Goal: Task Accomplishment & Management: Manage account settings

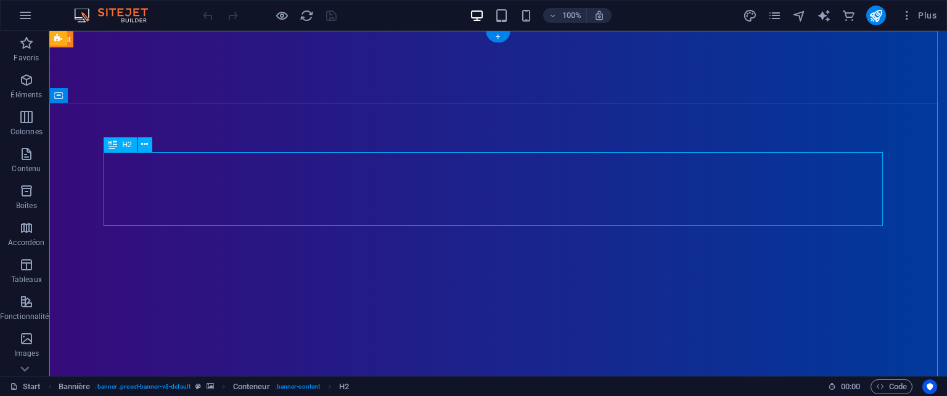
click at [334, 15] on icon "save" at bounding box center [331, 16] width 14 height 14
checkbox input "false"
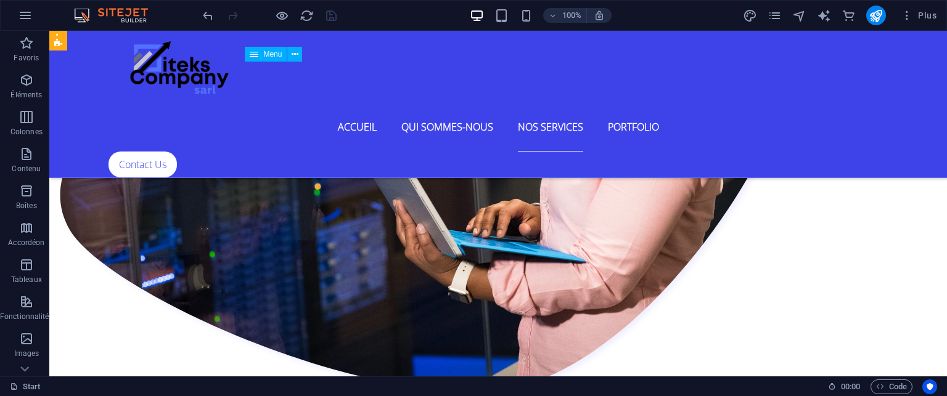
scroll to position [2220, 0]
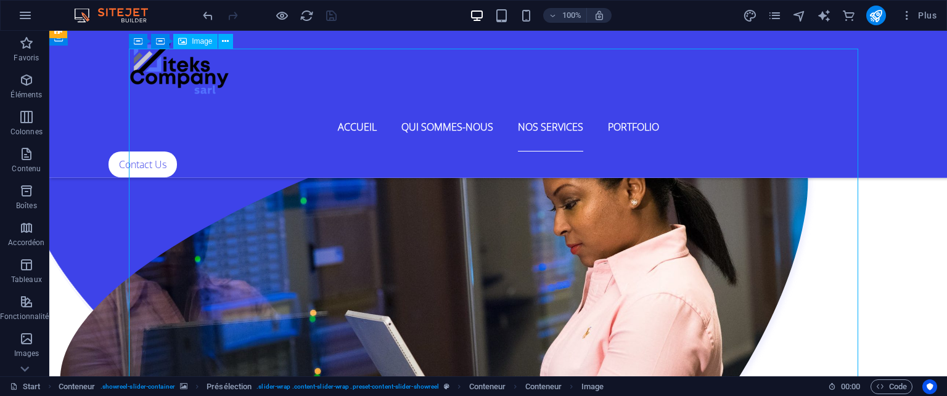
select select "%"
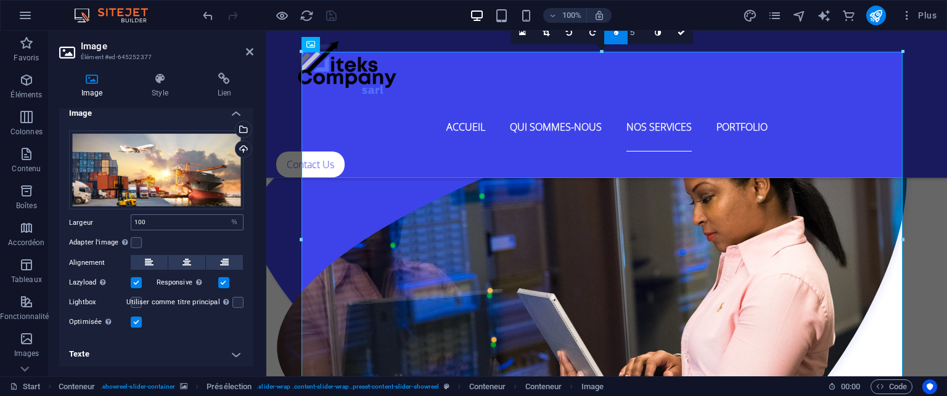
scroll to position [10, 0]
click at [231, 351] on h4 "Texte" at bounding box center [156, 354] width 194 height 30
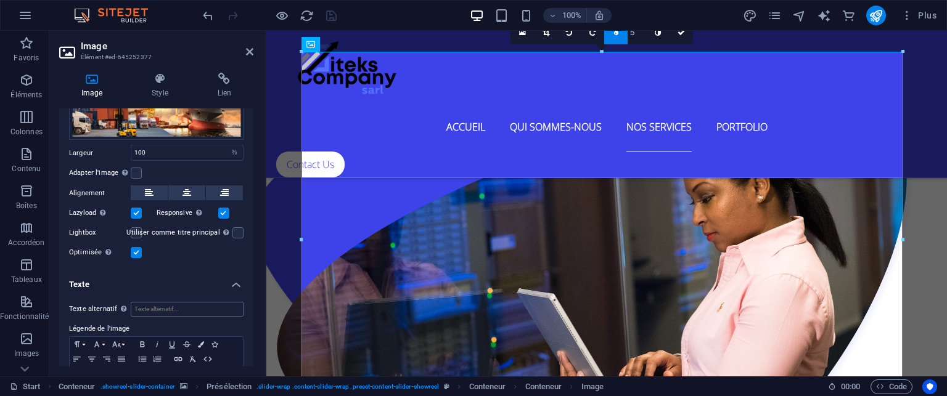
scroll to position [126, 0]
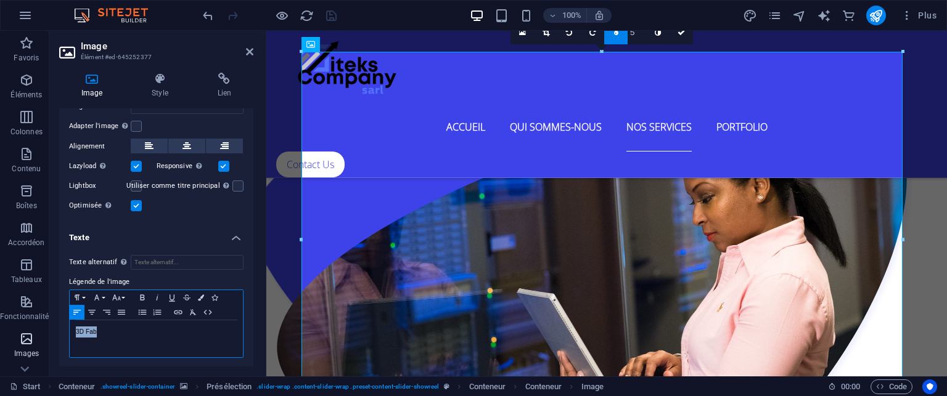
drag, startPoint x: 111, startPoint y: 330, endPoint x: 47, endPoint y: 330, distance: 64.1
click at [47, 330] on section "Favoris Éléments Colonnes Contenu Boîtes Accordéon Tableaux Fonctionnalités Ima…" at bounding box center [473, 204] width 947 height 346
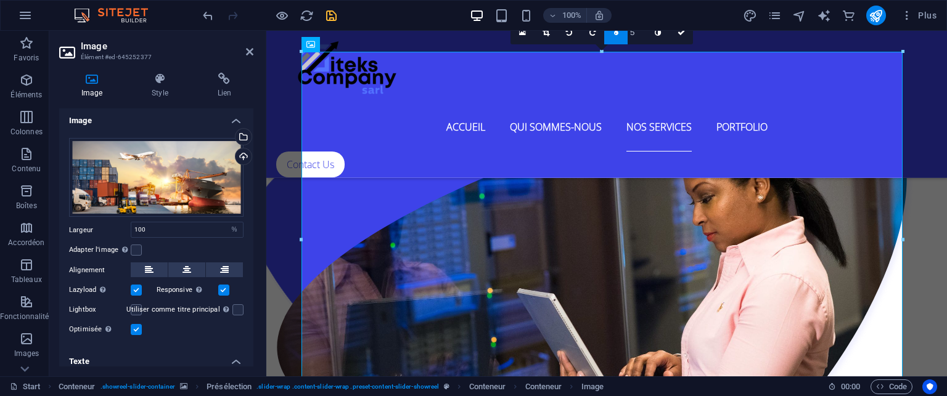
scroll to position [0, 0]
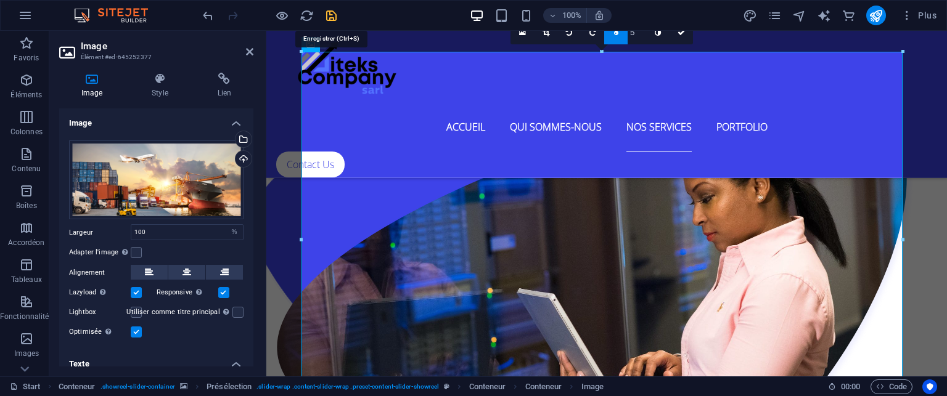
click at [330, 17] on icon "save" at bounding box center [331, 16] width 14 height 14
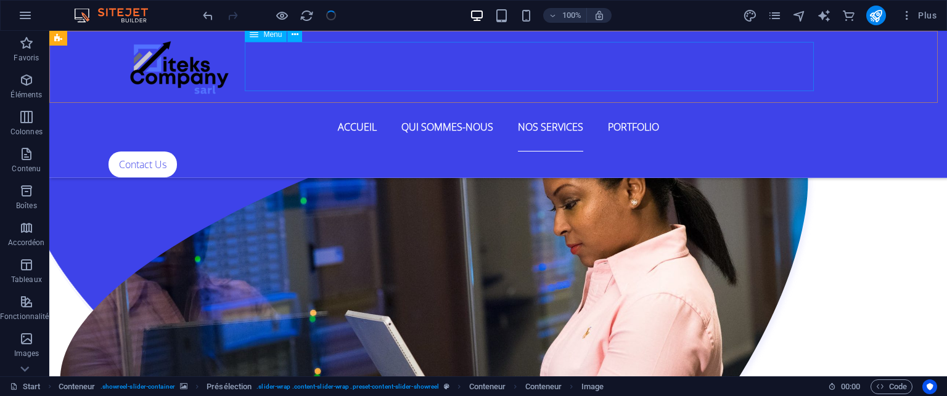
checkbox input "false"
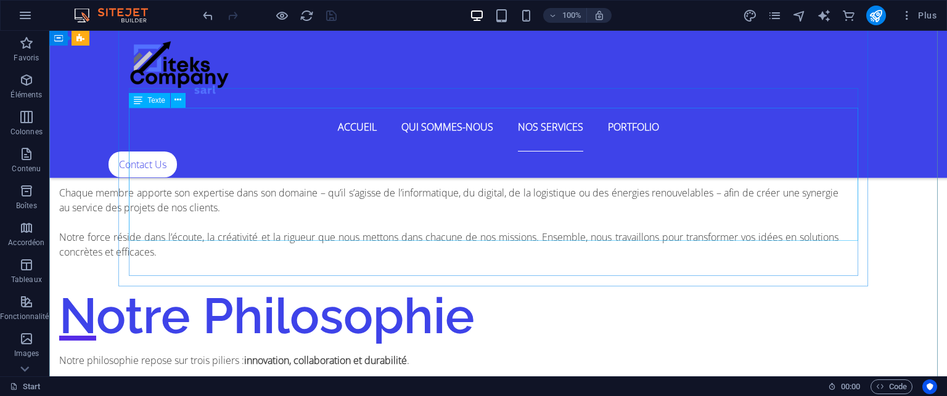
scroll to position [3268, 0]
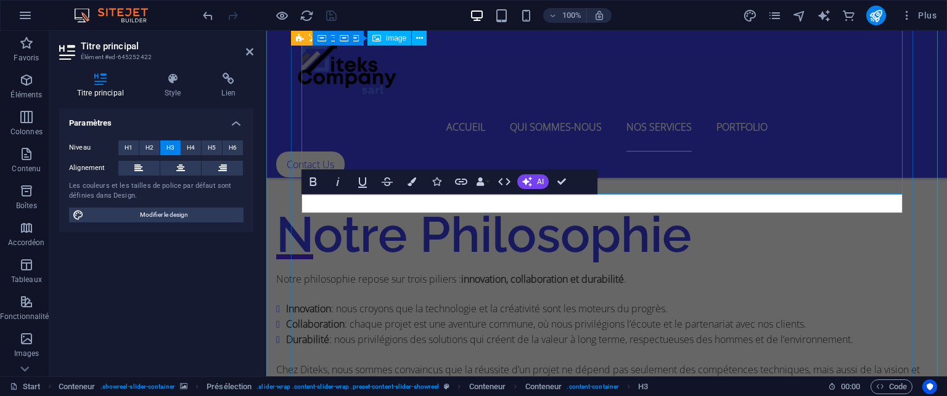
scroll to position [3067, 0]
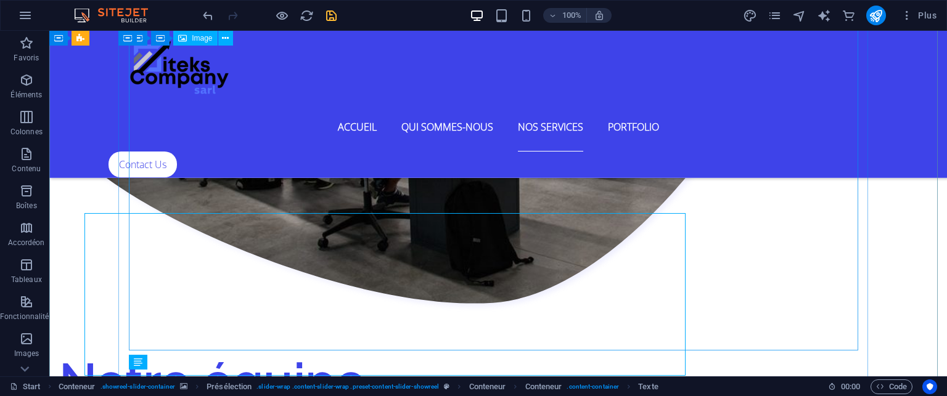
select select "%"
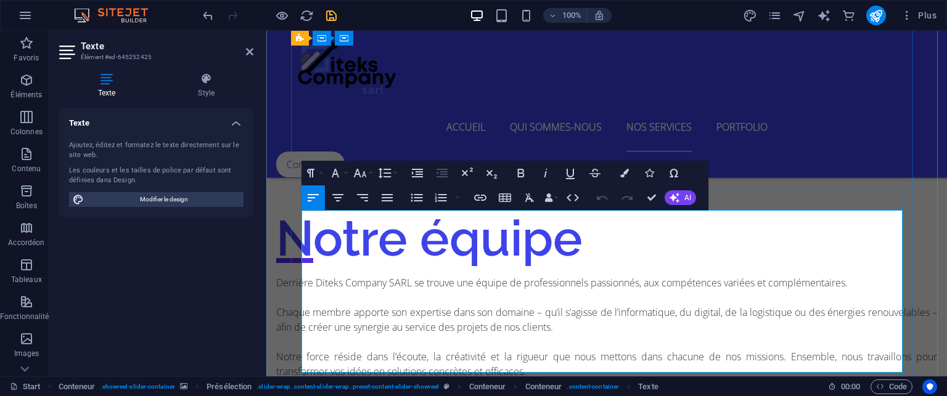
scroll to position [3070, 0]
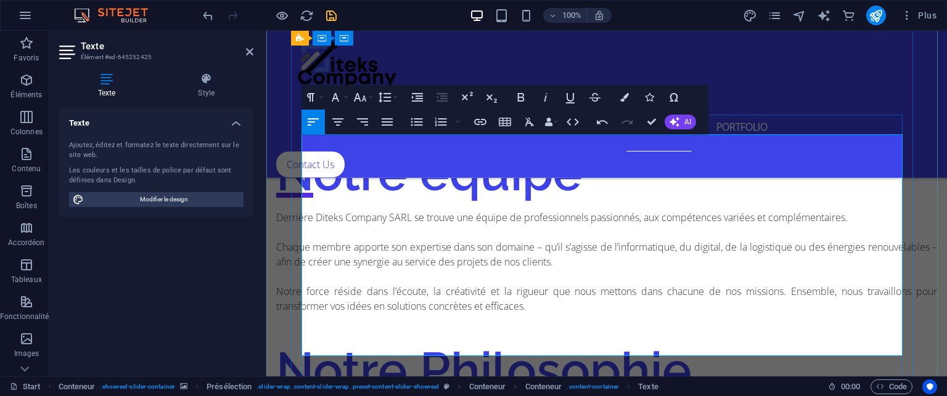
scroll to position [3194, 0]
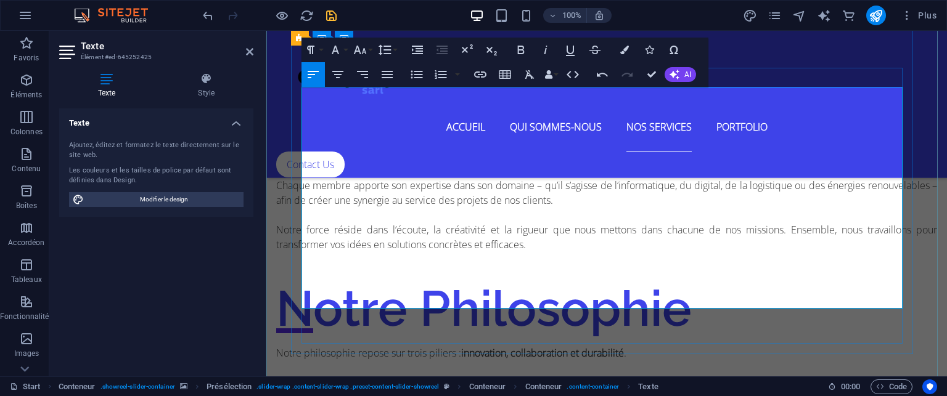
drag, startPoint x: 395, startPoint y: 261, endPoint x: 316, endPoint y: 133, distance: 150.3
click at [417, 72] on icon "button" at bounding box center [417, 74] width 12 height 8
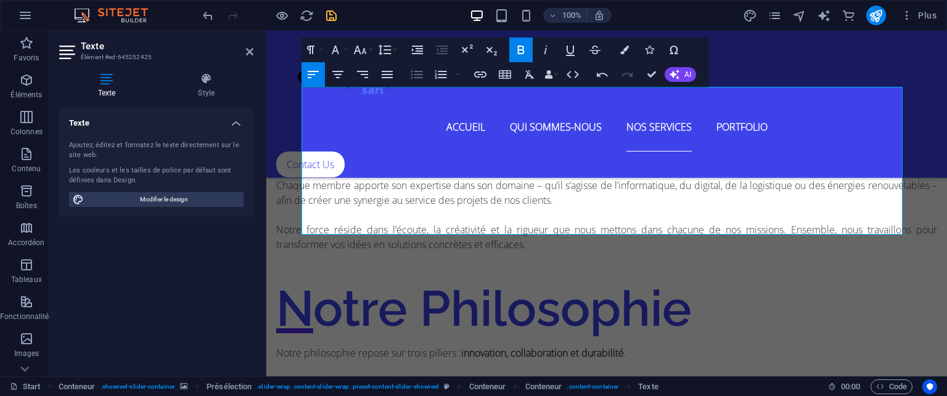
click at [409, 76] on icon "button" at bounding box center [416, 74] width 15 height 15
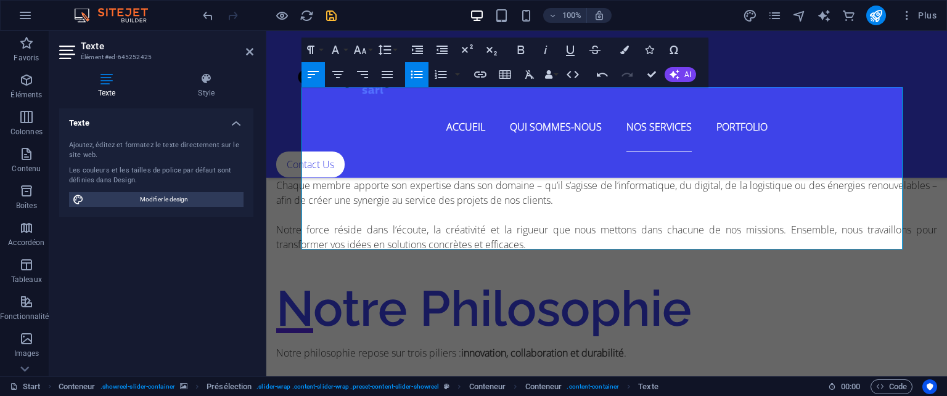
click at [419, 73] on icon "button" at bounding box center [416, 74] width 15 height 15
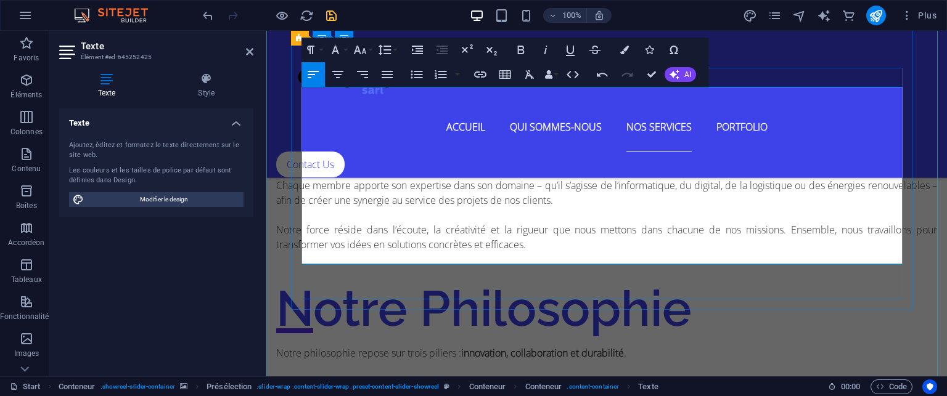
scroll to position [3070, 0]
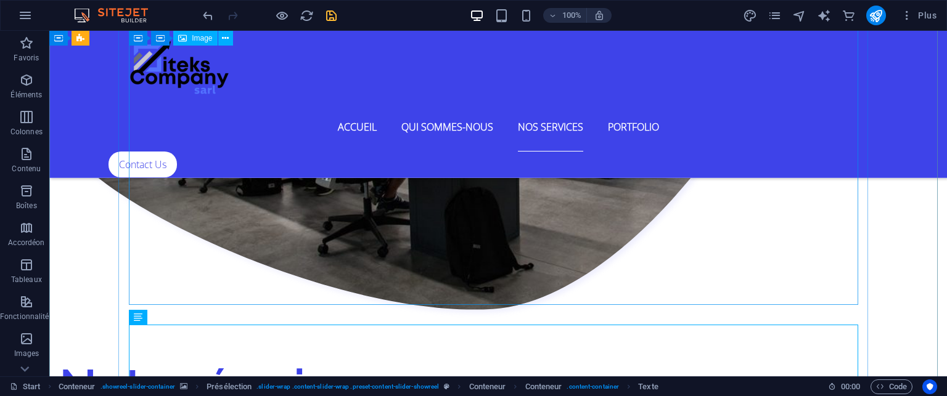
scroll to position [2995, 0]
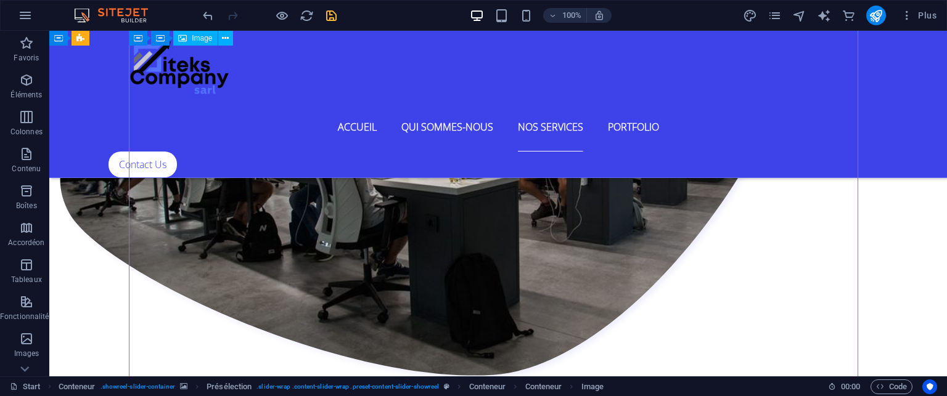
select select "%"
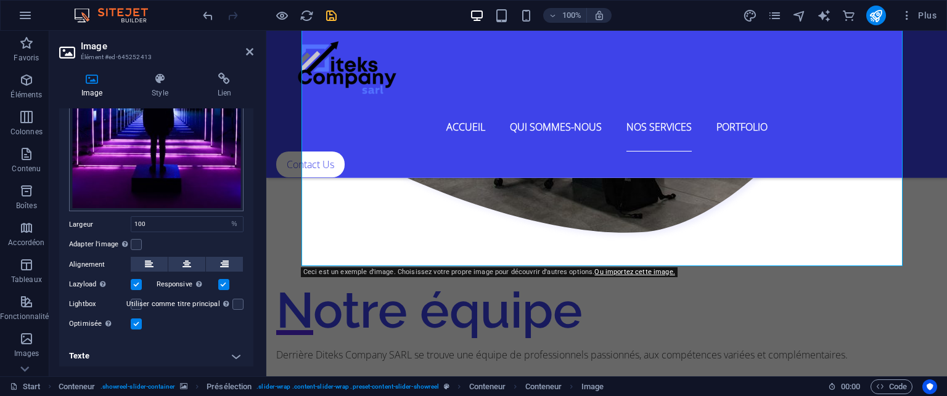
scroll to position [187, 0]
click at [238, 353] on h4 "Texte" at bounding box center [156, 357] width 194 height 30
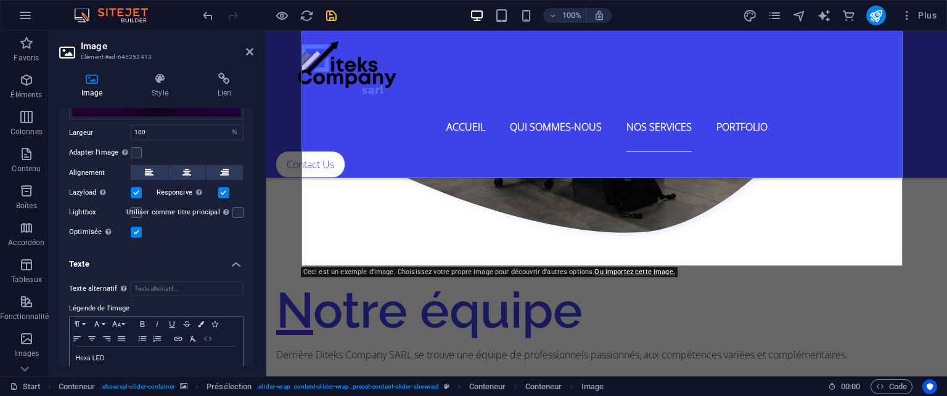
scroll to position [303, 0]
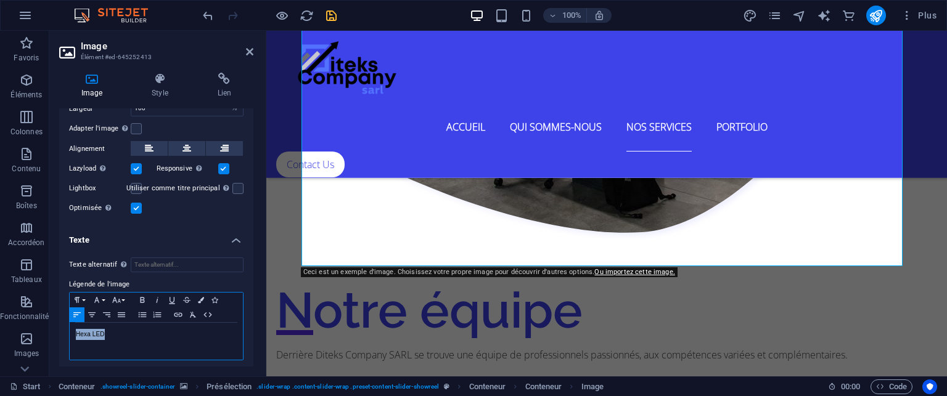
drag, startPoint x: 125, startPoint y: 330, endPoint x: 50, endPoint y: 325, distance: 75.4
click at [50, 325] on div "Image Style Lien Image Glissez les fichiers ici, cliquez pour choisir les fichi…" at bounding box center [156, 220] width 214 height 314
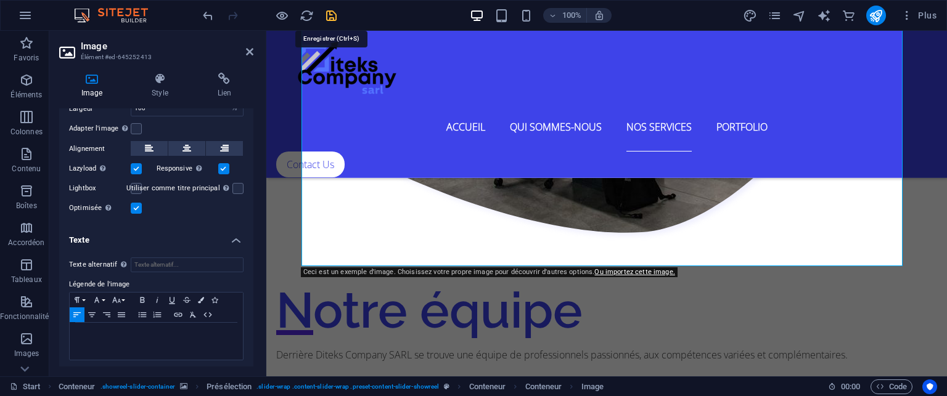
click at [330, 17] on icon "save" at bounding box center [331, 16] width 14 height 14
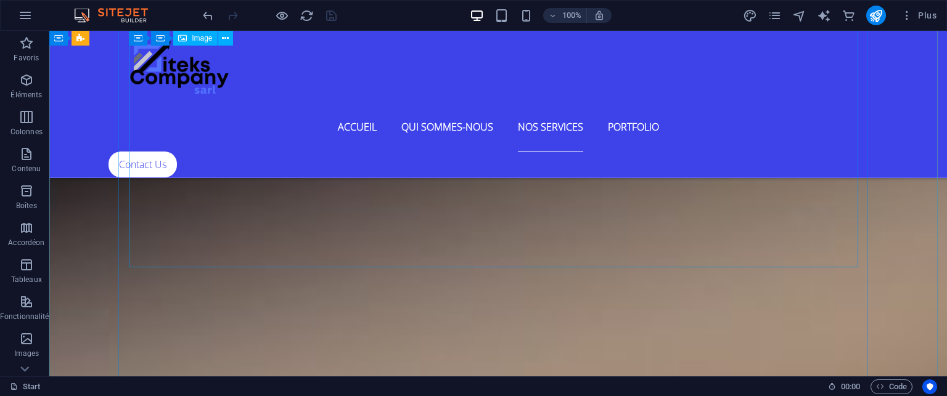
scroll to position [4598, 0]
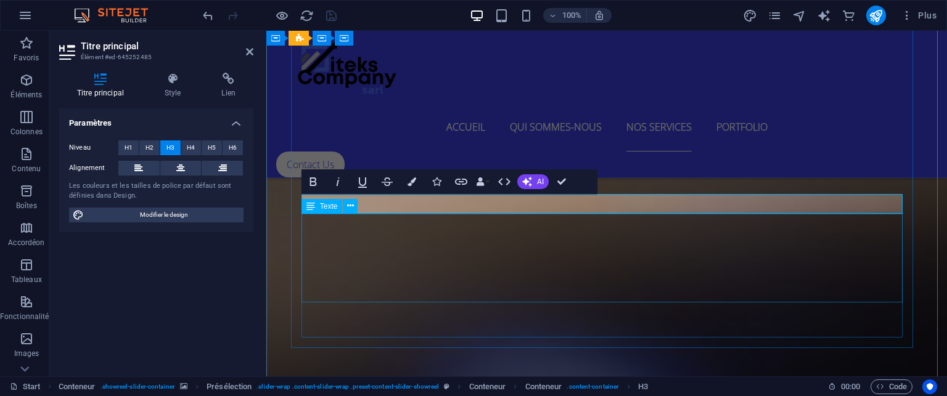
scroll to position [4309, 0]
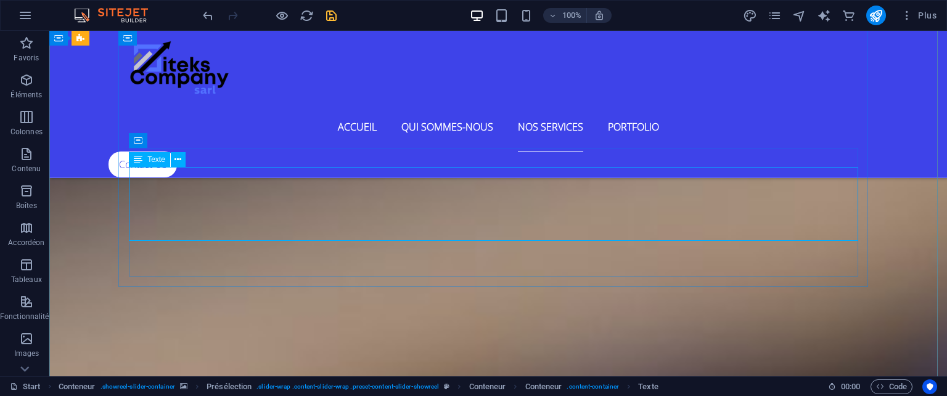
scroll to position [4318, 0]
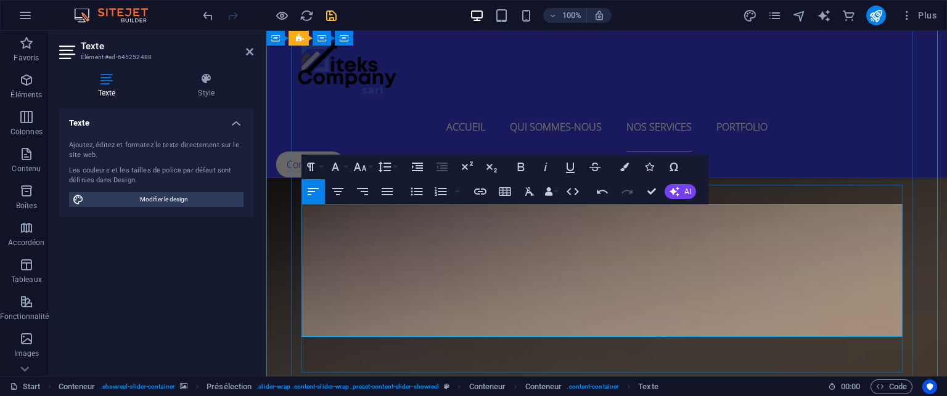
drag, startPoint x: 326, startPoint y: 245, endPoint x: 343, endPoint y: 295, distance: 53.2
click at [412, 197] on icon "button" at bounding box center [416, 191] width 15 height 15
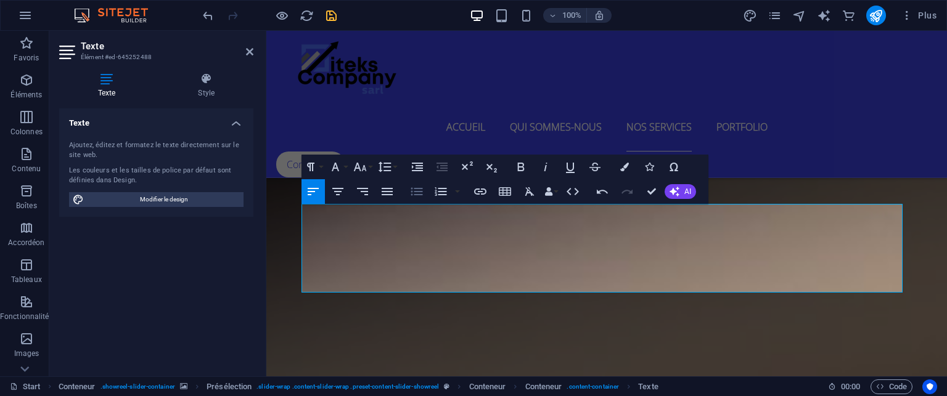
click at [415, 195] on icon "button" at bounding box center [417, 192] width 12 height 8
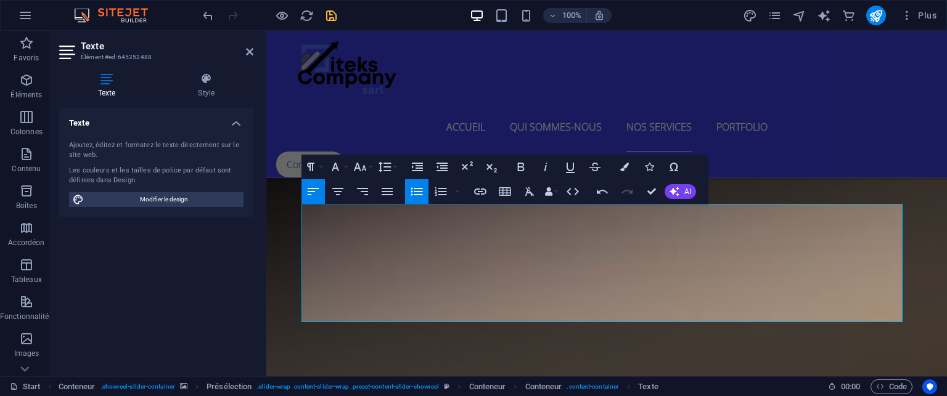
click at [417, 191] on icon "button" at bounding box center [416, 191] width 15 height 15
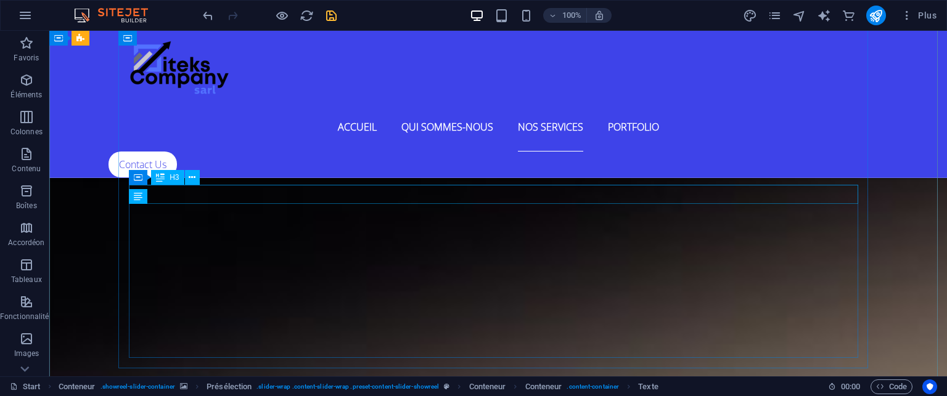
scroll to position [4620, 0]
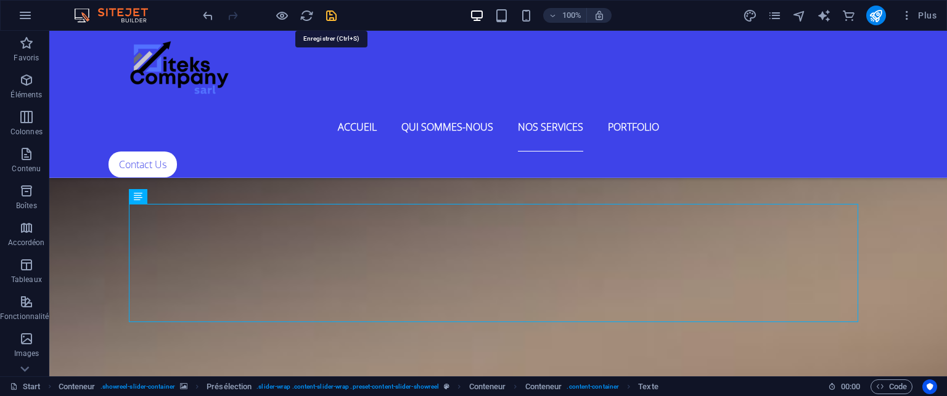
click at [335, 14] on icon "save" at bounding box center [331, 16] width 14 height 14
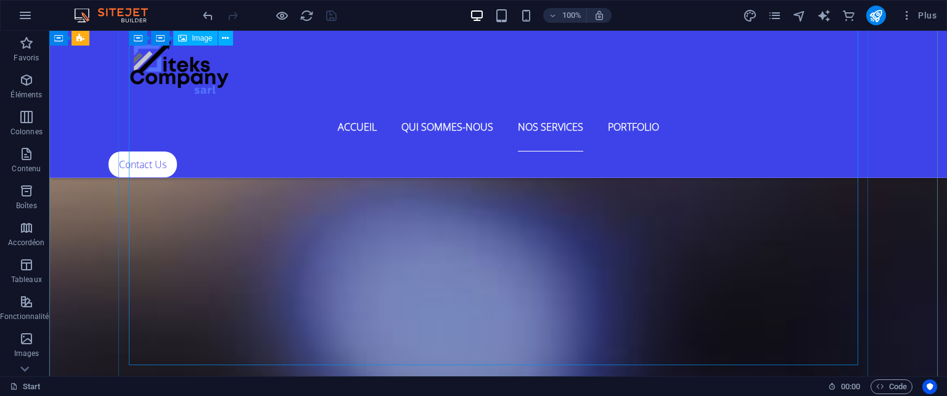
scroll to position [5175, 0]
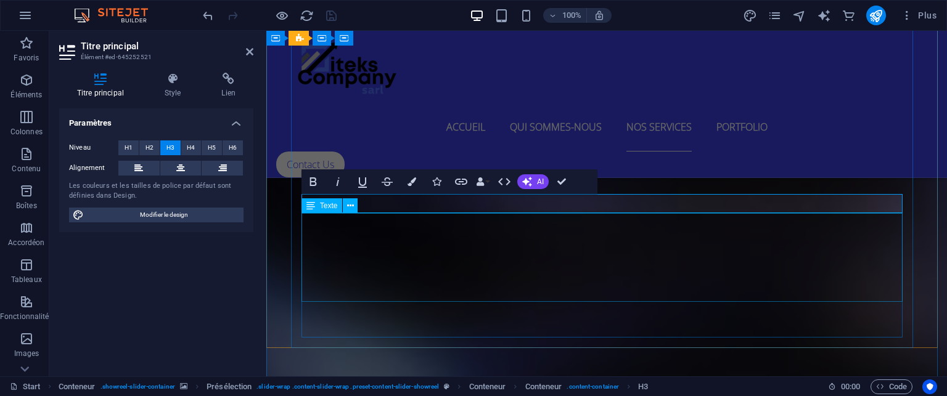
scroll to position [4879, 0]
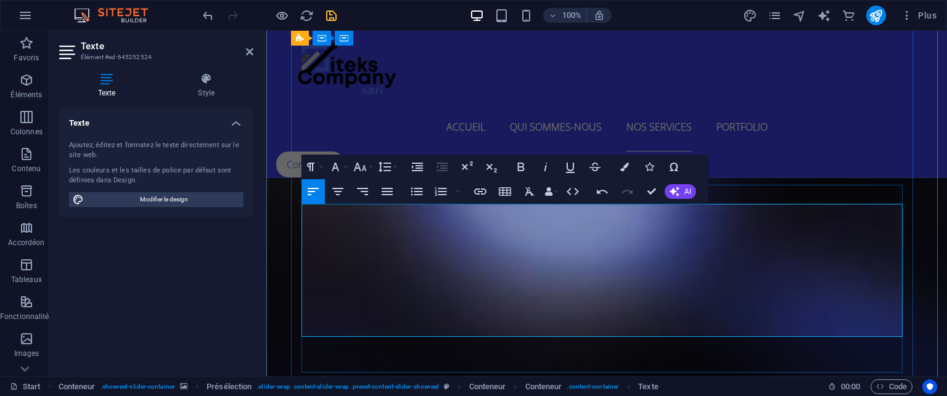
drag, startPoint x: 345, startPoint y: 300, endPoint x: 320, endPoint y: 241, distance: 64.4
click at [420, 195] on icon "button" at bounding box center [417, 192] width 12 height 8
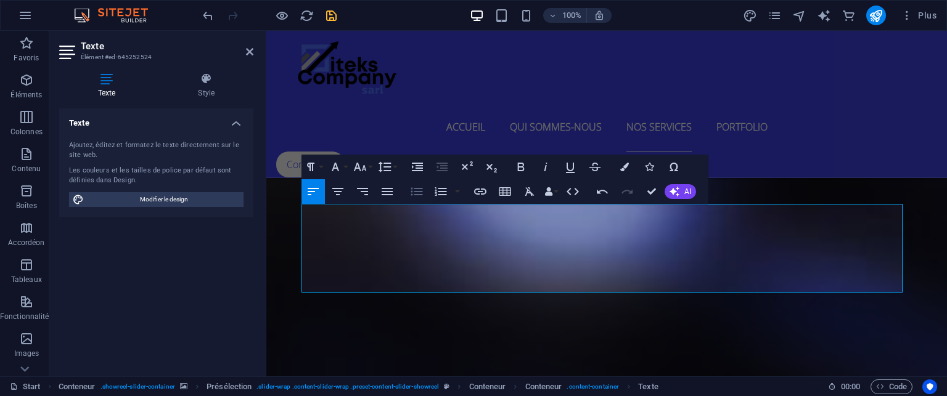
click at [419, 192] on icon "button" at bounding box center [416, 191] width 15 height 15
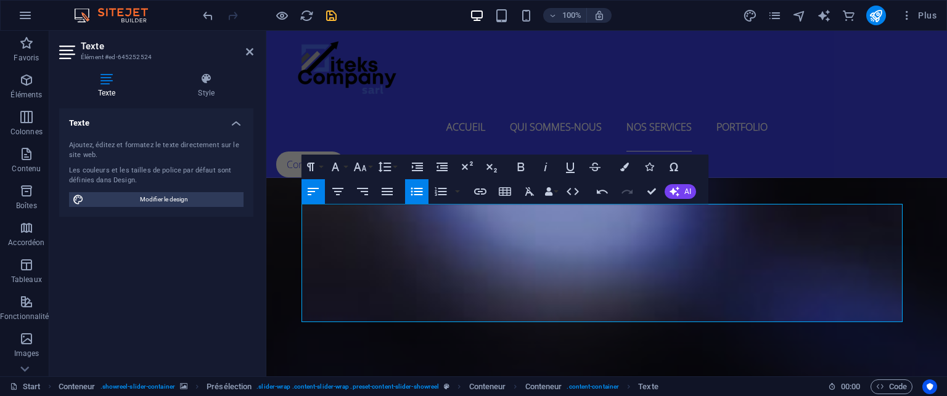
click at [407, 194] on button "Unordered List" at bounding box center [416, 191] width 23 height 25
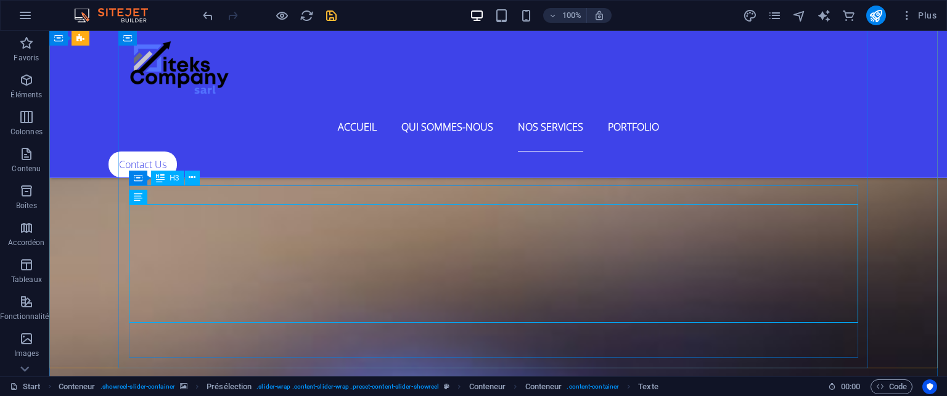
scroll to position [5269, 0]
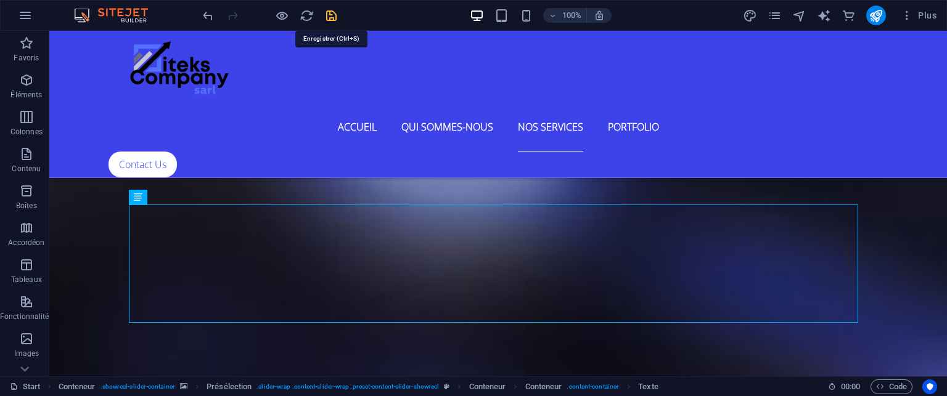
click at [330, 14] on icon "save" at bounding box center [331, 16] width 14 height 14
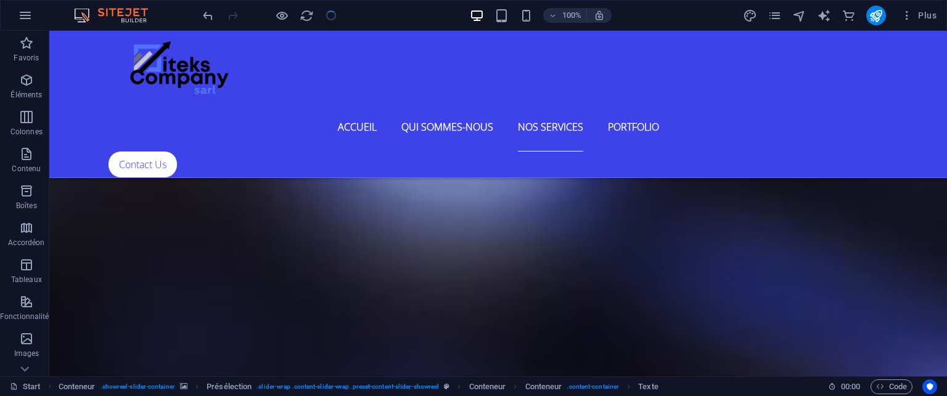
checkbox input "false"
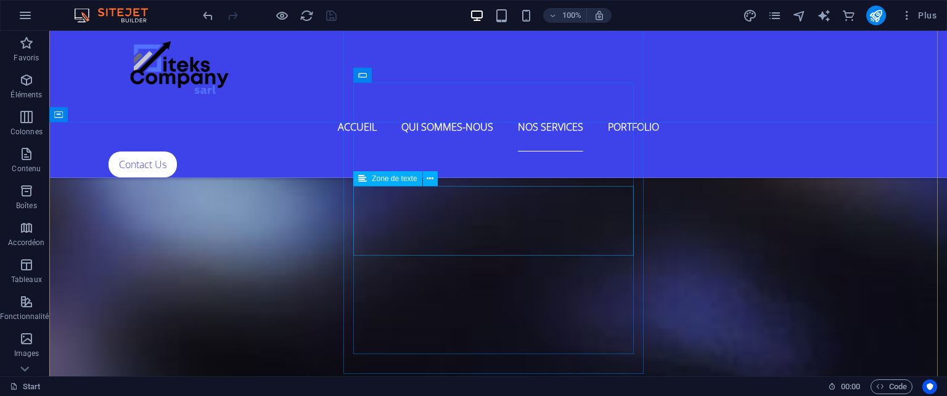
scroll to position [5762, 0]
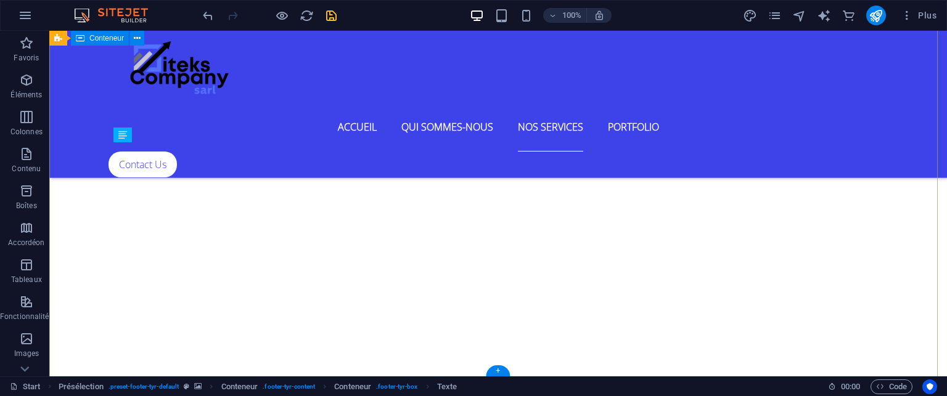
scroll to position [5868, 0]
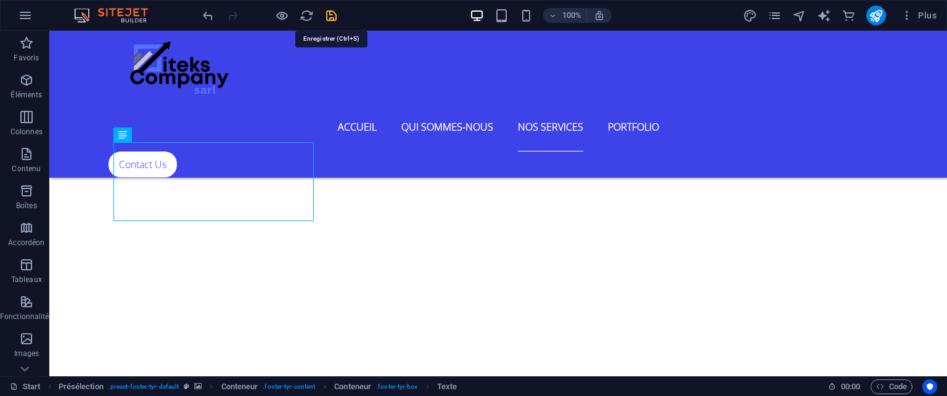
click at [330, 17] on icon "save" at bounding box center [331, 16] width 14 height 14
checkbox input "false"
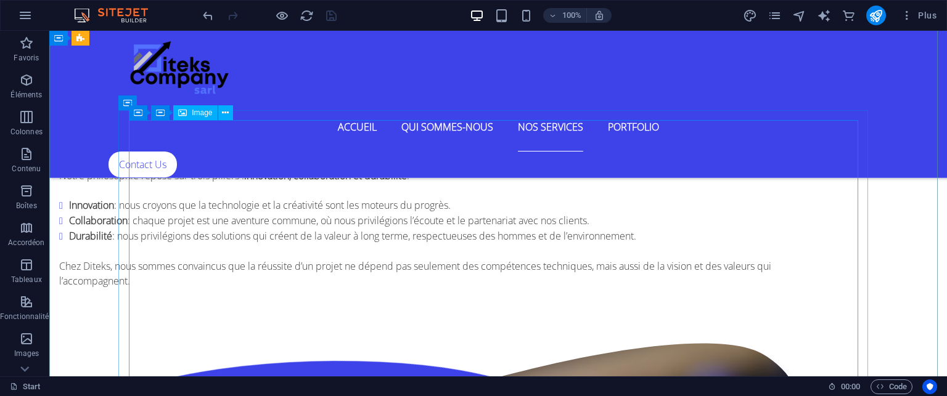
scroll to position [3699, 0]
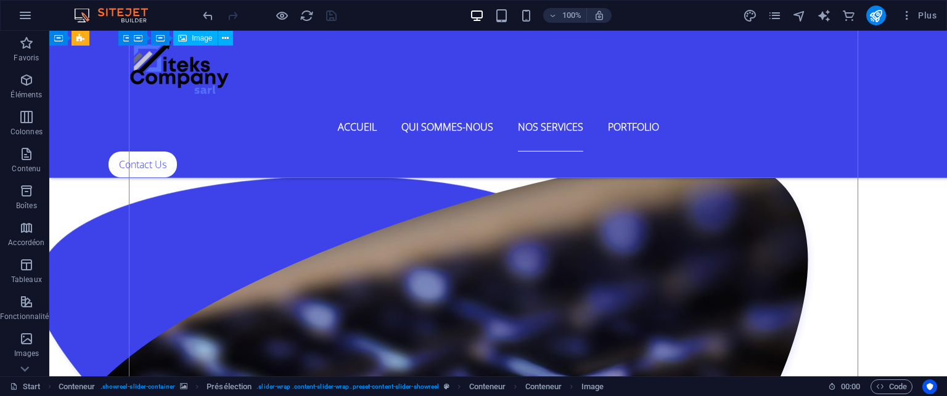
select select "%"
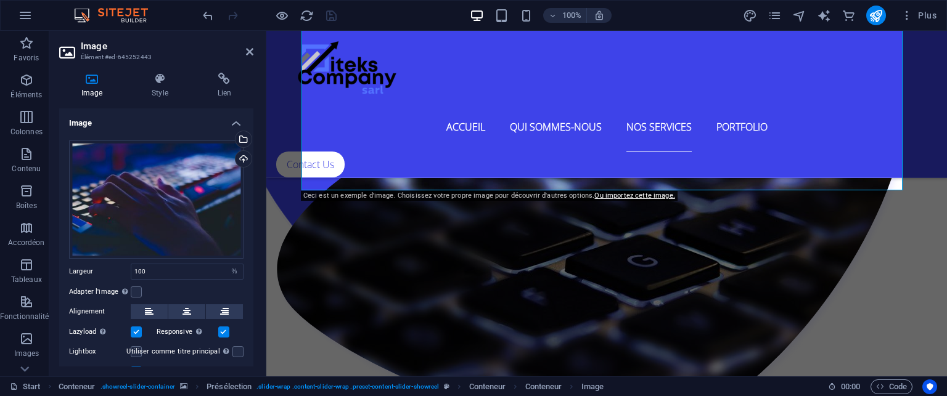
click at [236, 335] on div "Responsive Chargez automatiquement des images Retina et les formats optimisés p…" at bounding box center [201, 332] width 88 height 15
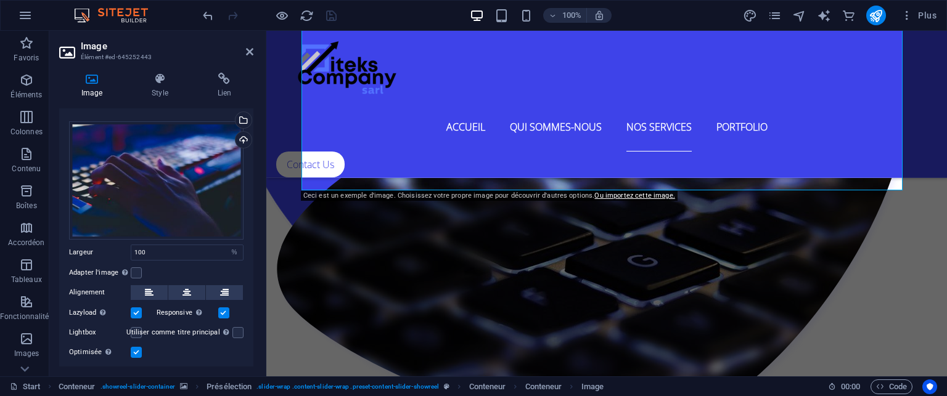
scroll to position [49, 0]
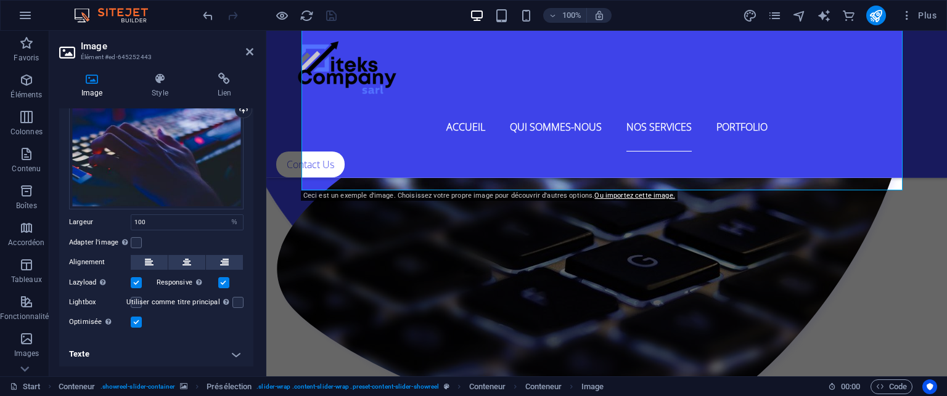
click at [236, 351] on h4 "Texte" at bounding box center [156, 355] width 194 height 30
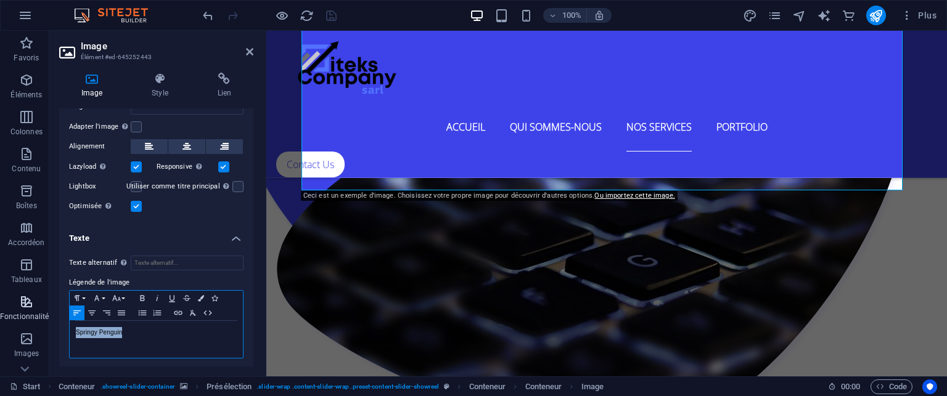
drag, startPoint x: 128, startPoint y: 330, endPoint x: 33, endPoint y: 313, distance: 96.6
click at [32, 332] on section "Favoris Éléments Colonnes Contenu Boîtes Accordéon Tableaux Fonctionnalités Ima…" at bounding box center [473, 204] width 947 height 346
click at [328, 12] on icon "save" at bounding box center [331, 16] width 14 height 14
checkbox input "false"
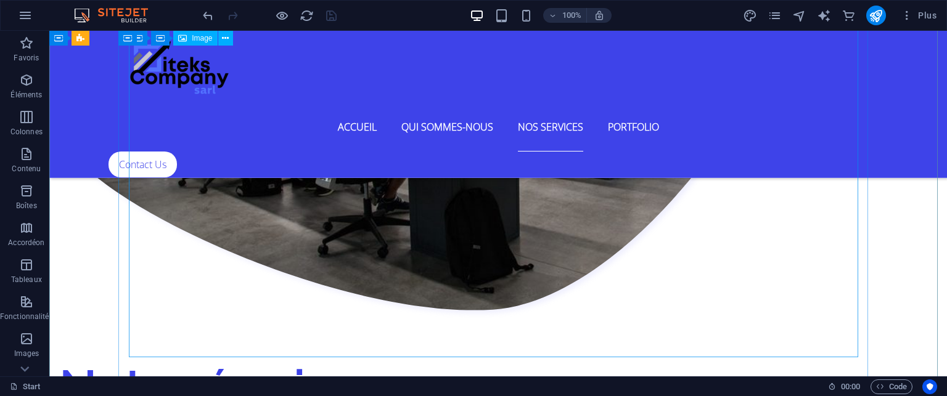
scroll to position [3021, 0]
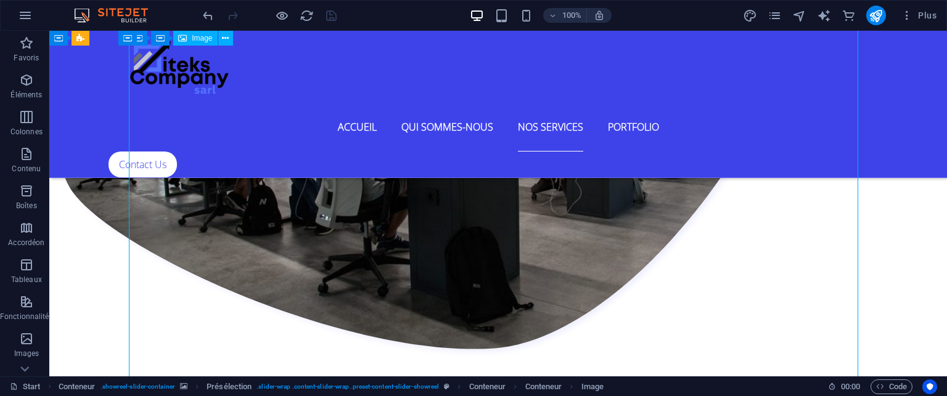
select select "%"
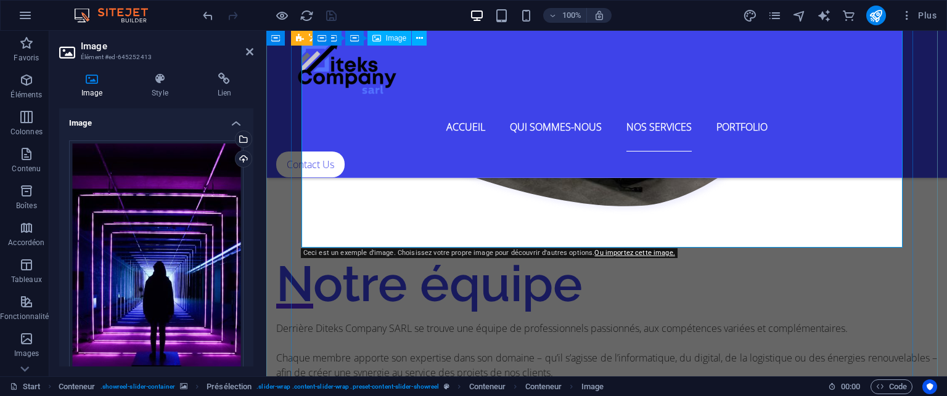
scroll to position [2898, 0]
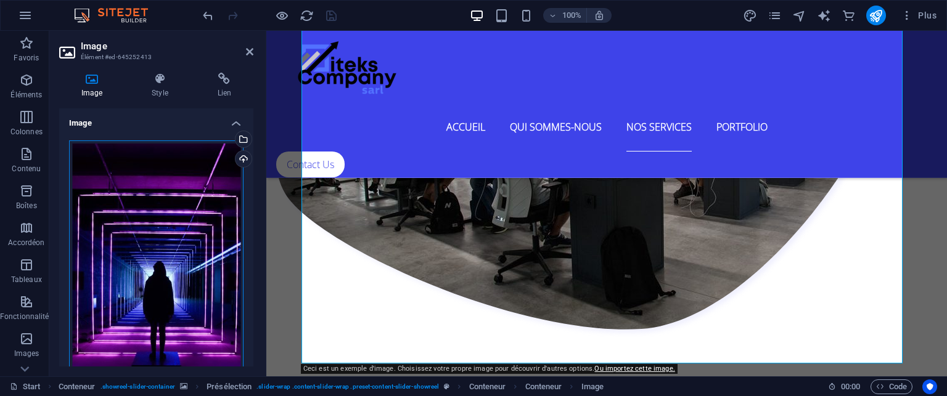
click at [137, 196] on div "Glissez les fichiers ici, cliquez pour choisir les fichiers ou sélectionnez les…" at bounding box center [156, 270] width 174 height 259
click at [137, 196] on body "Diteks sarl Start Favoris Éléments Colonnes Contenu Boîtes Accordéon Tableaux F…" at bounding box center [473, 198] width 947 height 396
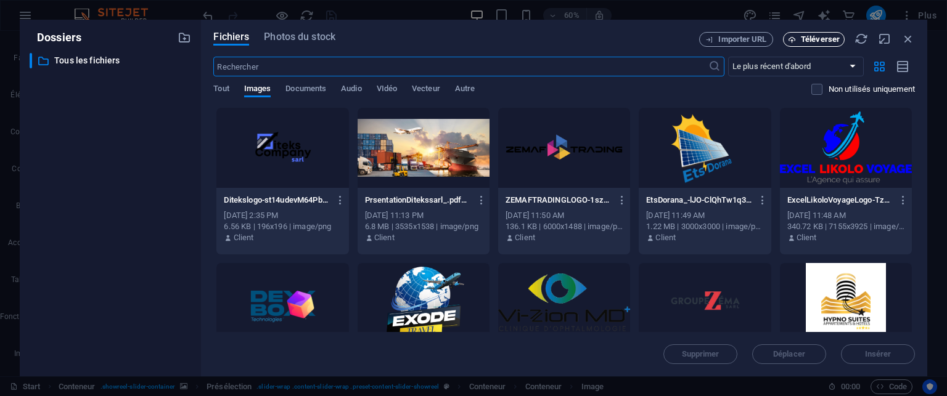
click at [824, 41] on span "Téléverser" at bounding box center [820, 39] width 39 height 7
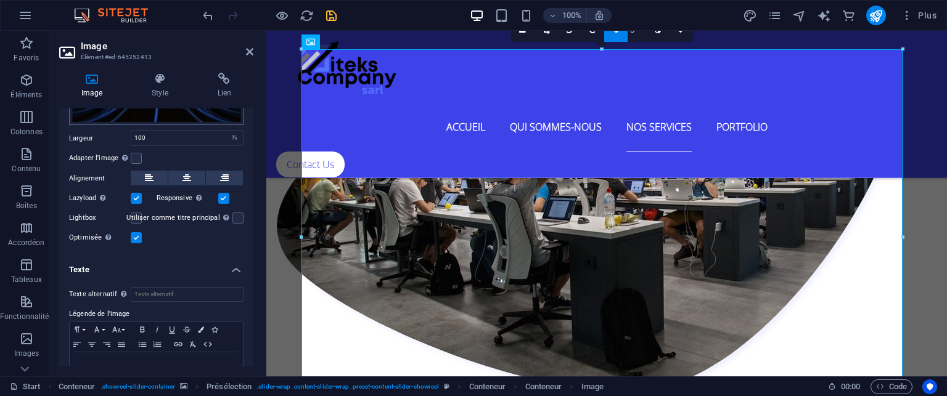
scroll to position [165, 0]
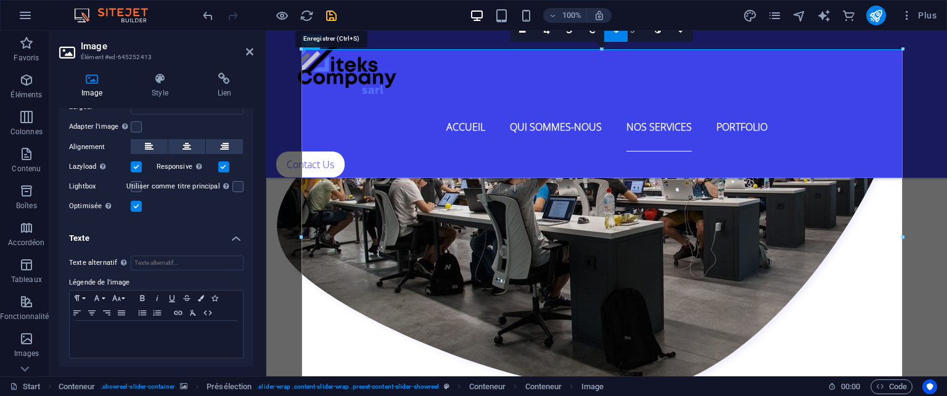
click at [329, 17] on icon "save" at bounding box center [331, 16] width 14 height 14
checkbox input "false"
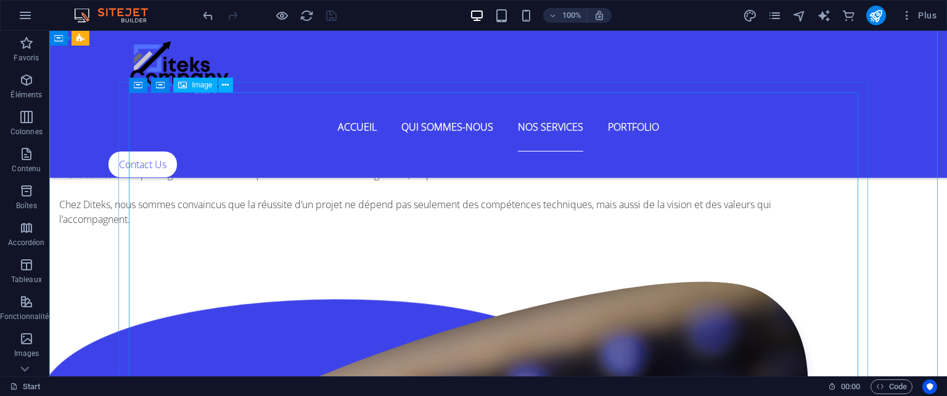
scroll to position [3699, 0]
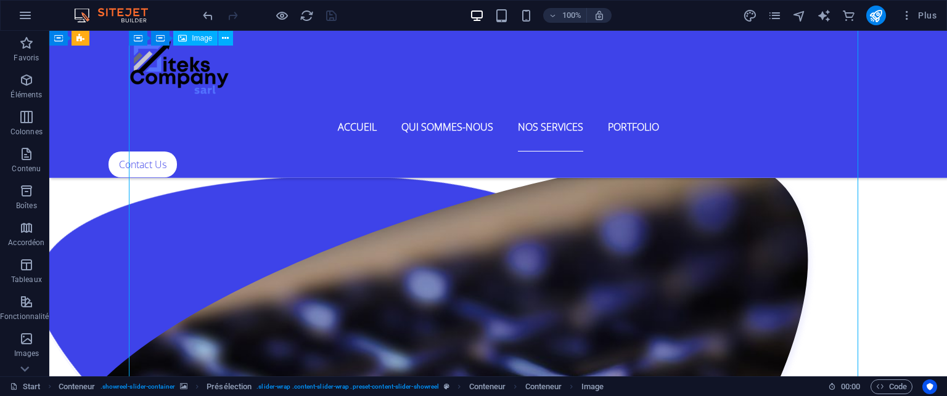
select select "%"
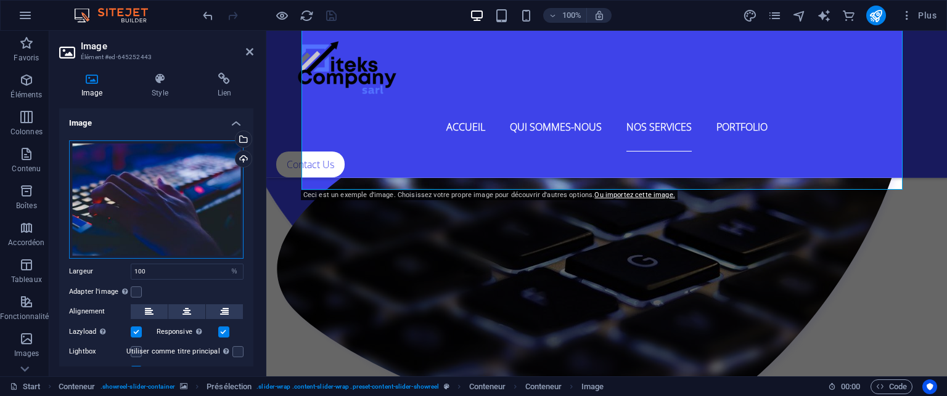
click at [136, 200] on div "Glissez les fichiers ici, cliquez pour choisir les fichiers ou sélectionnez les…" at bounding box center [156, 200] width 174 height 118
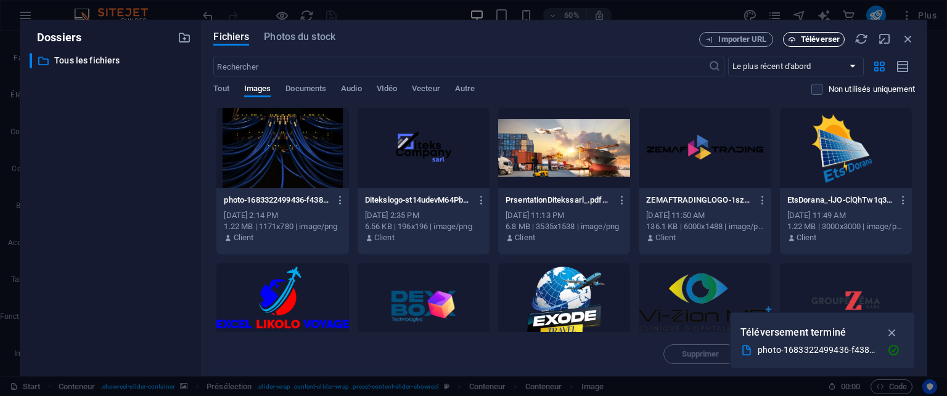
click at [799, 36] on span "Téléverser" at bounding box center [814, 40] width 51 height 8
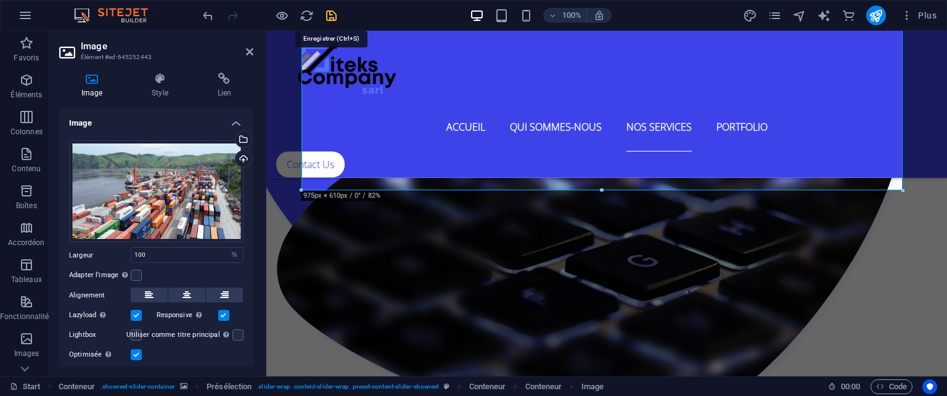
click at [334, 12] on icon "save" at bounding box center [331, 16] width 14 height 14
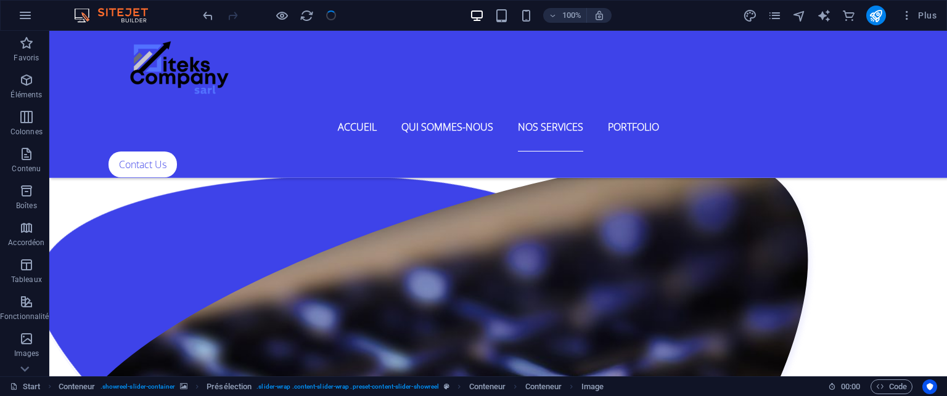
checkbox input "false"
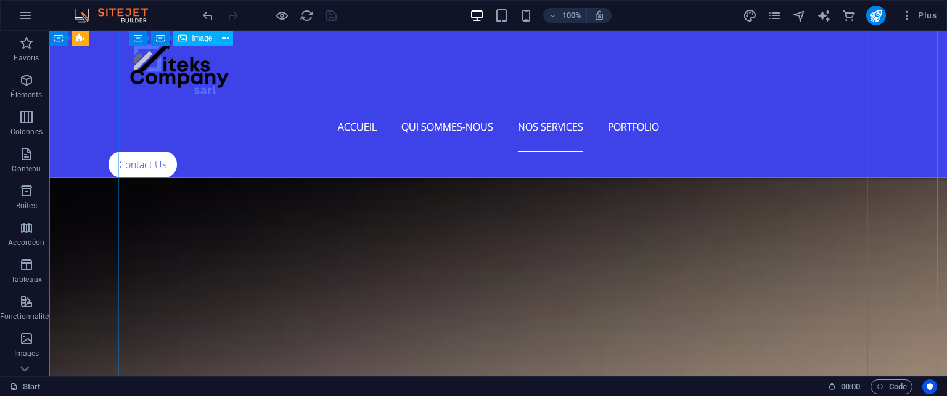
scroll to position [4439, 0]
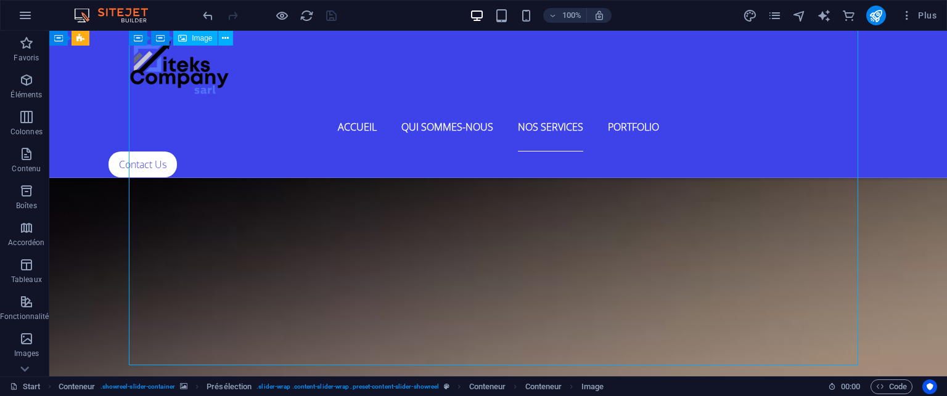
select select "%"
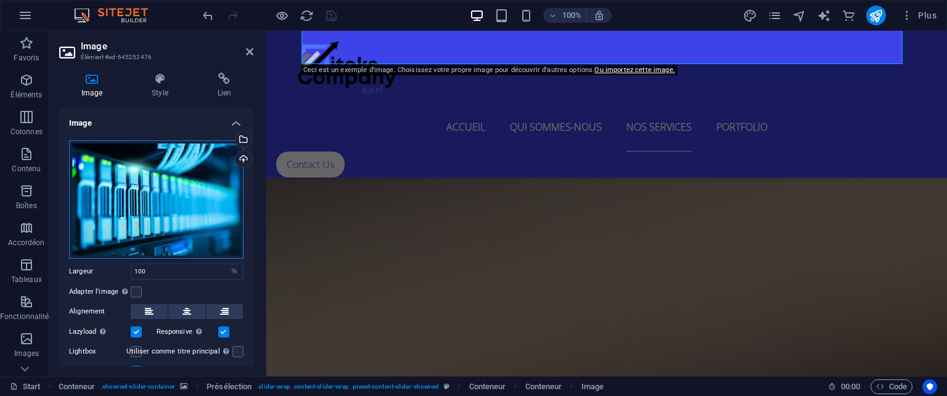
click at [173, 213] on div "Glissez les fichiers ici, cliquez pour choisir les fichiers ou sélectionnez les…" at bounding box center [156, 200] width 174 height 118
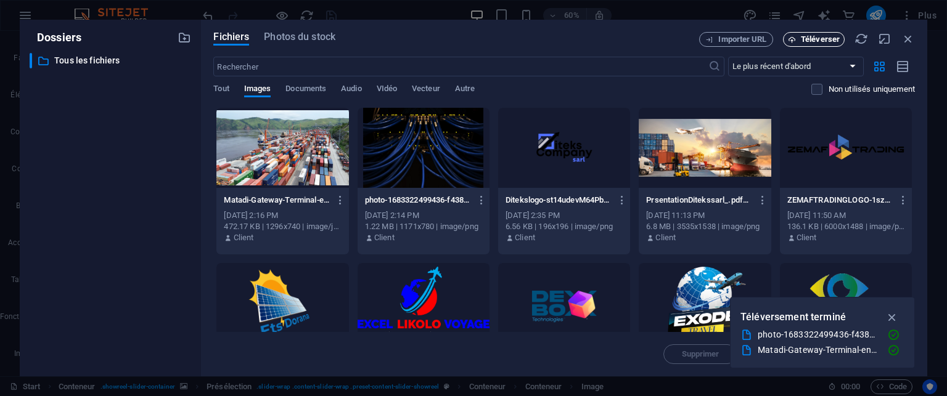
click at [820, 37] on span "Téléverser" at bounding box center [820, 39] width 39 height 7
click at [821, 39] on span "Téléverser" at bounding box center [820, 39] width 39 height 7
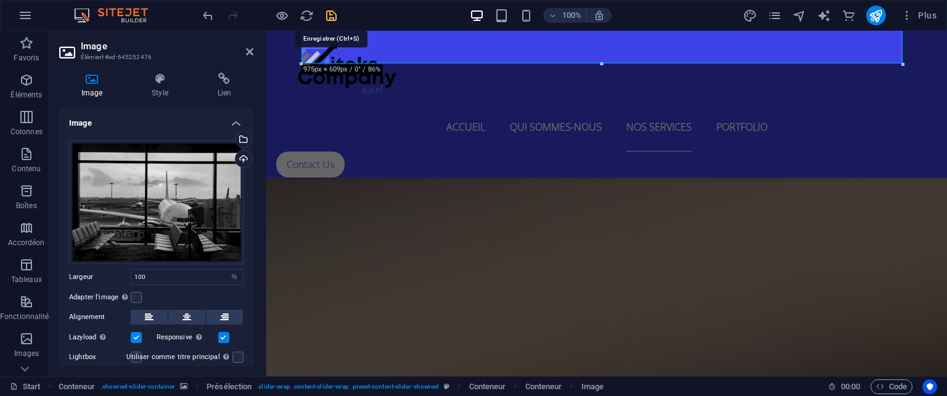
click at [331, 16] on icon "save" at bounding box center [331, 16] width 14 height 14
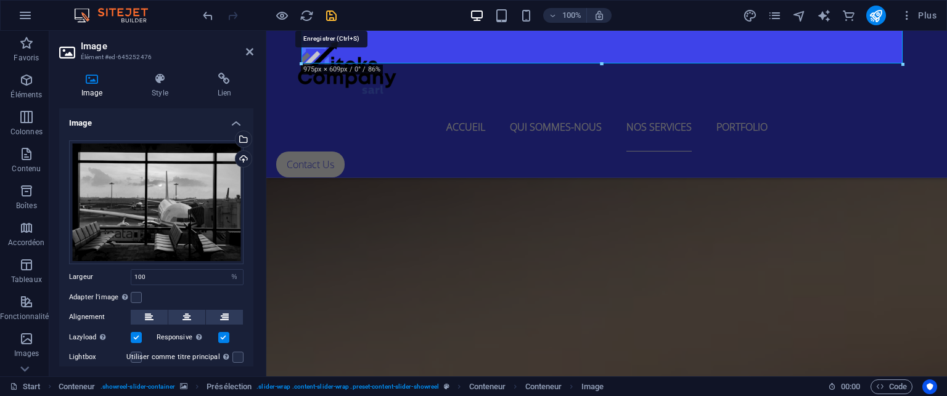
checkbox input "false"
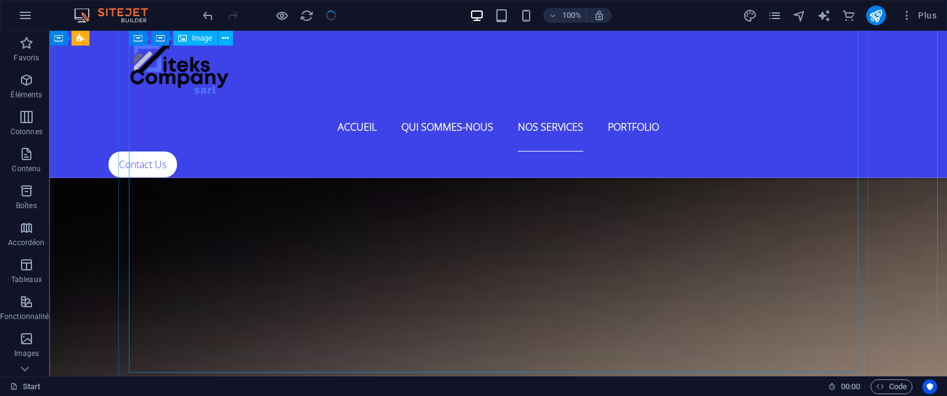
scroll to position [4378, 0]
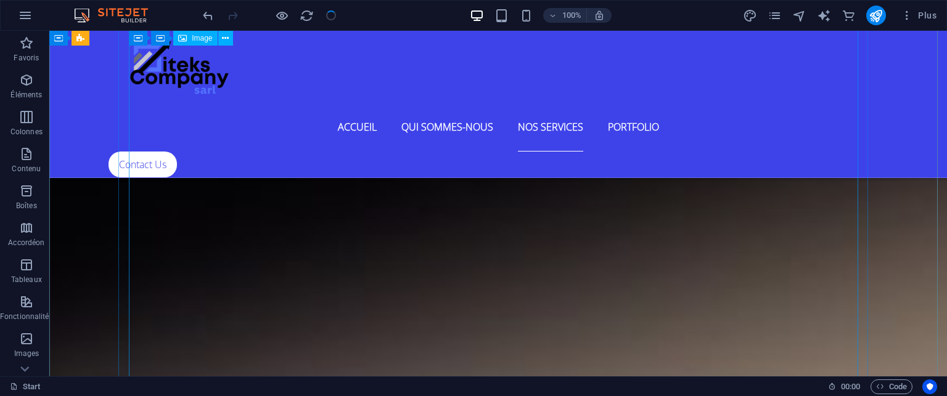
select select "%"
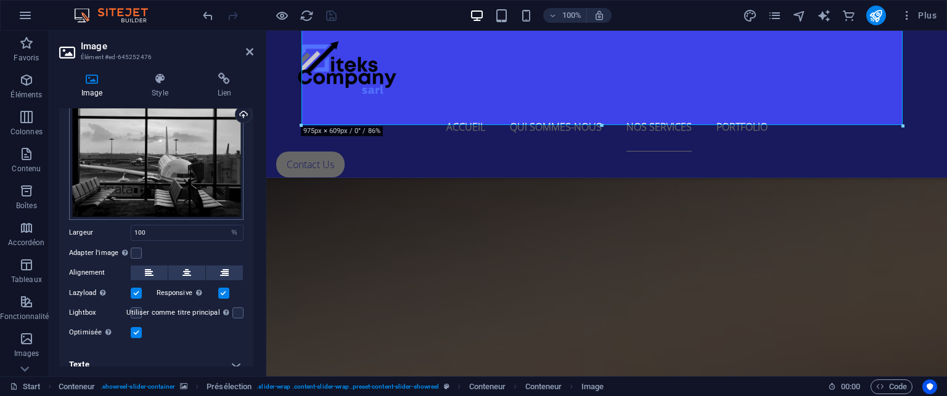
scroll to position [54, 0]
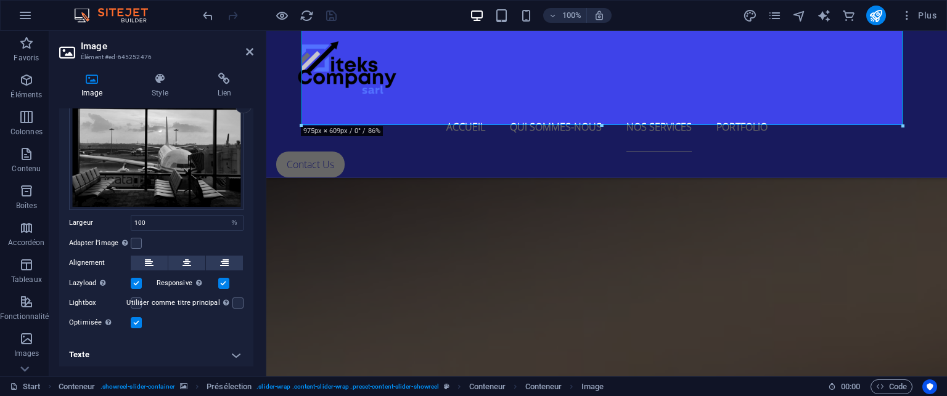
click at [234, 352] on h4 "Texte" at bounding box center [156, 355] width 194 height 30
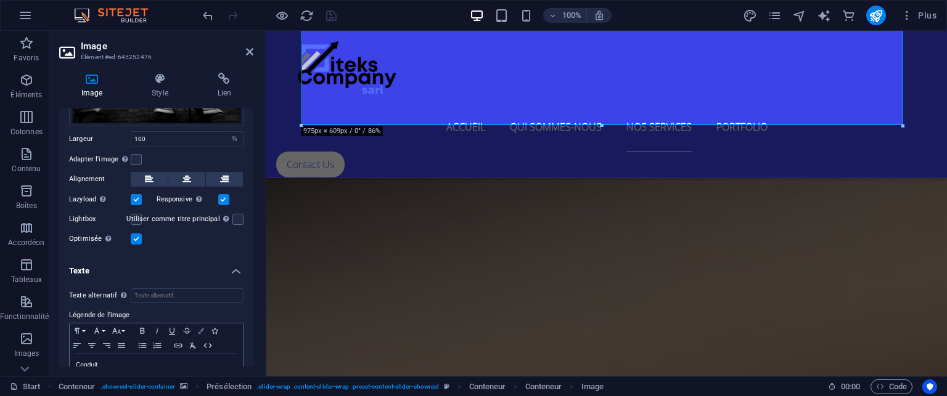
scroll to position [170, 0]
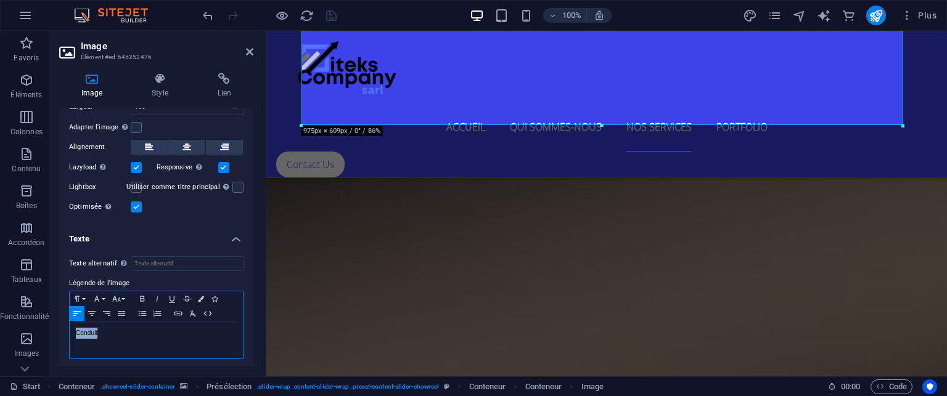
drag, startPoint x: 116, startPoint y: 333, endPoint x: 59, endPoint y: 332, distance: 57.3
click at [59, 332] on div "Image Style Lien Image Glissez les fichiers ici, cliquez pour choisir les fichi…" at bounding box center [156, 220] width 214 height 314
click at [328, 14] on icon "save" at bounding box center [331, 16] width 14 height 14
checkbox input "false"
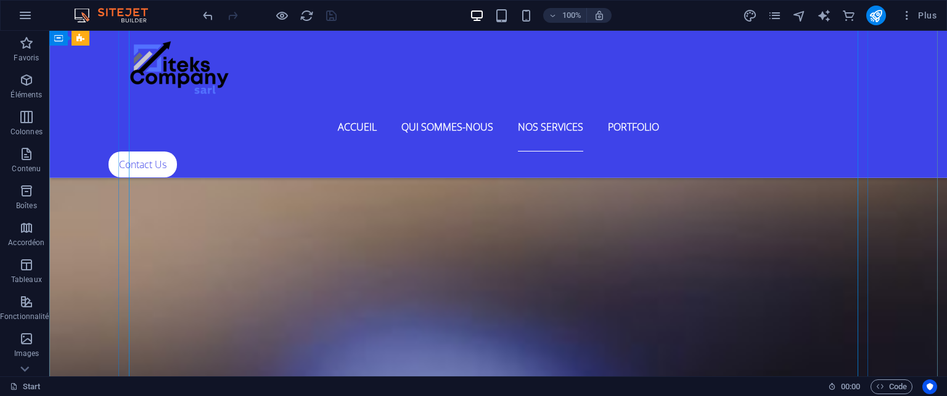
scroll to position [5117, 0]
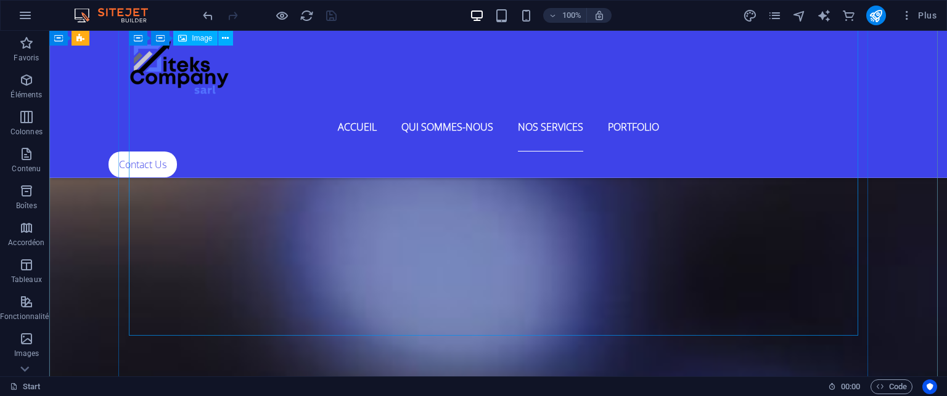
select select "%"
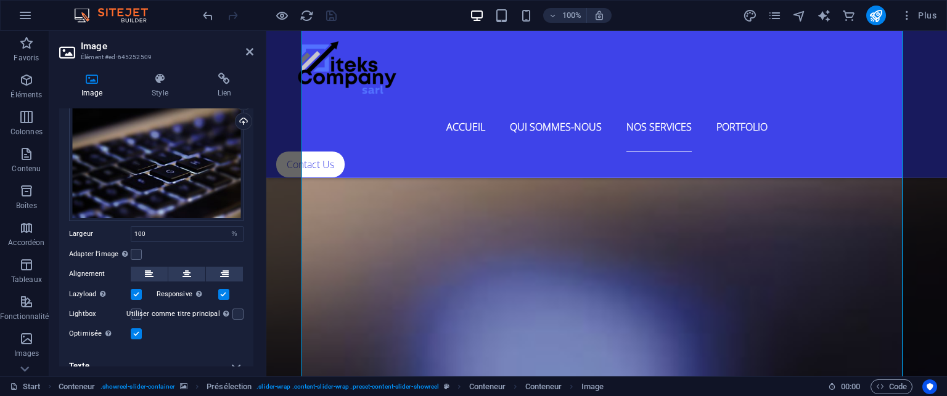
scroll to position [49, 0]
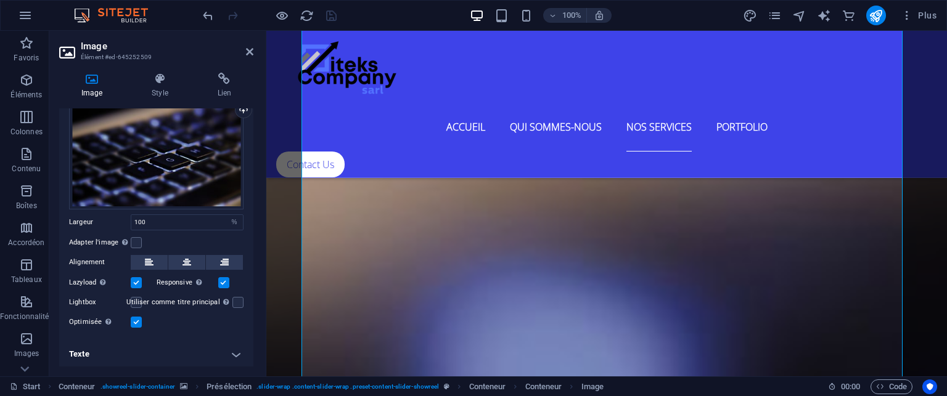
click at [233, 352] on h4 "Texte" at bounding box center [156, 355] width 194 height 30
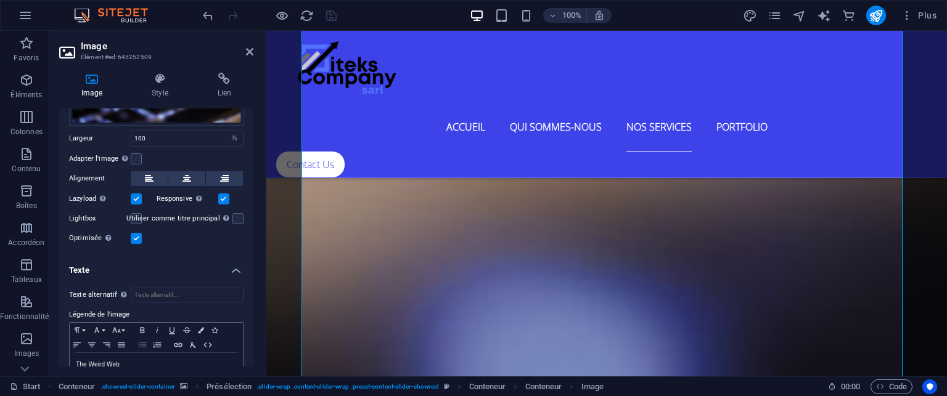
scroll to position [165, 0]
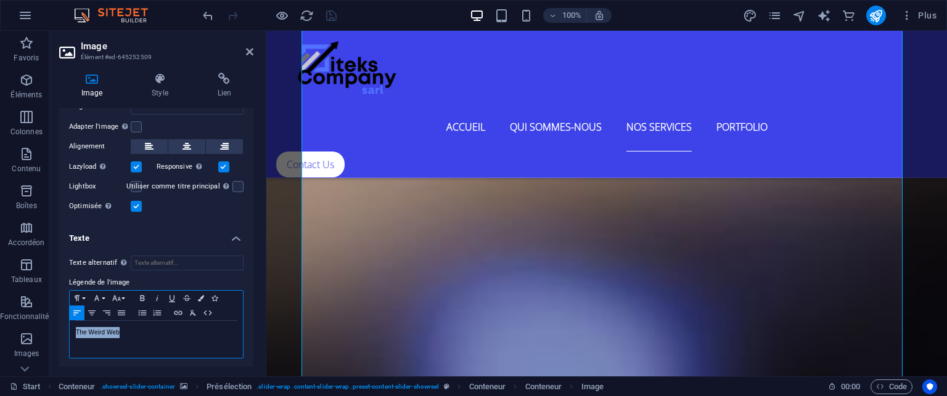
drag, startPoint x: 125, startPoint y: 330, endPoint x: 62, endPoint y: 328, distance: 62.9
click at [62, 328] on div "Texte alternatif Le texte alternatif est utilisé par les appareils qui ne peuve…" at bounding box center [156, 307] width 194 height 123
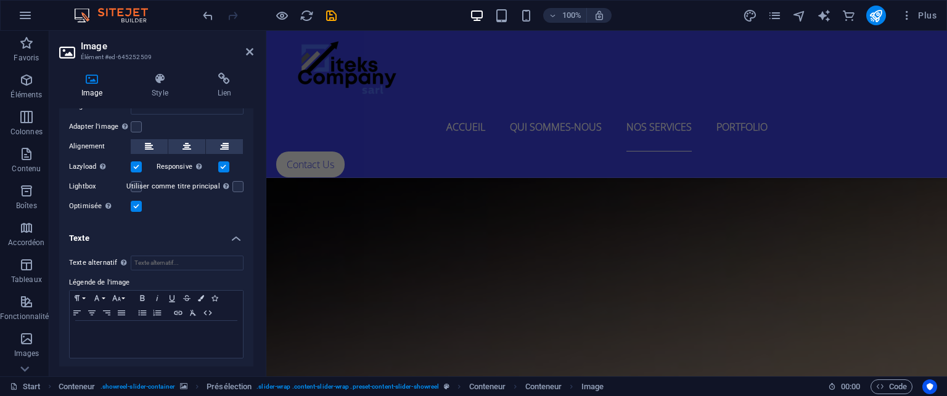
scroll to position [0, 0]
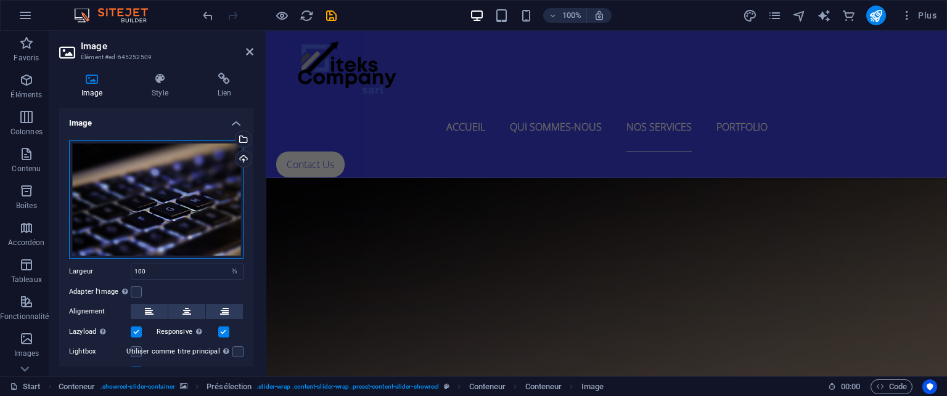
click at [160, 216] on div "Glissez les fichiers ici, cliquez pour choisir les fichiers ou sélectionnez les…" at bounding box center [156, 200] width 174 height 118
click at [160, 216] on body "Diteks sarl Start Favoris Éléments Colonnes Contenu Boîtes Accordéon Tableaux F…" at bounding box center [473, 198] width 947 height 396
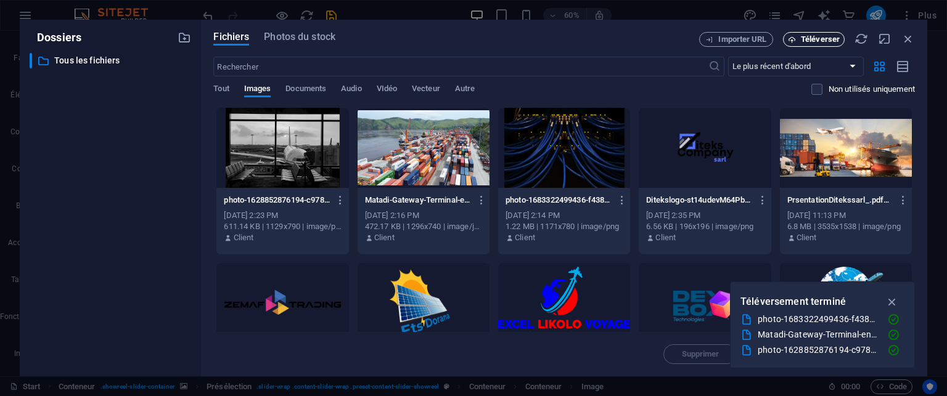
click at [812, 39] on span "Téléverser" at bounding box center [820, 39] width 39 height 7
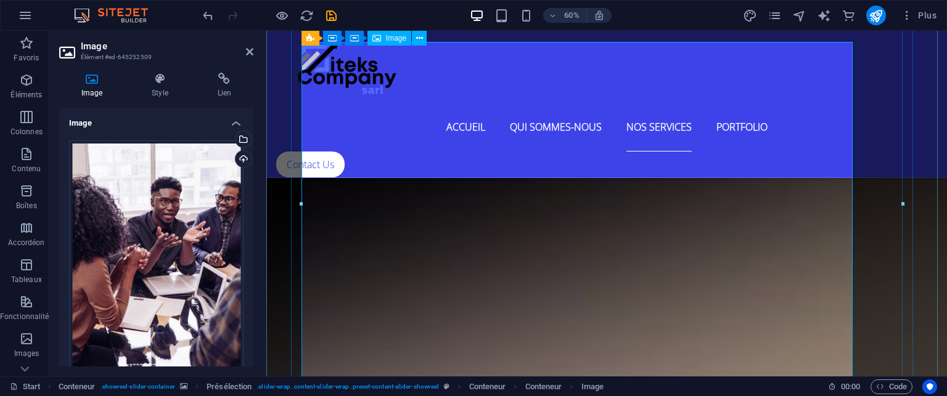
scroll to position [4681, 0]
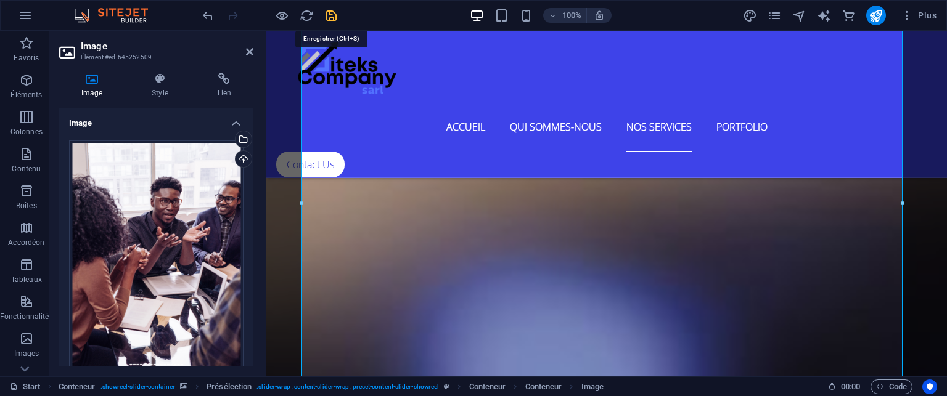
click at [335, 17] on icon "save" at bounding box center [331, 16] width 14 height 14
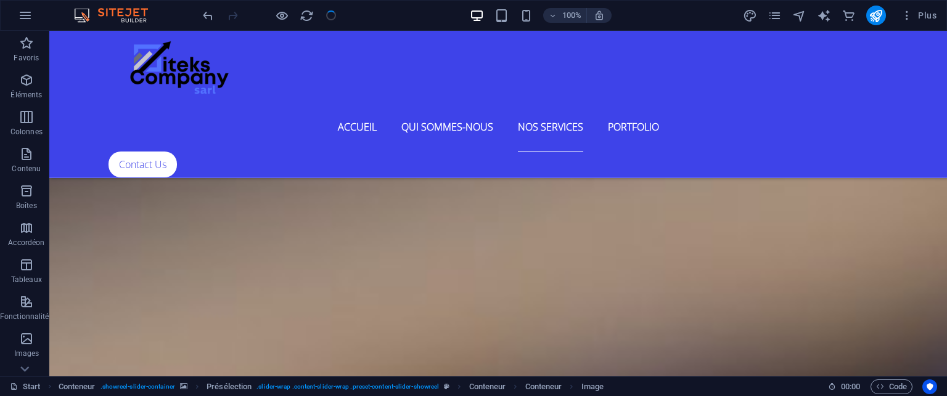
checkbox input "false"
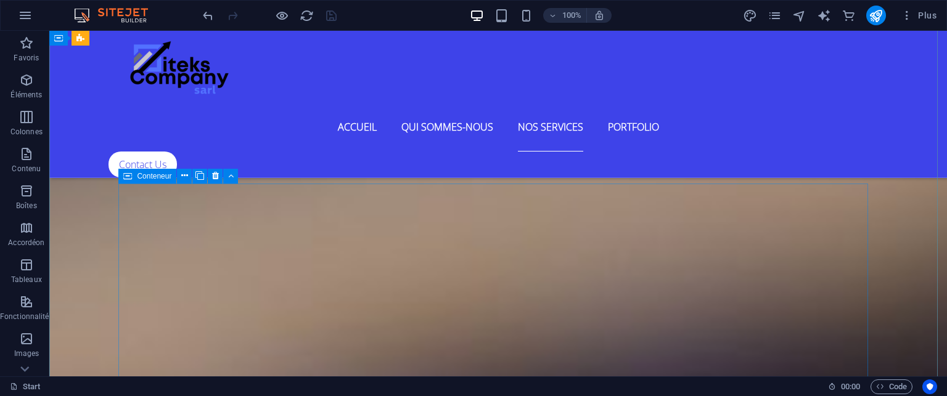
scroll to position [4804, 0]
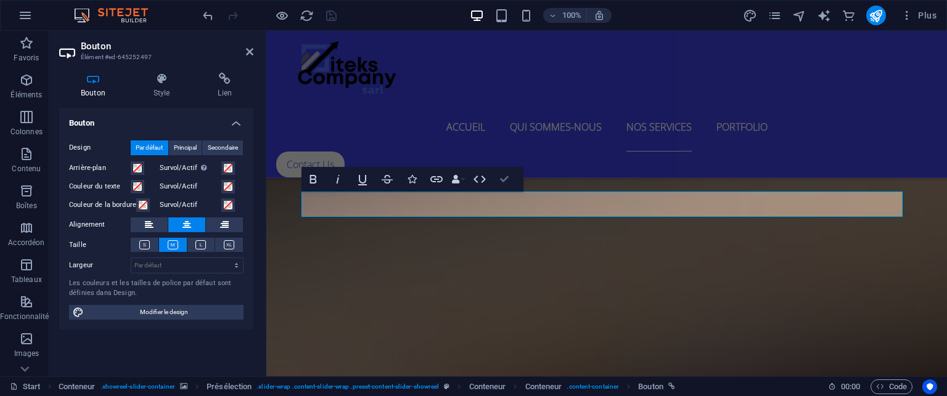
scroll to position [4760, 0]
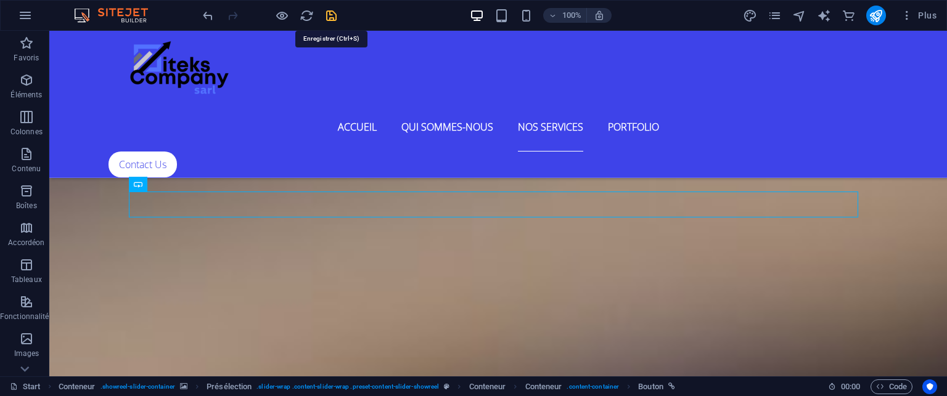
click at [330, 12] on icon "save" at bounding box center [331, 16] width 14 height 14
checkbox input "false"
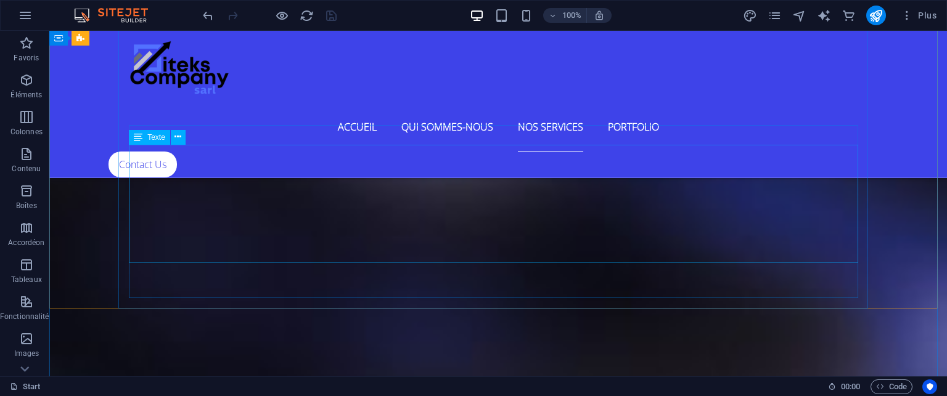
scroll to position [5376, 0]
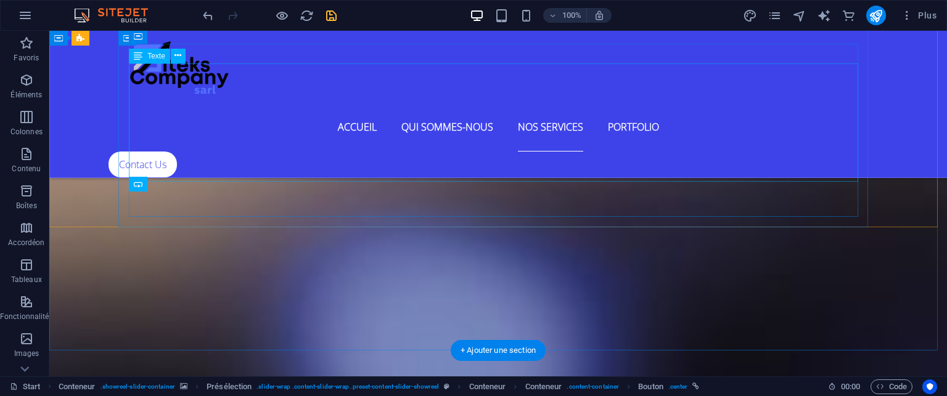
scroll to position [5408, 0]
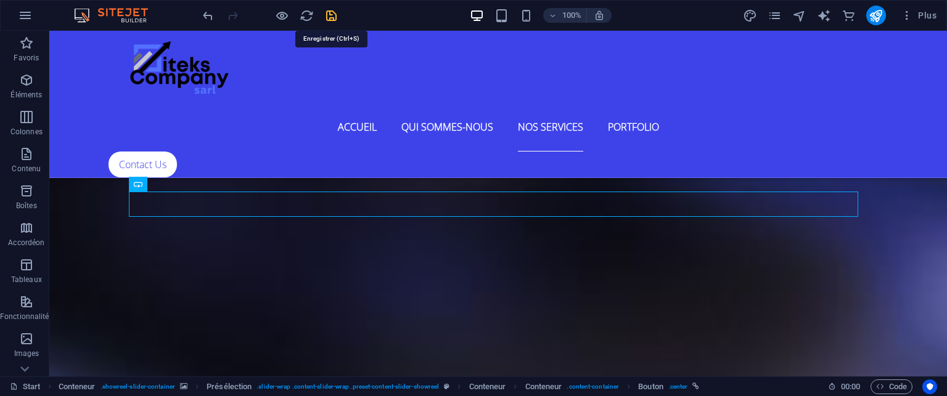
click at [328, 19] on icon "save" at bounding box center [331, 16] width 14 height 14
checkbox input "false"
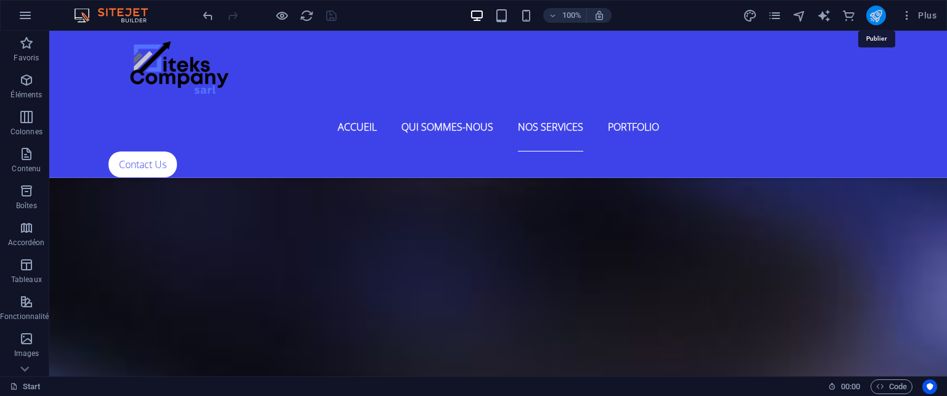
click at [877, 16] on icon "publish" at bounding box center [876, 16] width 14 height 14
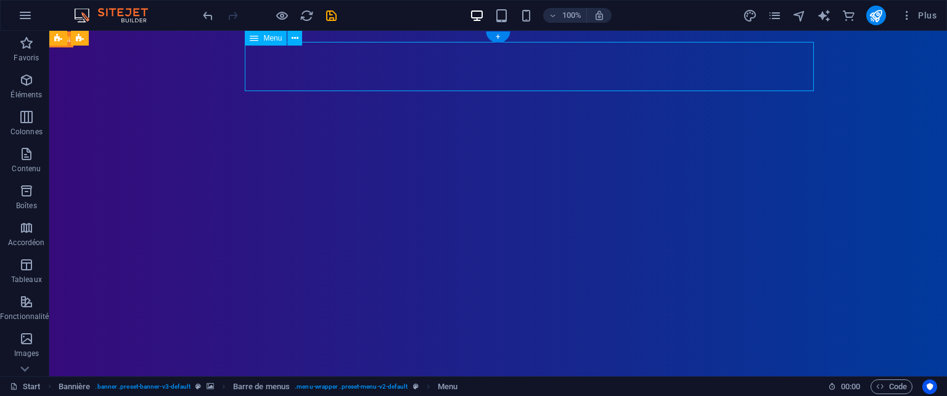
select select
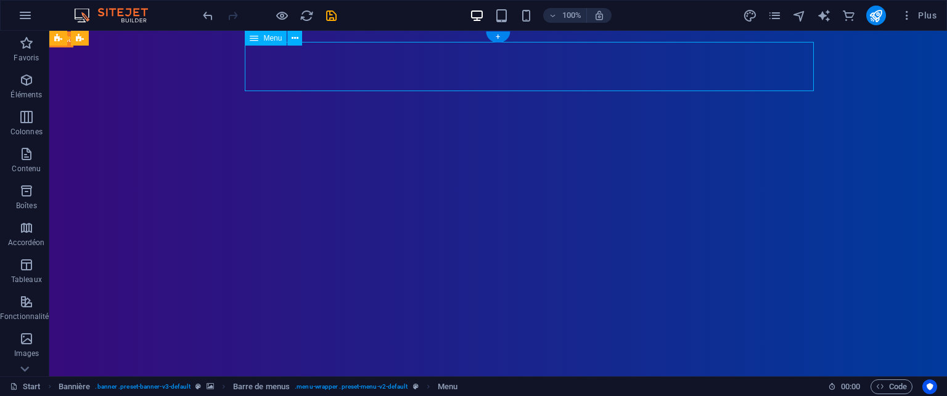
select select "1"
select select
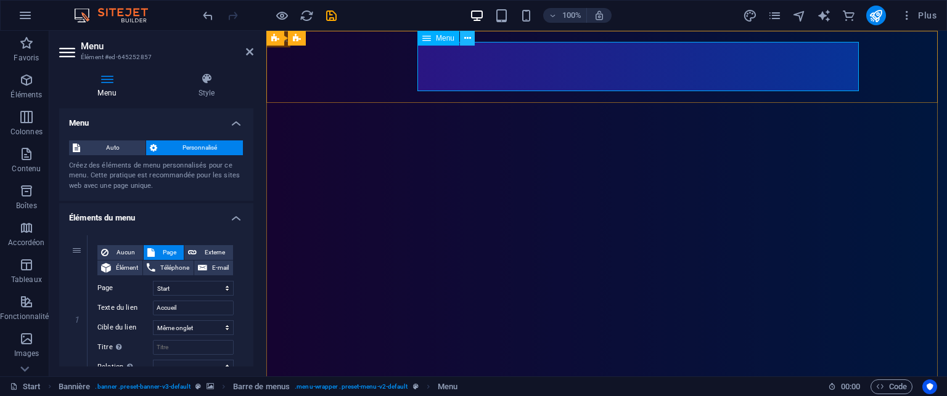
click at [466, 41] on icon at bounding box center [467, 38] width 7 height 13
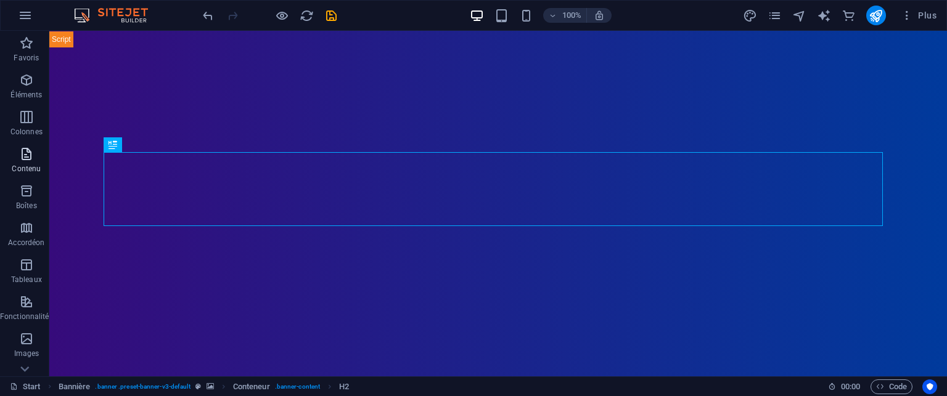
click at [21, 158] on icon "button" at bounding box center [26, 154] width 15 height 15
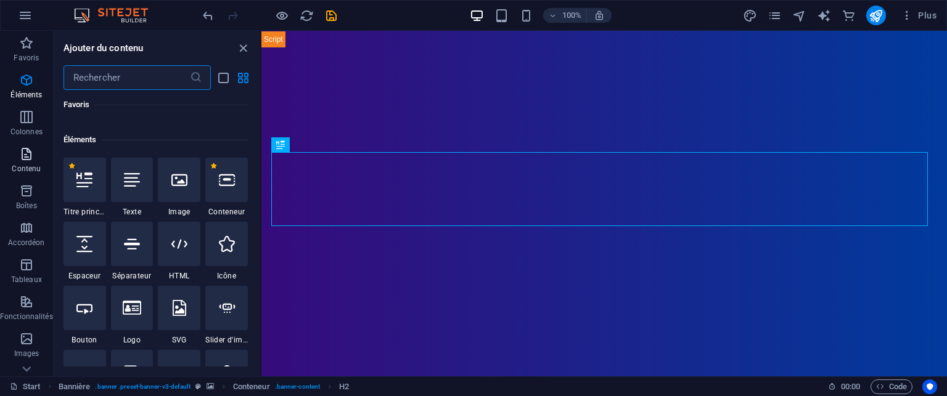
scroll to position [2157, 0]
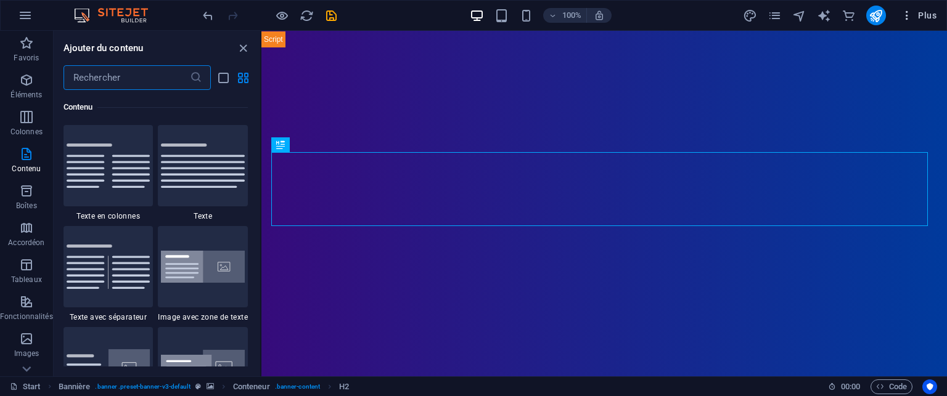
click at [932, 14] on span "Plus" at bounding box center [919, 15] width 36 height 12
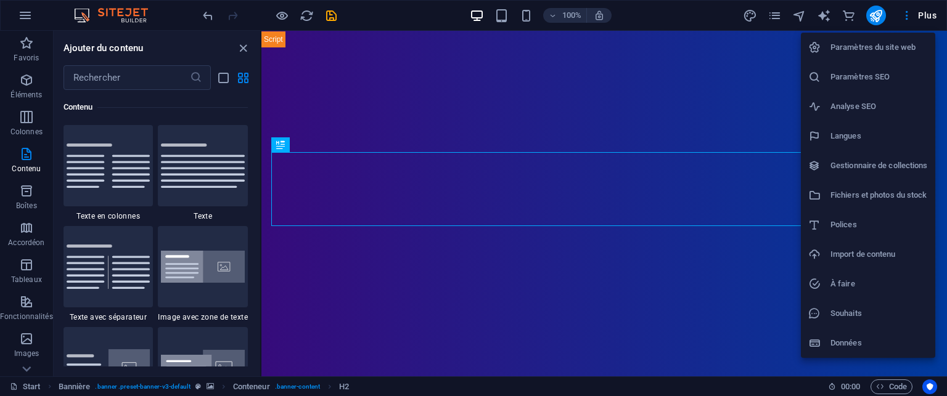
click at [580, 128] on div at bounding box center [473, 198] width 947 height 396
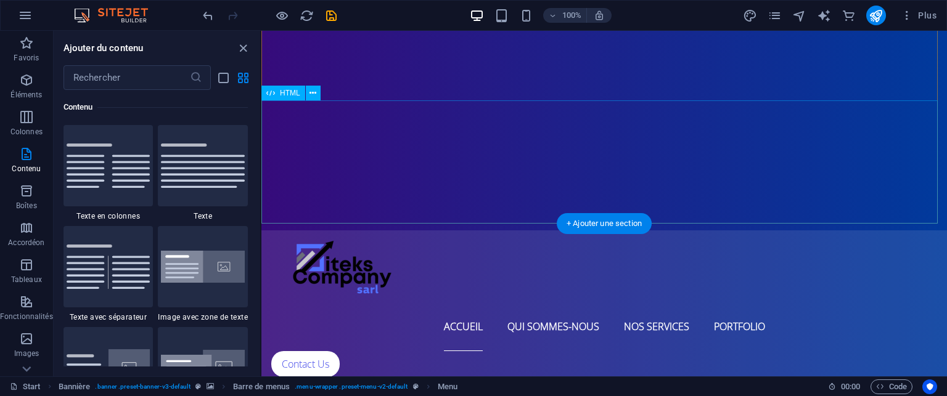
scroll to position [0, 0]
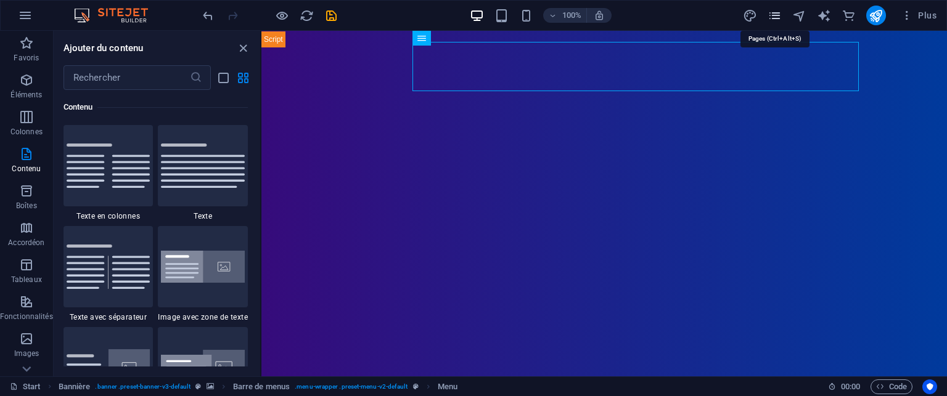
click at [776, 14] on icon "pages" at bounding box center [775, 16] width 14 height 14
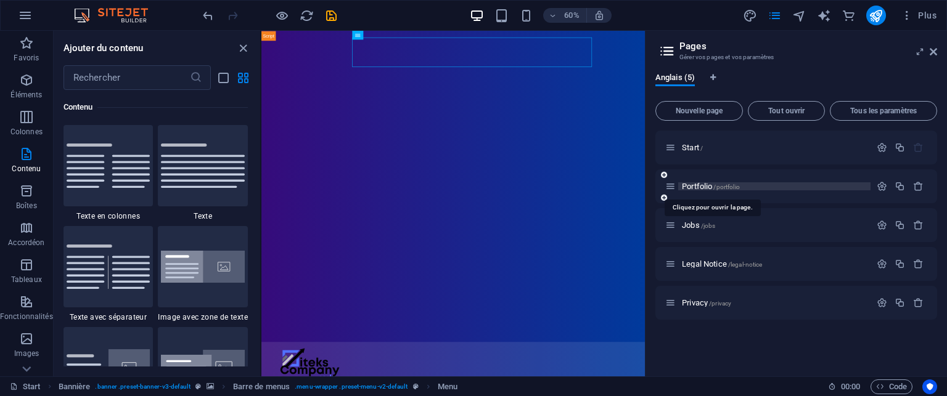
click at [708, 187] on span "Portfolio /portfolio" at bounding box center [711, 186] width 58 height 9
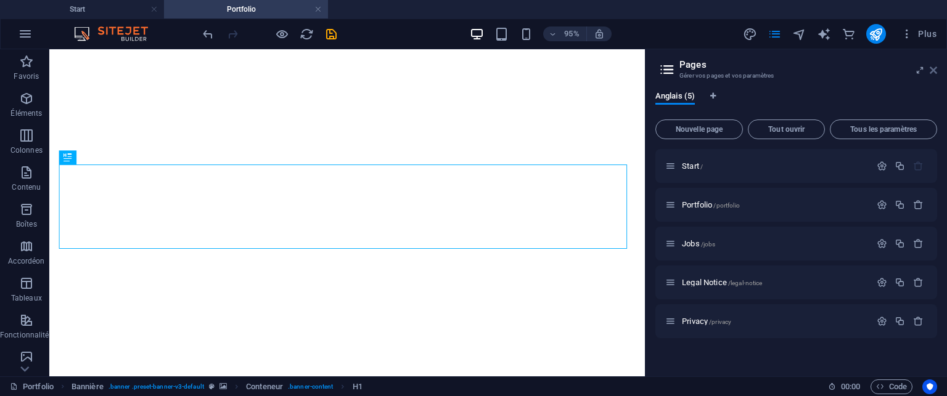
click at [933, 71] on icon at bounding box center [933, 70] width 7 height 10
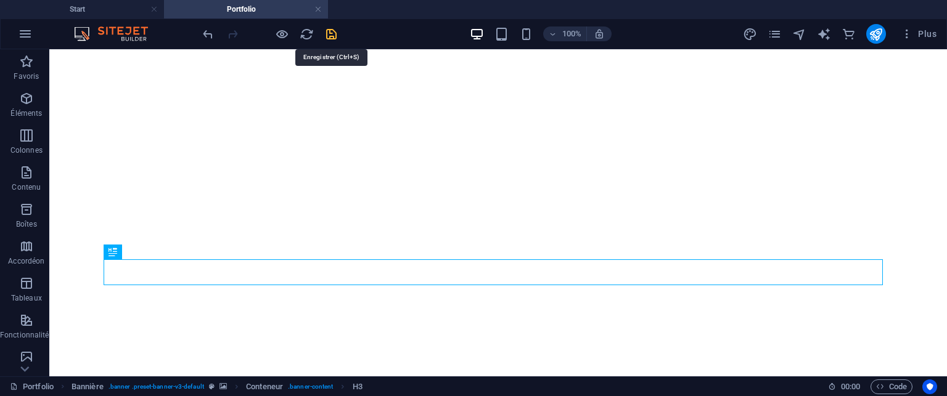
click at [329, 36] on icon "save" at bounding box center [331, 34] width 14 height 14
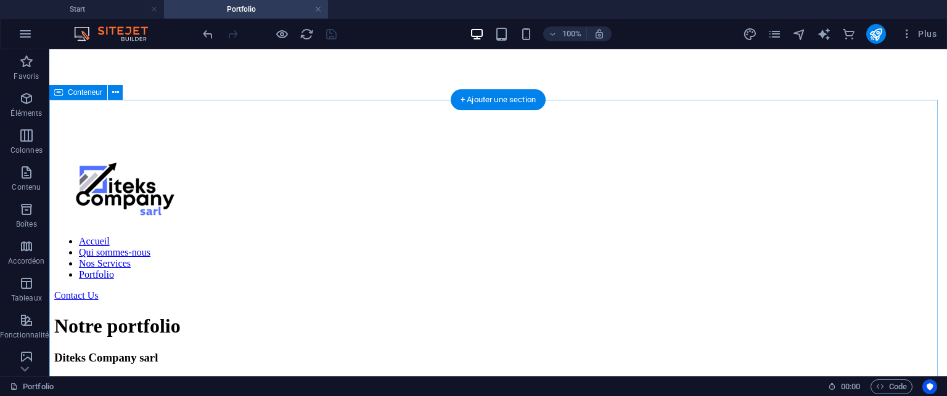
scroll to position [432, 0]
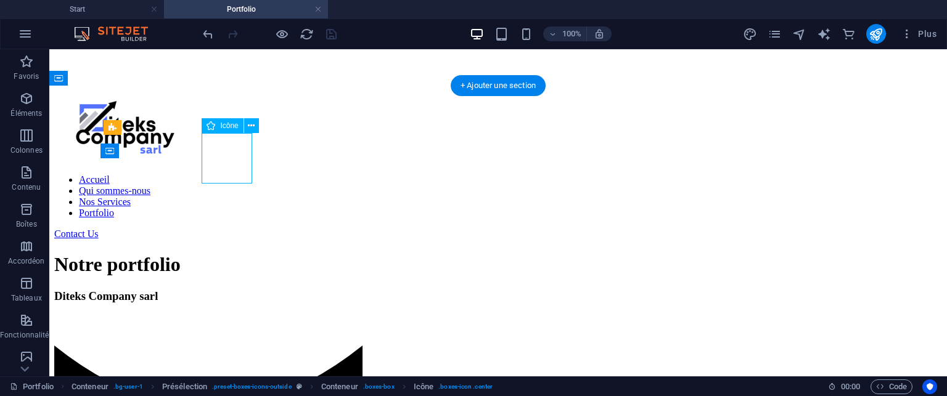
select select "xMidYMid"
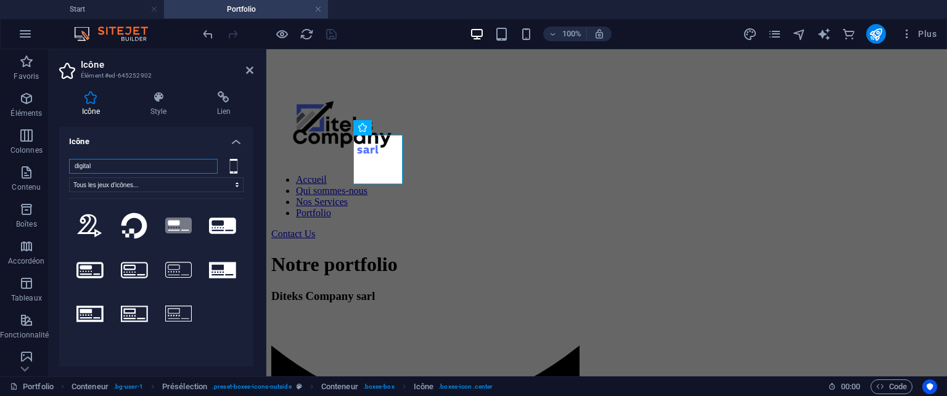
drag, startPoint x: 100, startPoint y: 163, endPoint x: 62, endPoint y: 164, distance: 38.2
click at [62, 164] on div "digital Tous les jeux d'icônes... IcoFont Ionicons FontAwesome Brands FontAweso…" at bounding box center [156, 271] width 194 height 244
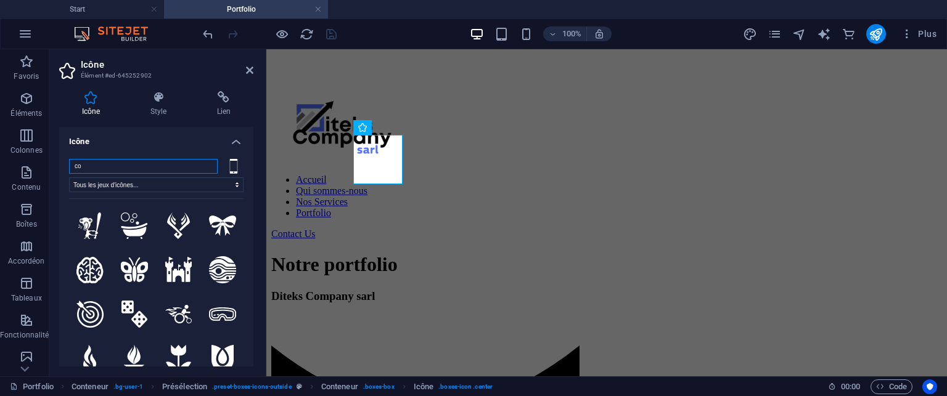
type input "c"
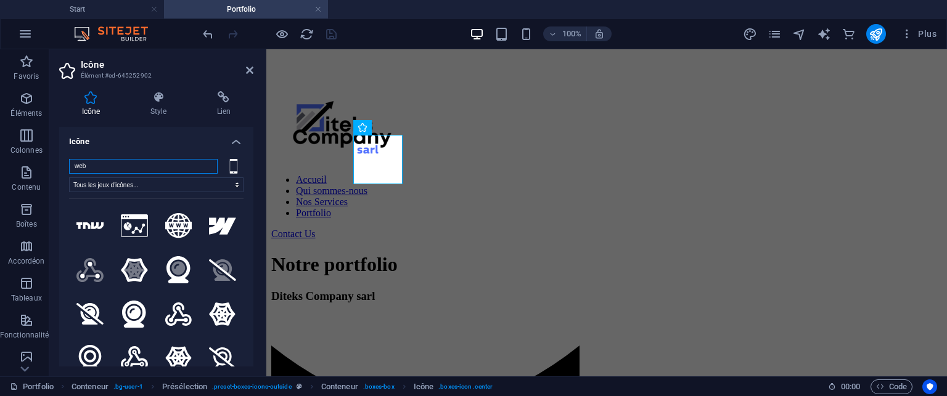
drag, startPoint x: 111, startPoint y: 168, endPoint x: 70, endPoint y: 164, distance: 41.5
click at [70, 164] on input "web" at bounding box center [143, 166] width 149 height 15
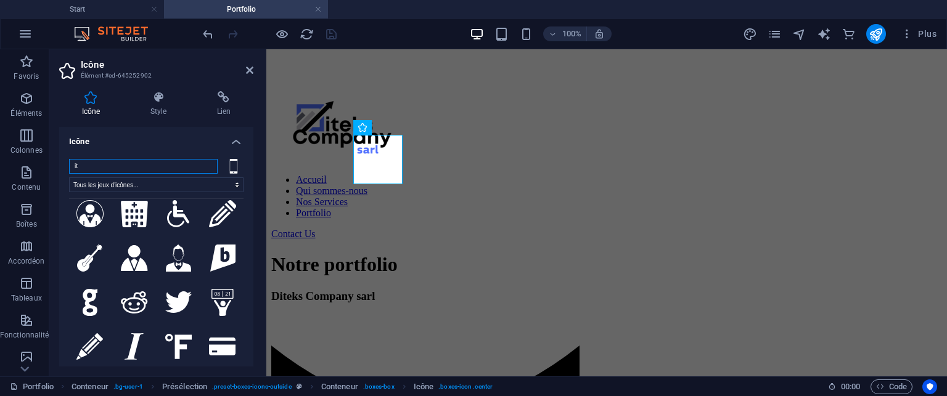
scroll to position [247, 0]
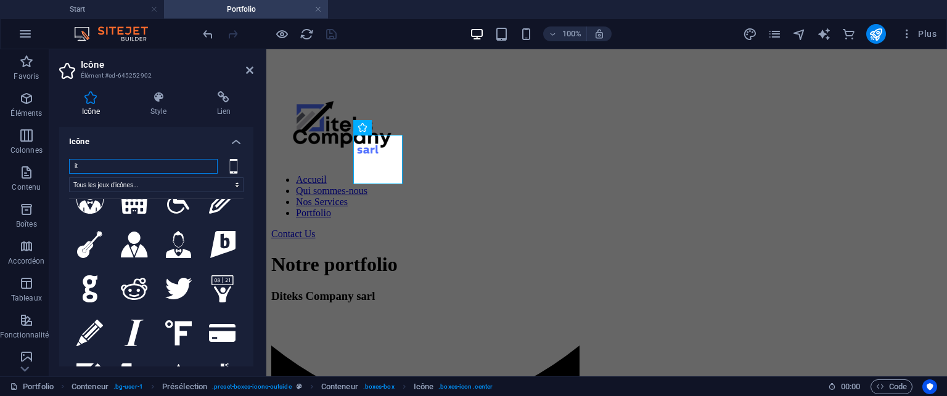
type input "i"
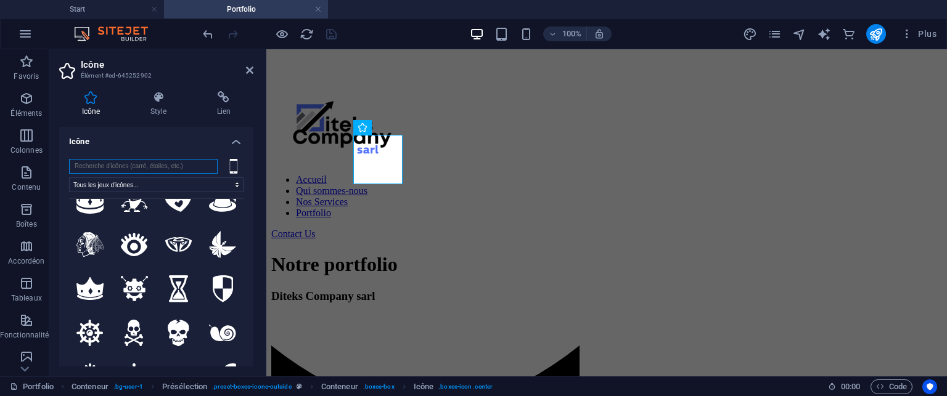
scroll to position [0, 0]
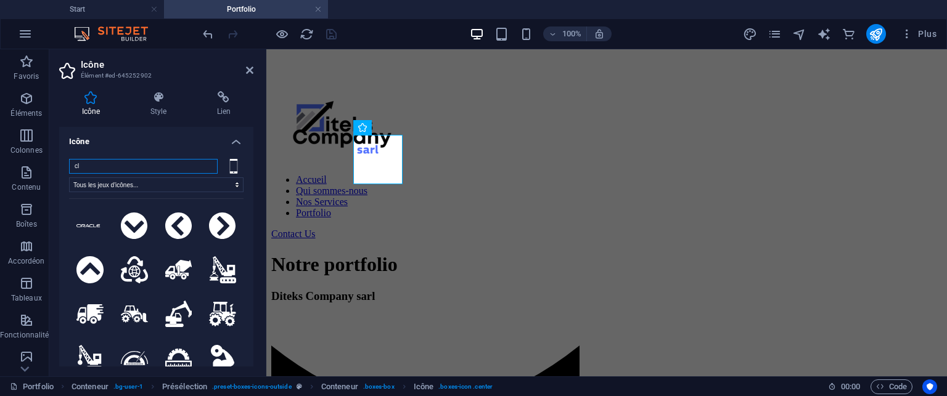
type input "c"
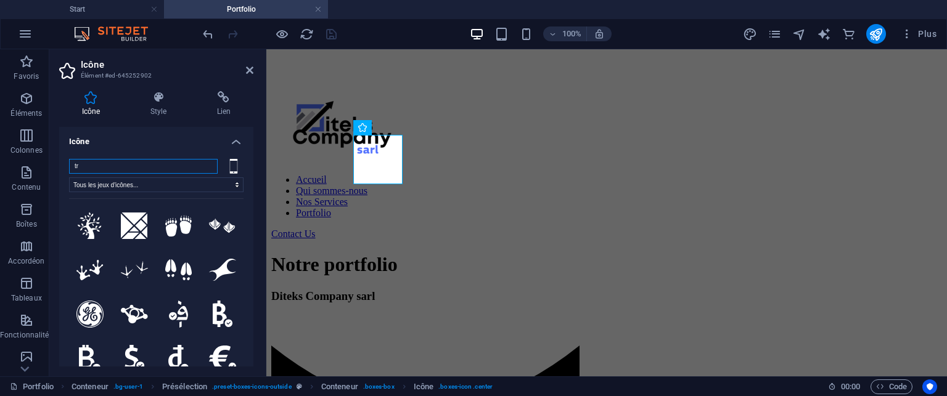
type input "t"
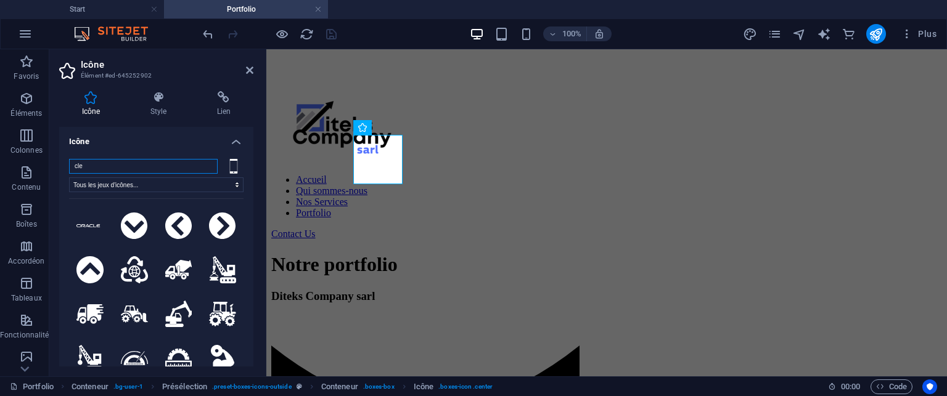
type input "cle"
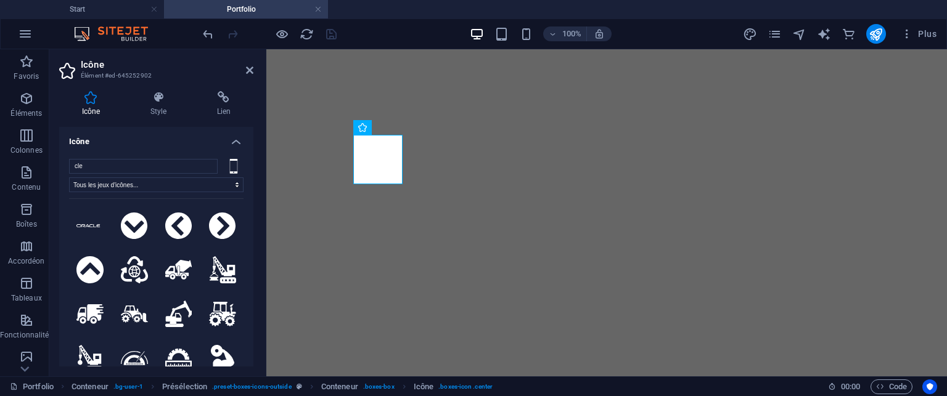
select select "xMidYMid"
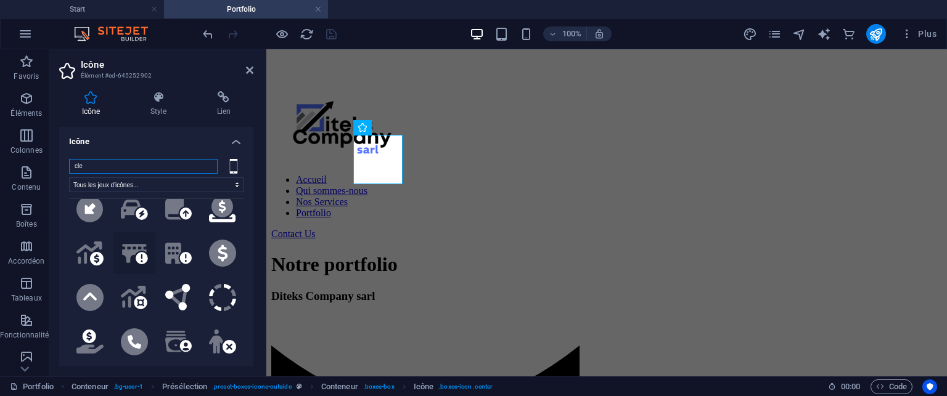
scroll to position [740, 0]
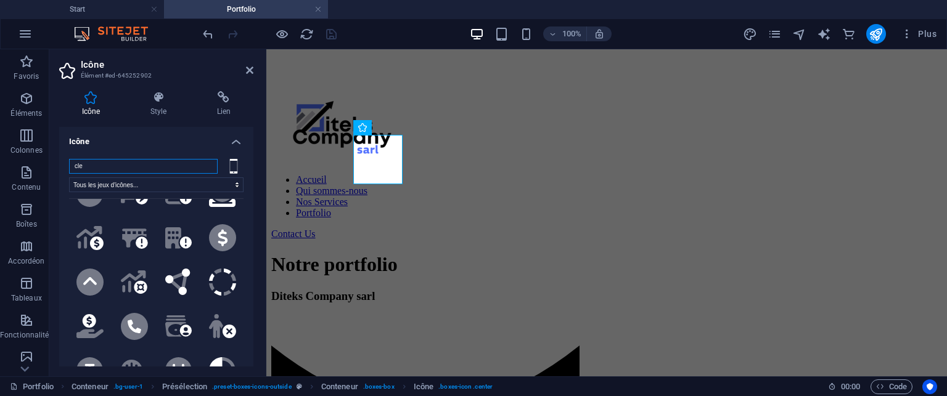
drag, startPoint x: 100, startPoint y: 165, endPoint x: 70, endPoint y: 167, distance: 30.3
click at [70, 167] on input "cle" at bounding box center [143, 166] width 149 height 15
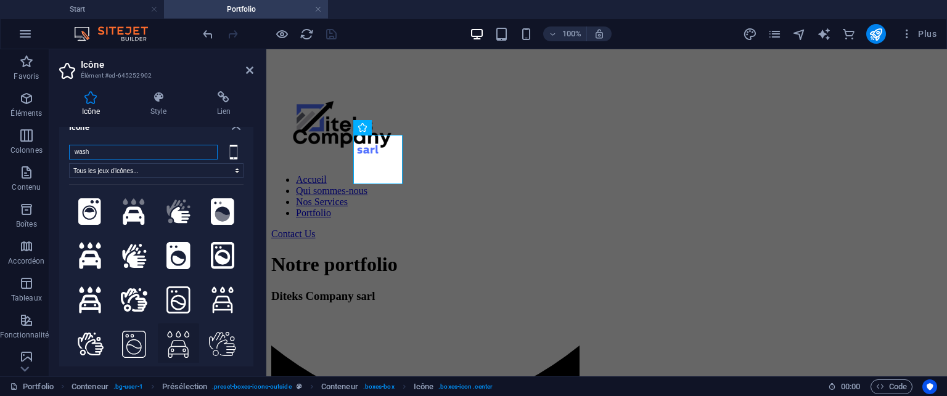
scroll to position [0, 0]
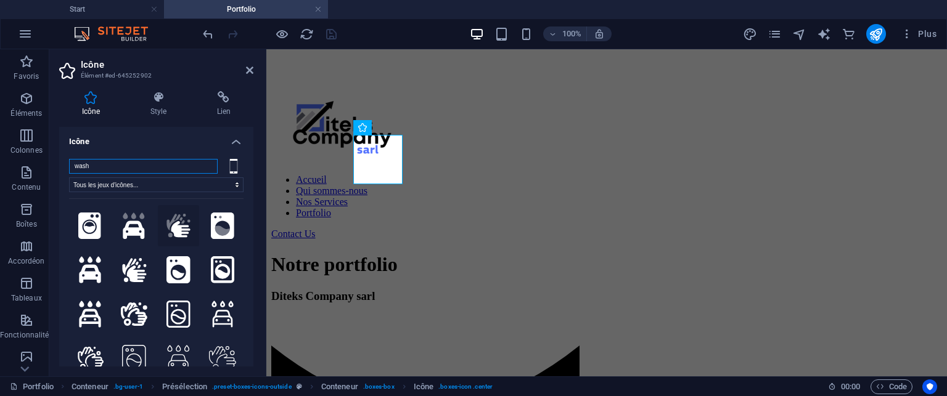
type input "wash"
click at [178, 224] on icon ".fa-secondary{opacity:.4}" at bounding box center [178, 226] width 27 height 24
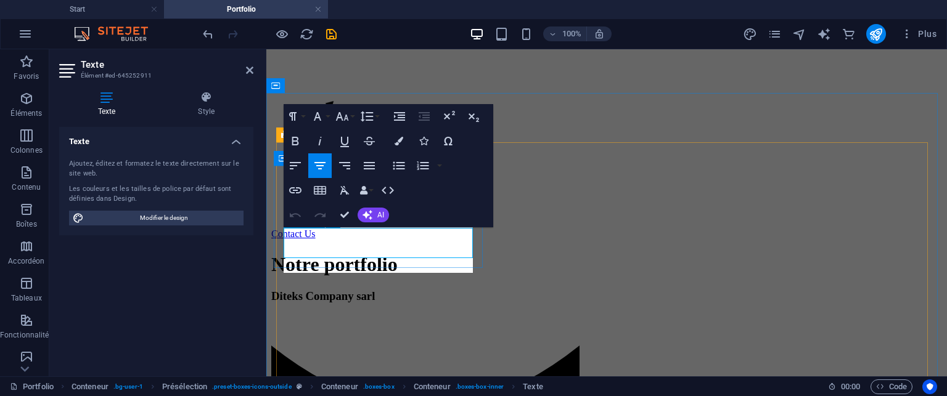
scroll to position [424, 0]
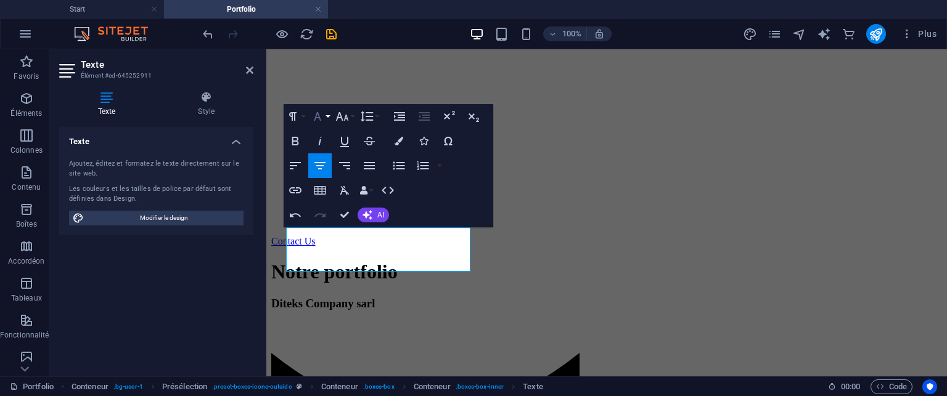
click at [321, 116] on icon "button" at bounding box center [317, 116] width 15 height 15
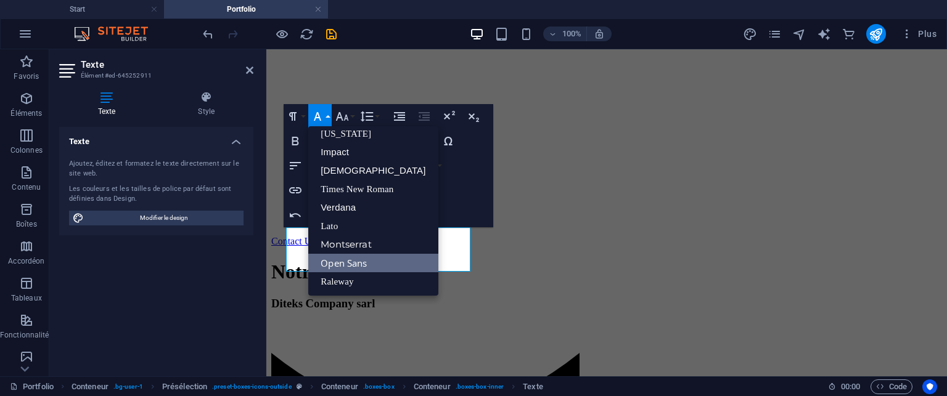
scroll to position [25, 0]
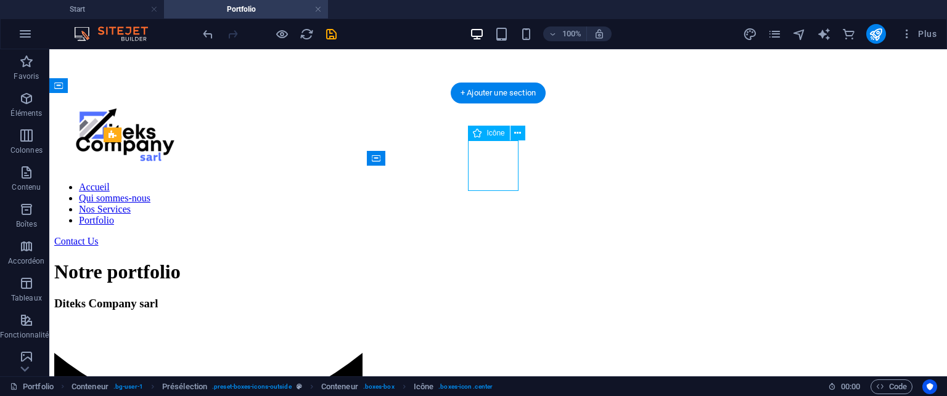
select select "xMidYMid"
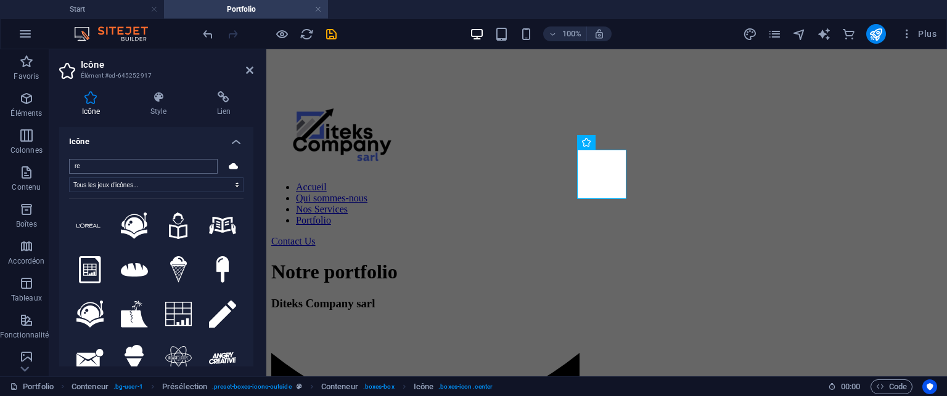
type input "r"
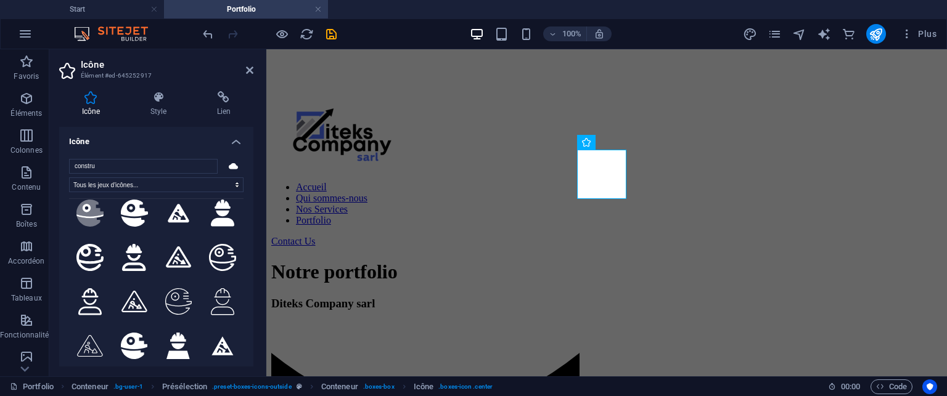
scroll to position [0, 0]
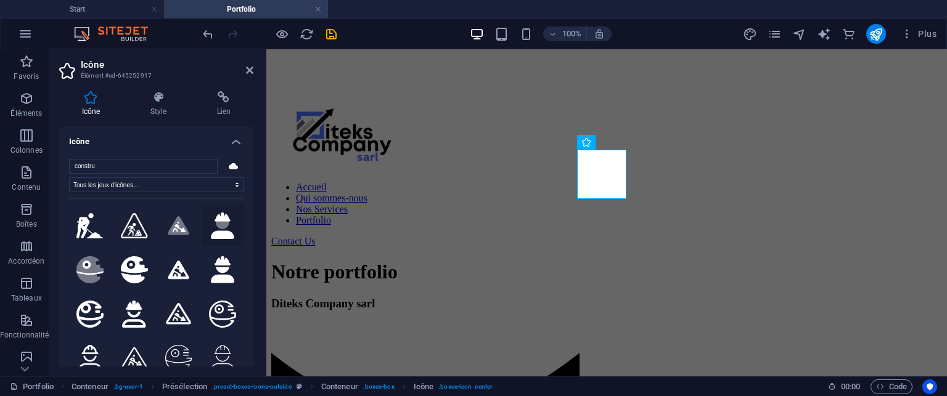
type input "constru"
click at [216, 226] on icon at bounding box center [223, 225] width 14 height 7
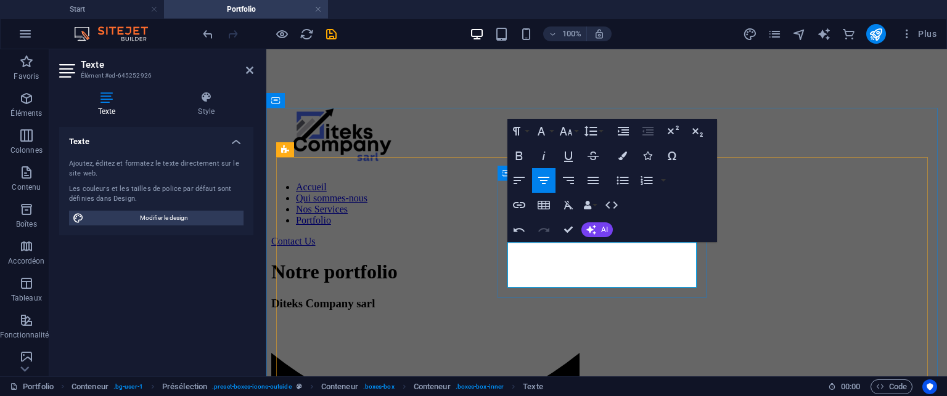
scroll to position [409, 0]
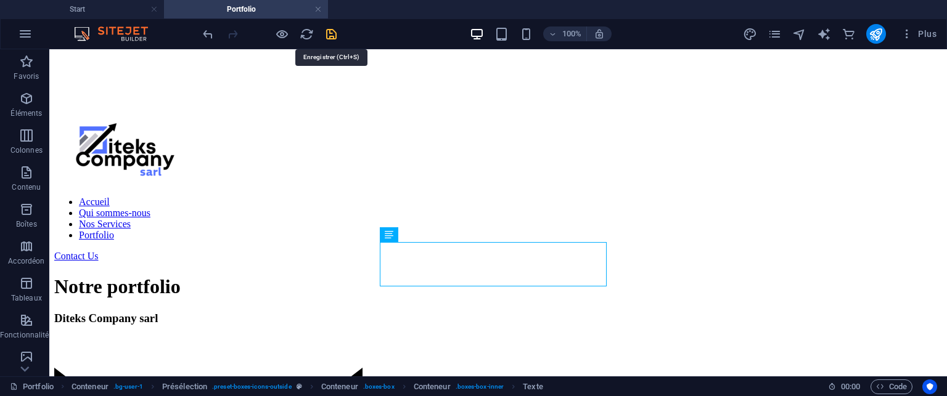
click at [329, 33] on icon "save" at bounding box center [331, 34] width 14 height 14
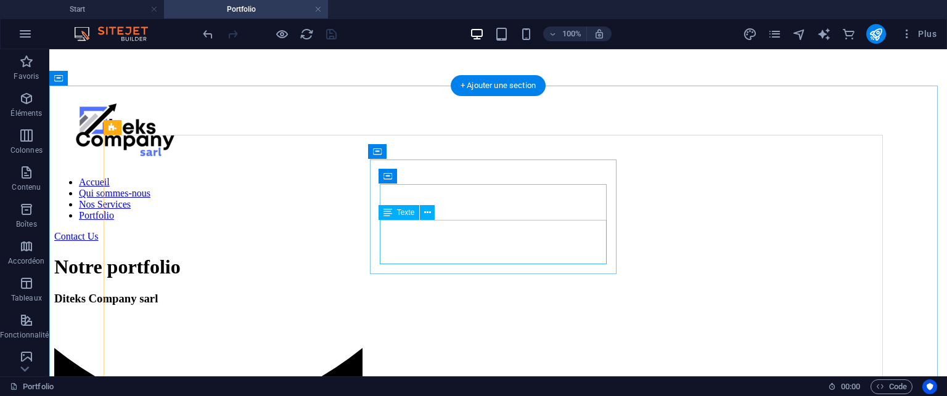
scroll to position [432, 0]
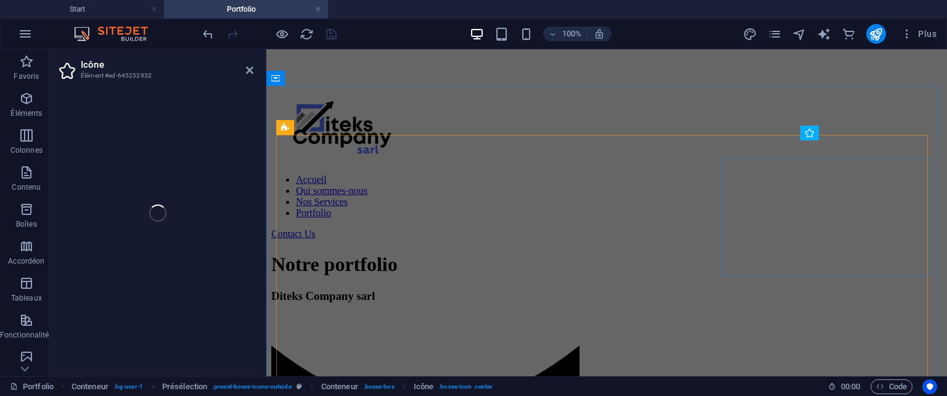
select select "xMidYMid"
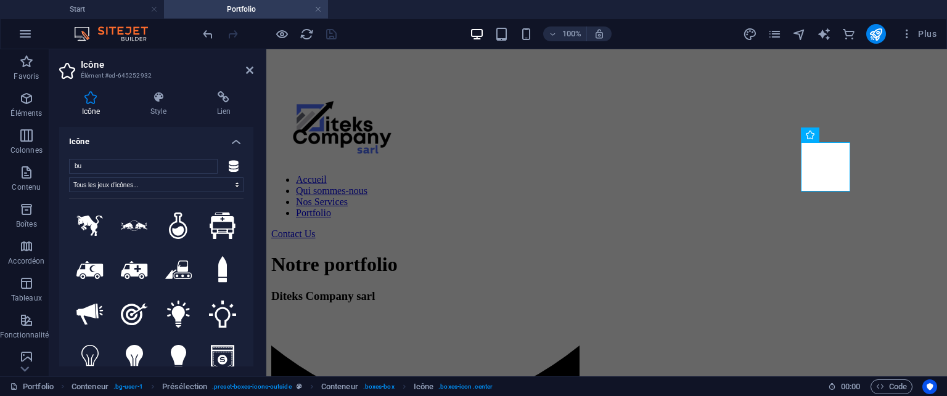
type input "b"
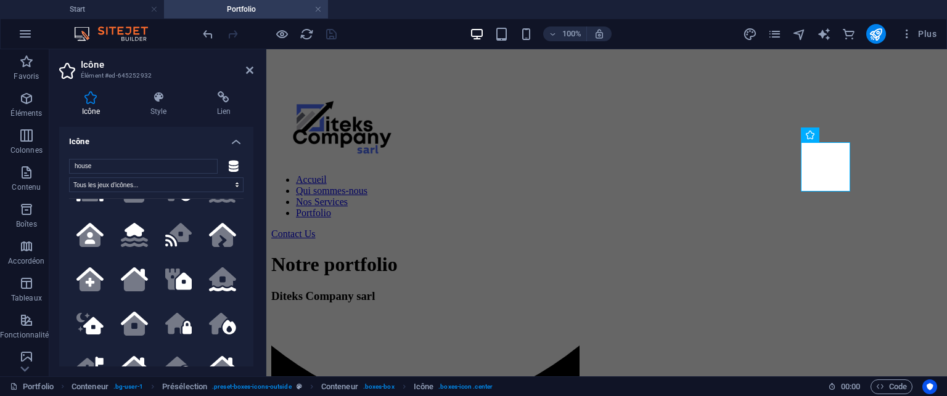
scroll to position [0, 0]
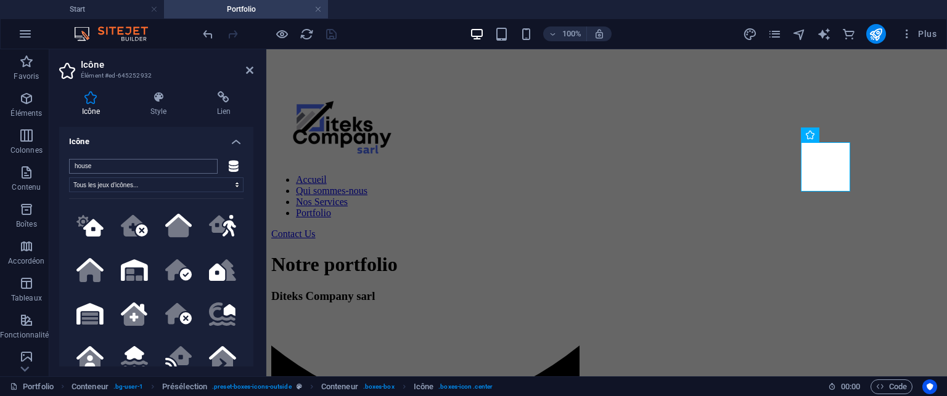
drag, startPoint x: 105, startPoint y: 166, endPoint x: 72, endPoint y: 165, distance: 33.3
click at [72, 165] on input "house" at bounding box center [143, 166] width 149 height 15
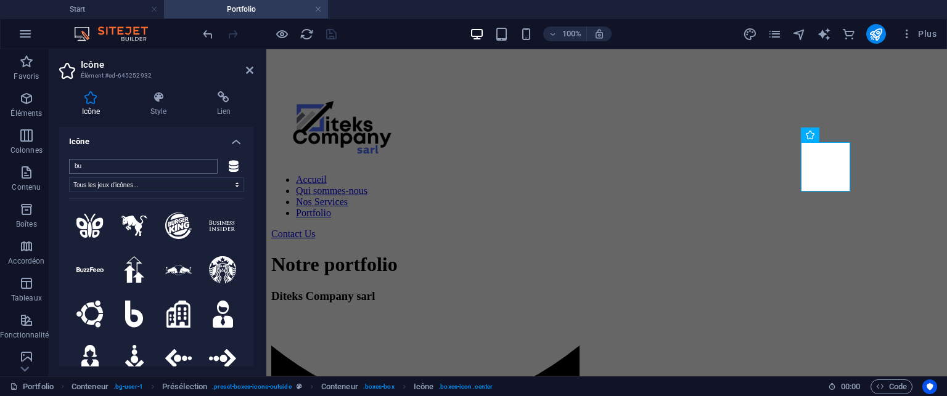
type input "b"
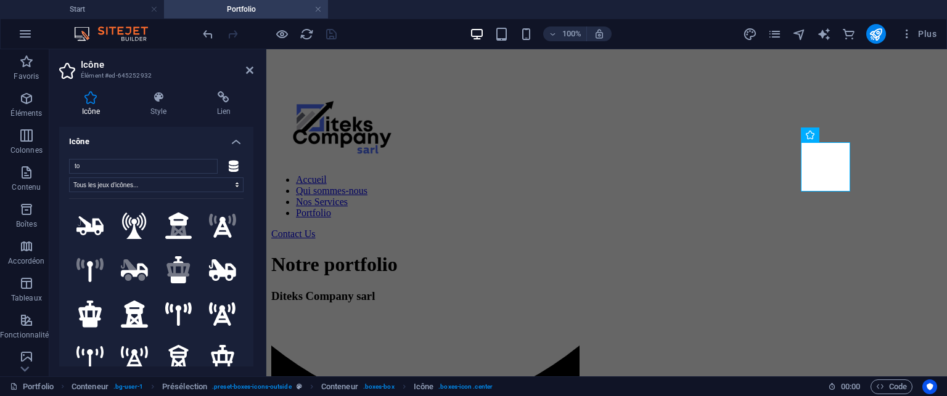
type input "t"
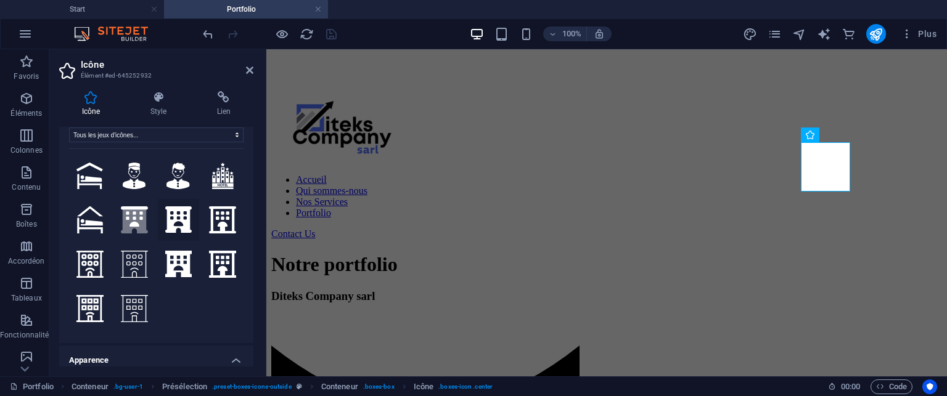
scroll to position [62, 0]
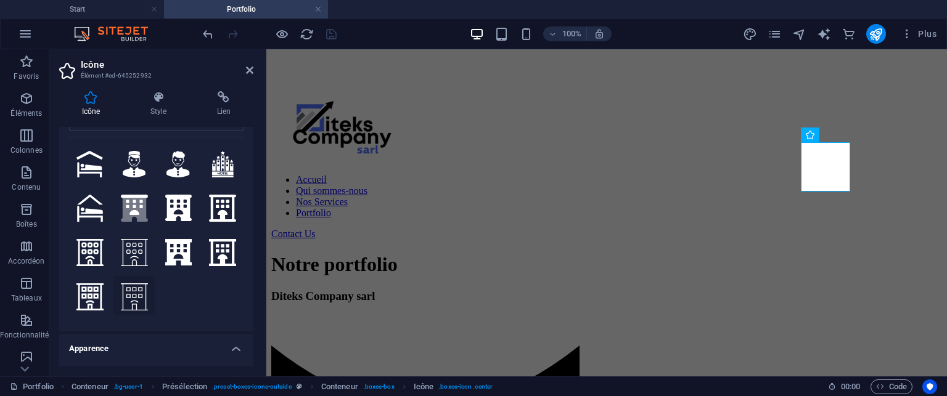
type input "hotel"
click at [129, 293] on icon at bounding box center [134, 297] width 27 height 27
click at [176, 251] on icon at bounding box center [178, 252] width 27 height 27
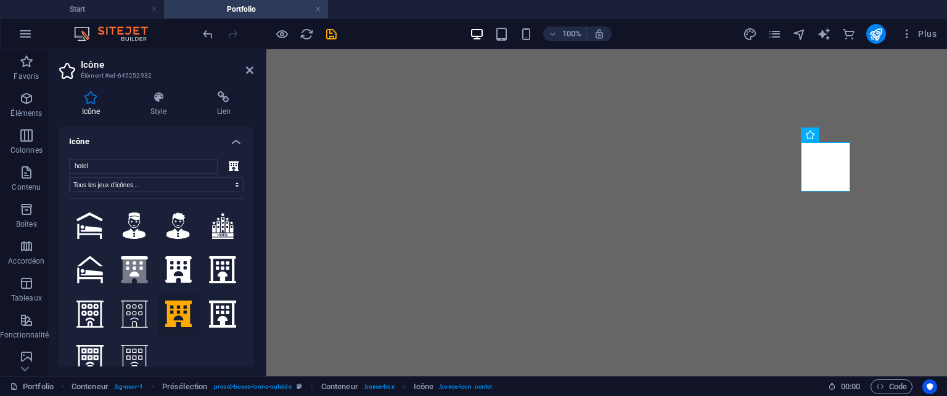
select select "xMidYMid"
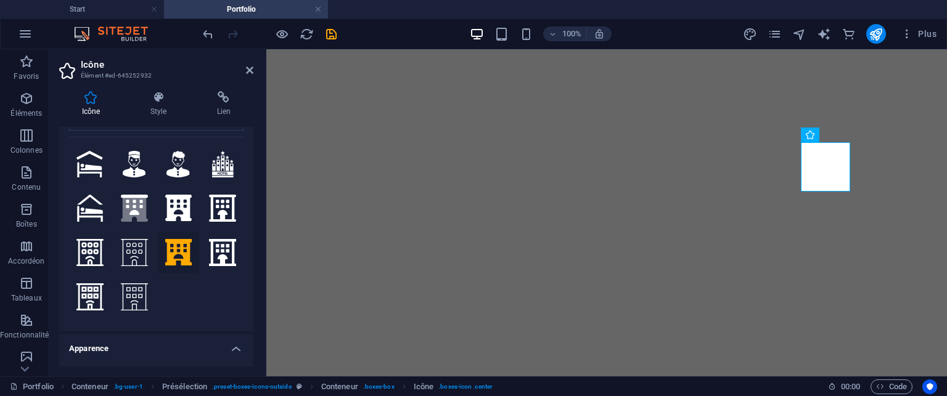
scroll to position [432, 0]
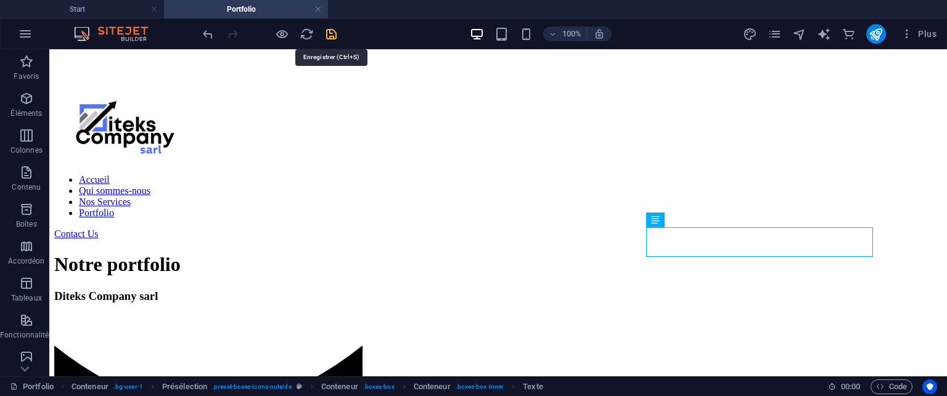
click at [329, 34] on icon "save" at bounding box center [331, 34] width 14 height 14
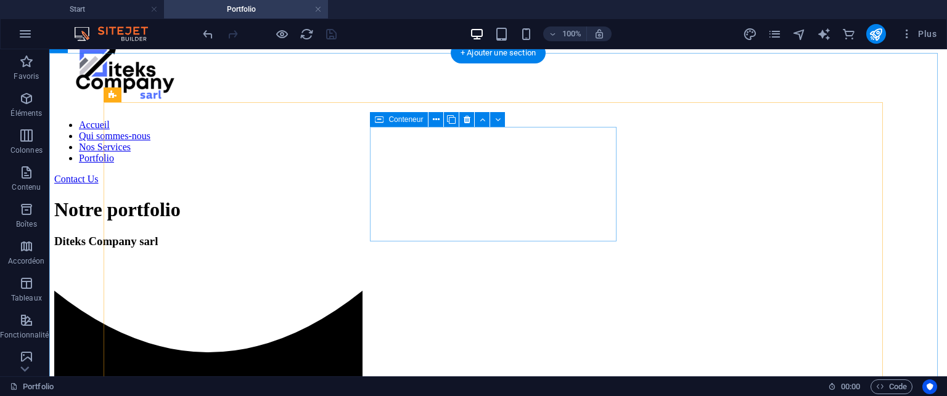
scroll to position [493, 0]
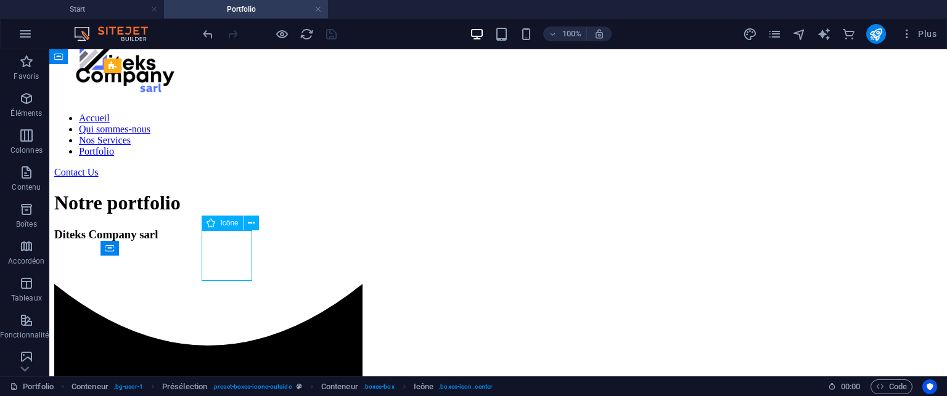
select select "xMidYMid"
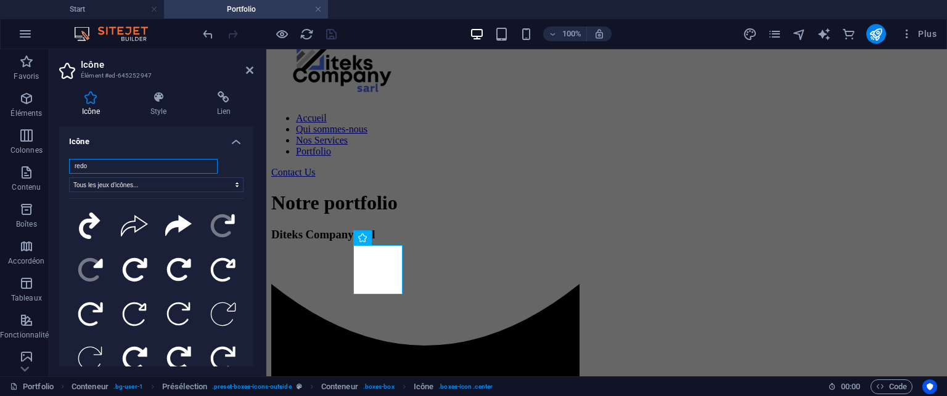
click at [150, 166] on input "redo" at bounding box center [143, 166] width 149 height 15
drag, startPoint x: 133, startPoint y: 166, endPoint x: 62, endPoint y: 166, distance: 70.9
click at [62, 166] on div "redo Tous les jeux d'icônes... IcoFont Ionicons FontAwesome Brands FontAwesome …" at bounding box center [156, 271] width 194 height 244
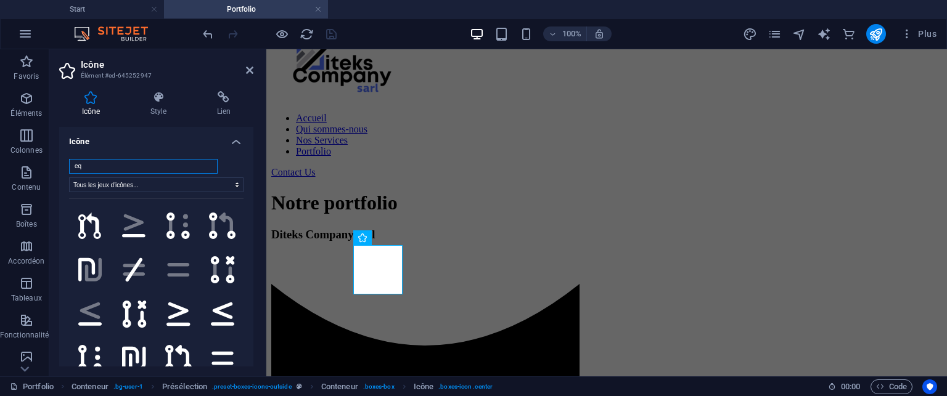
type input "e"
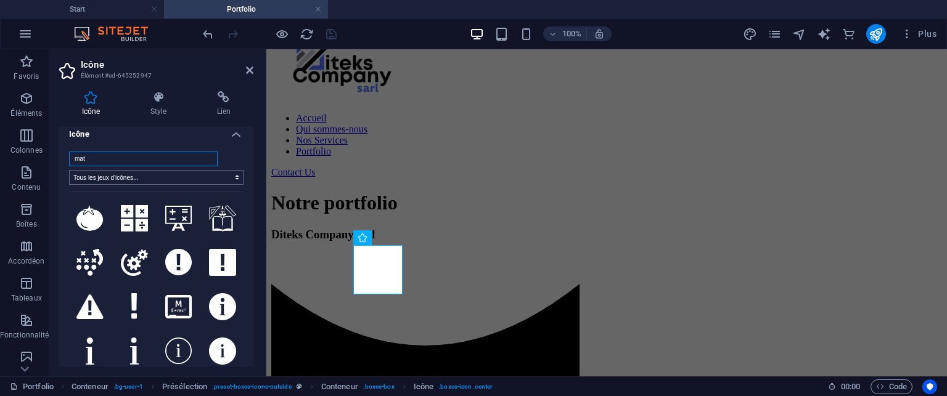
scroll to position [0, 0]
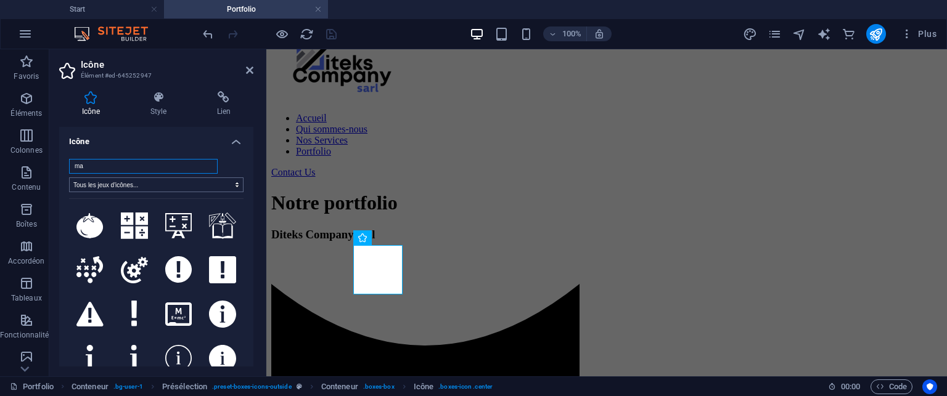
type input "m"
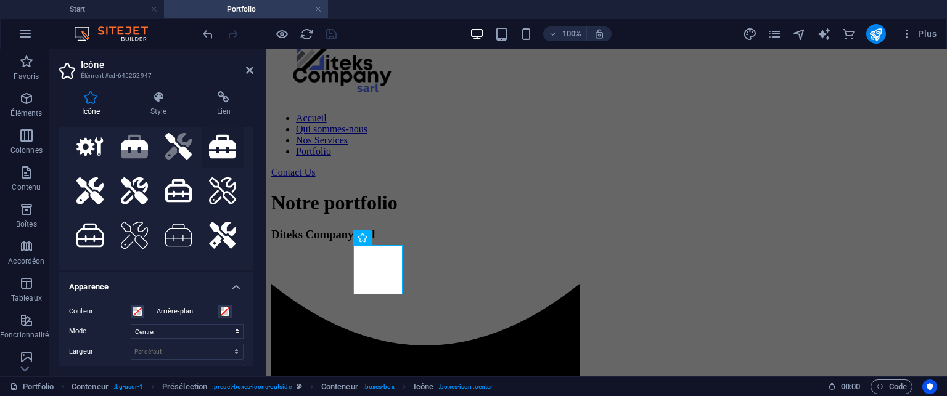
scroll to position [62, 0]
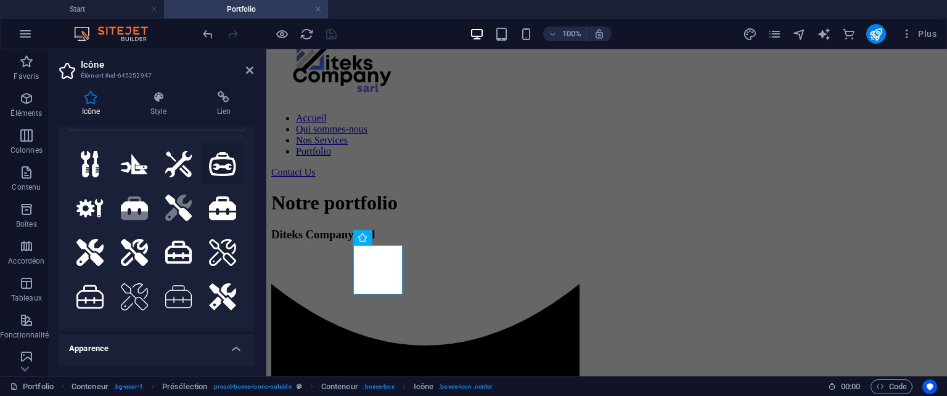
type input "tool"
click at [213, 167] on icon at bounding box center [222, 164] width 27 height 24
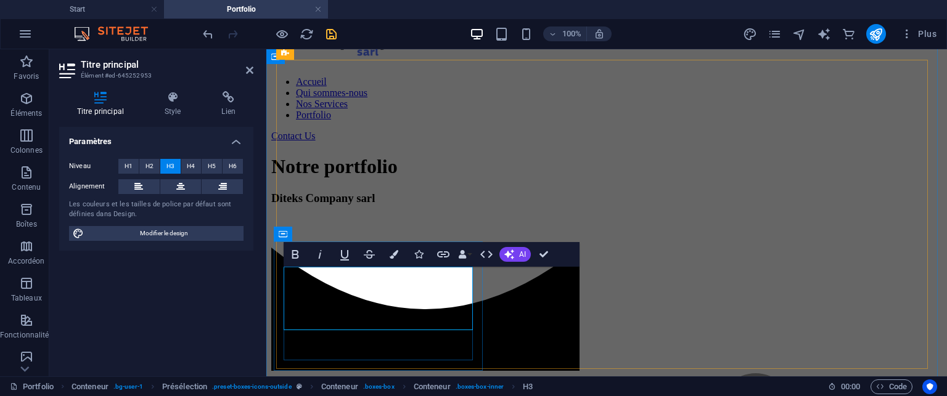
scroll to position [541, 0]
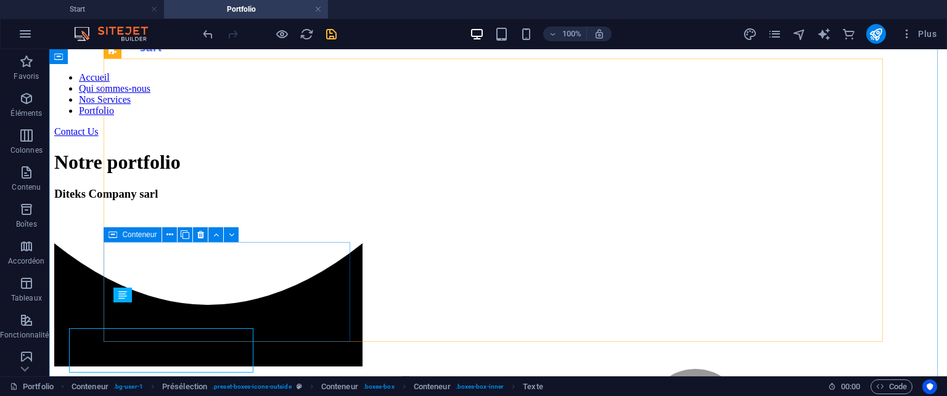
scroll to position [508, 0]
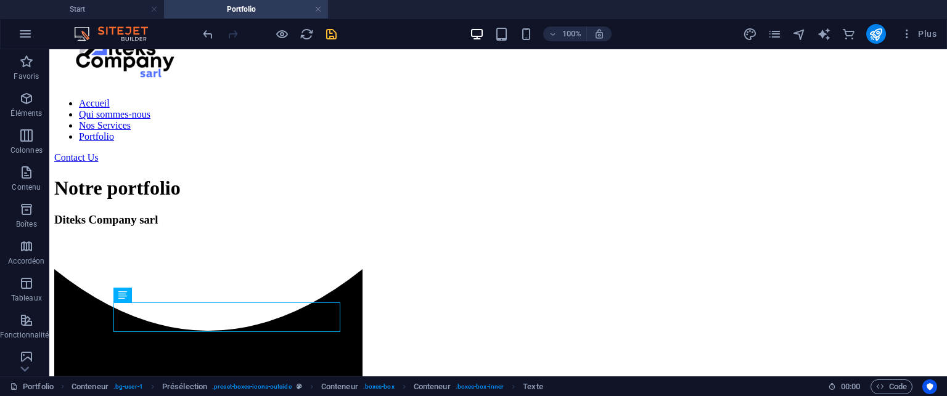
click at [331, 30] on icon "save" at bounding box center [331, 34] width 14 height 14
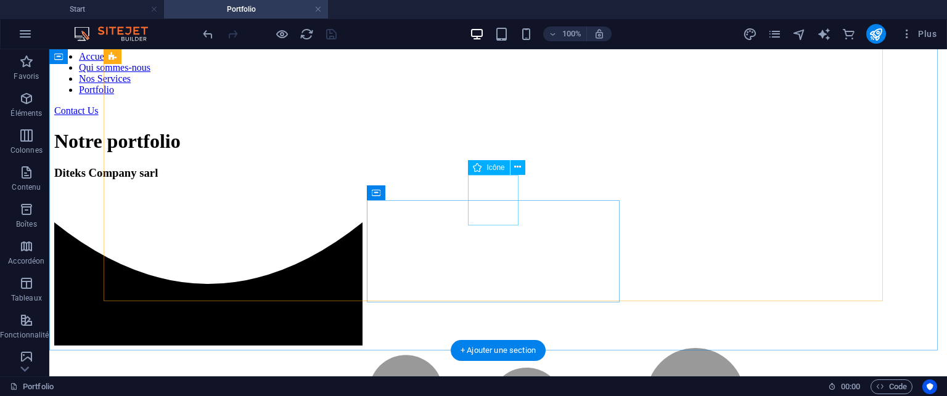
scroll to position [493, 0]
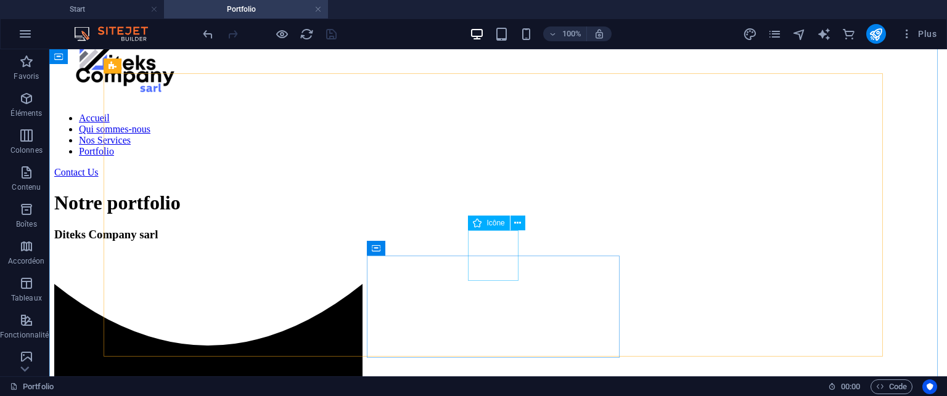
select select "xMidYMid"
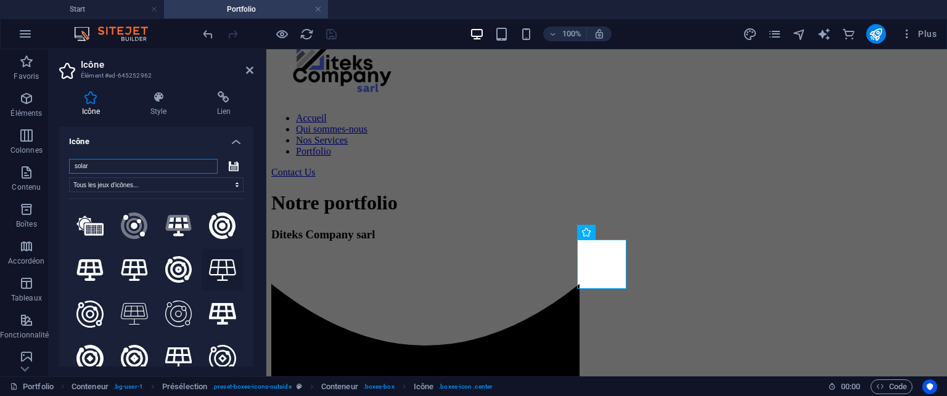
type input "solar"
click at [224, 267] on icon at bounding box center [222, 271] width 27 height 22
click at [116, 263] on button at bounding box center [134, 270] width 42 height 42
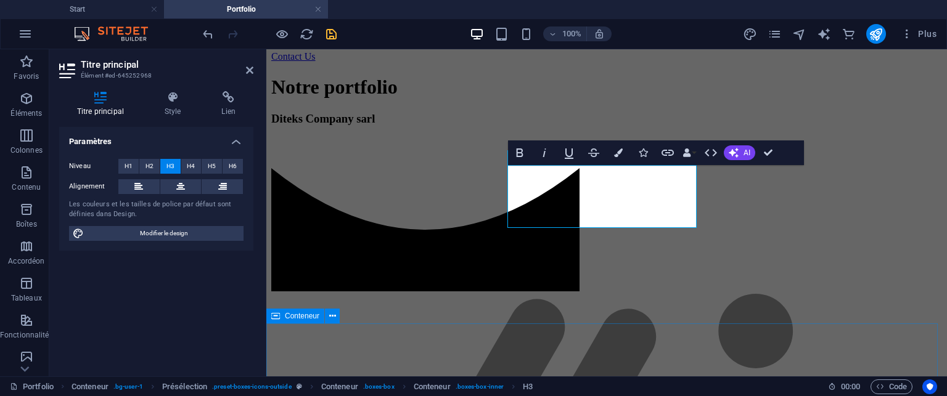
scroll to position [617, 0]
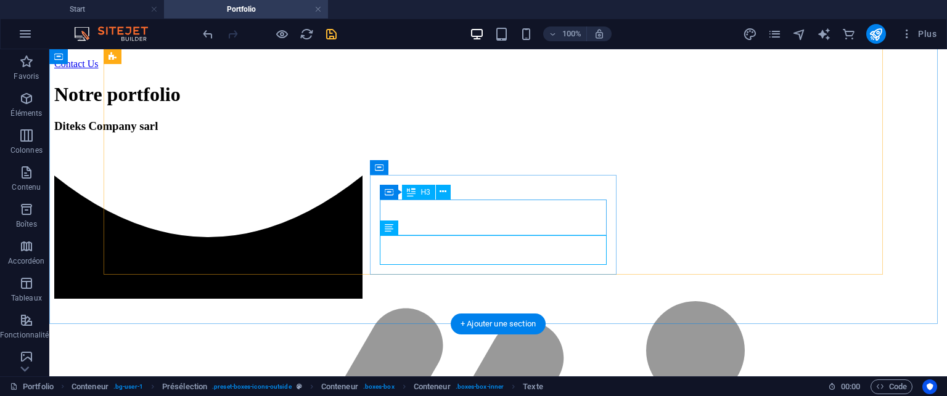
scroll to position [575, 0]
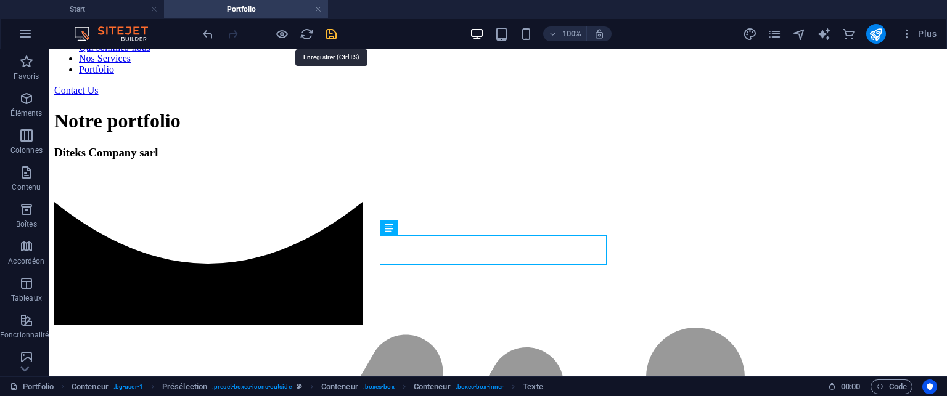
click at [326, 35] on icon "save" at bounding box center [331, 34] width 14 height 14
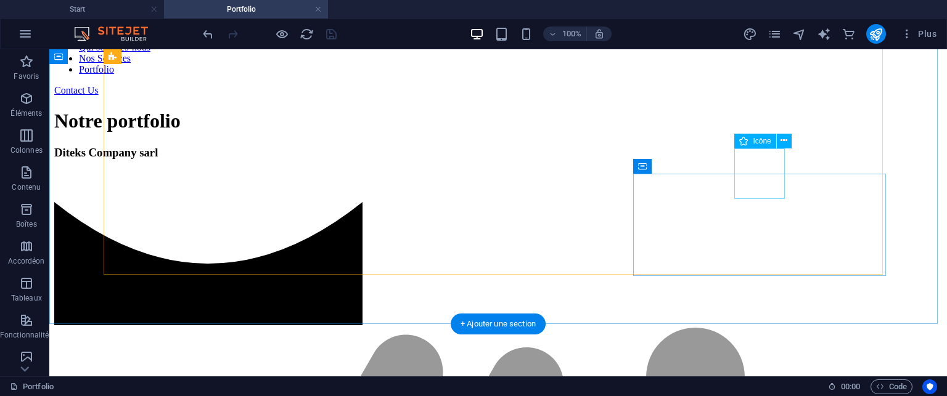
select select "xMidYMid"
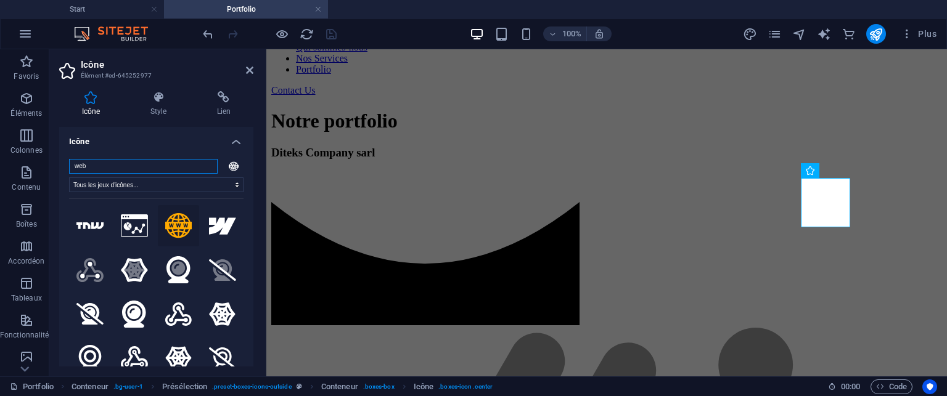
scroll to position [568, 0]
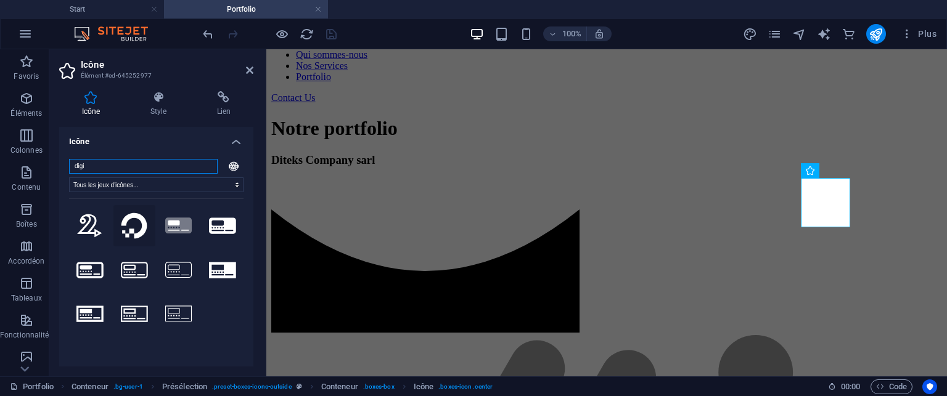
type input "digi"
click at [133, 229] on icon at bounding box center [134, 226] width 26 height 26
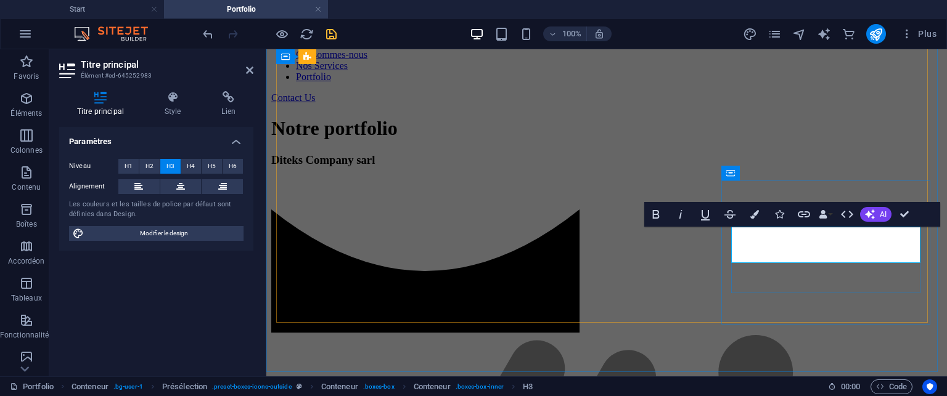
scroll to position [555, 0]
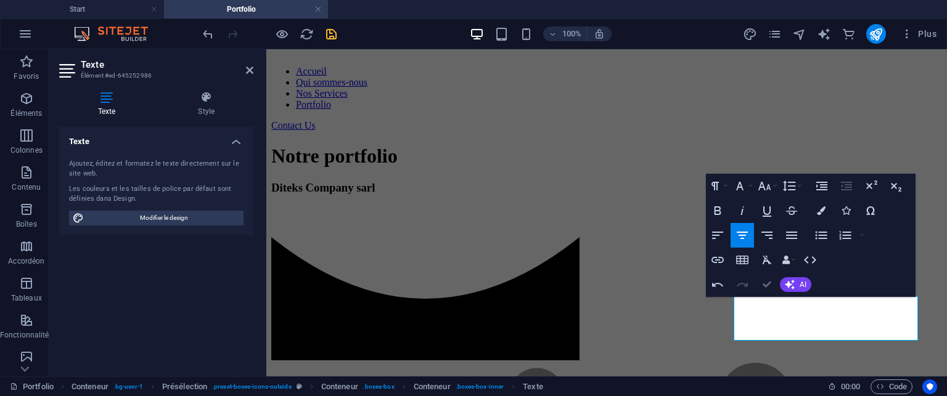
scroll to position [514, 0]
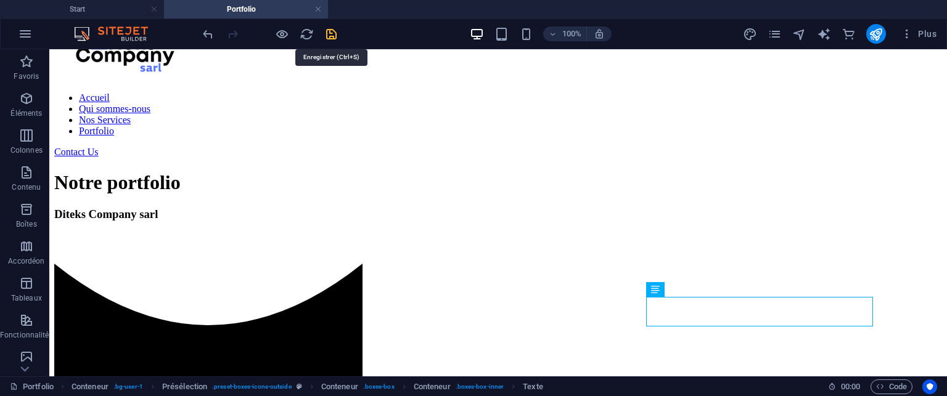
click at [329, 36] on icon "save" at bounding box center [331, 34] width 14 height 14
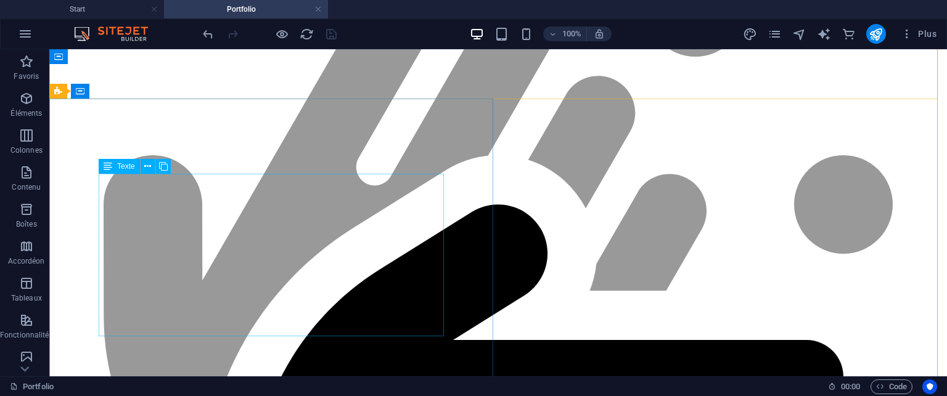
scroll to position [884, 0]
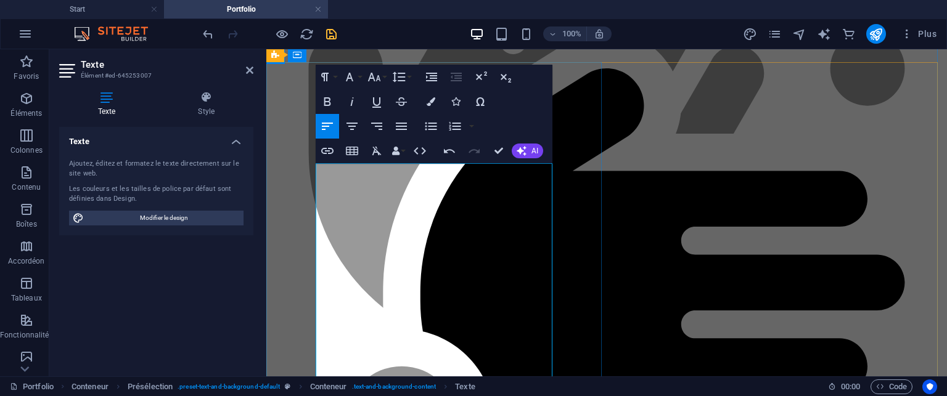
scroll to position [1048, 0]
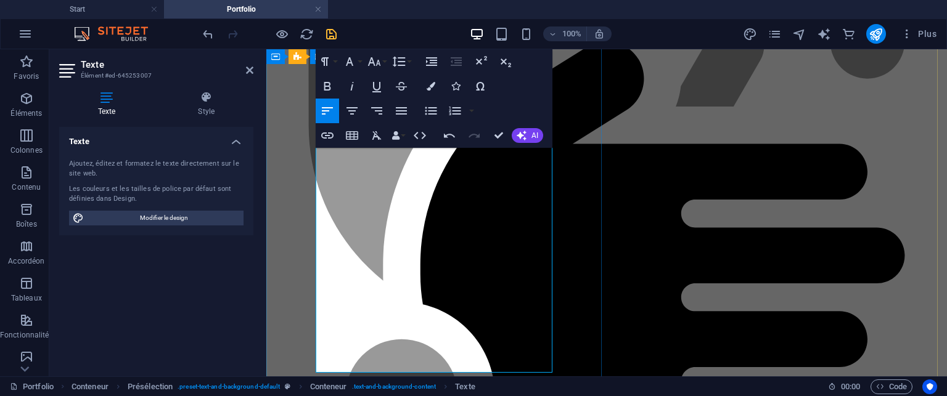
drag, startPoint x: 360, startPoint y: 288, endPoint x: 335, endPoint y: 192, distance: 98.7
click at [425, 109] on icon "button" at bounding box center [431, 111] width 15 height 15
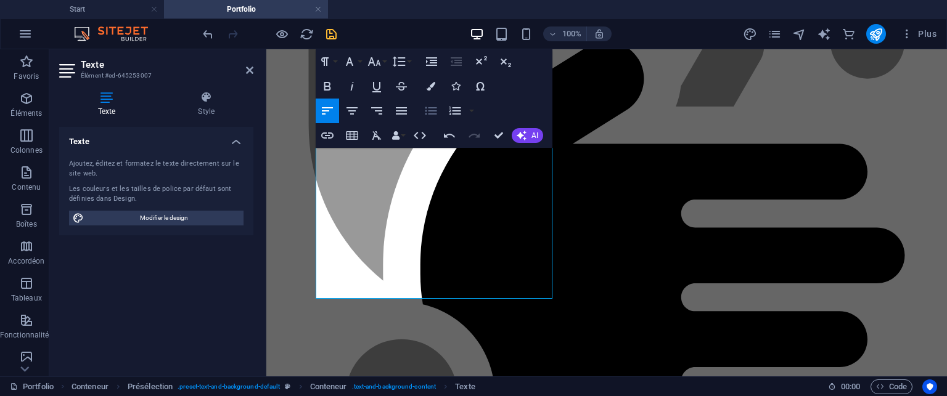
click at [425, 109] on icon "button" at bounding box center [431, 111] width 15 height 15
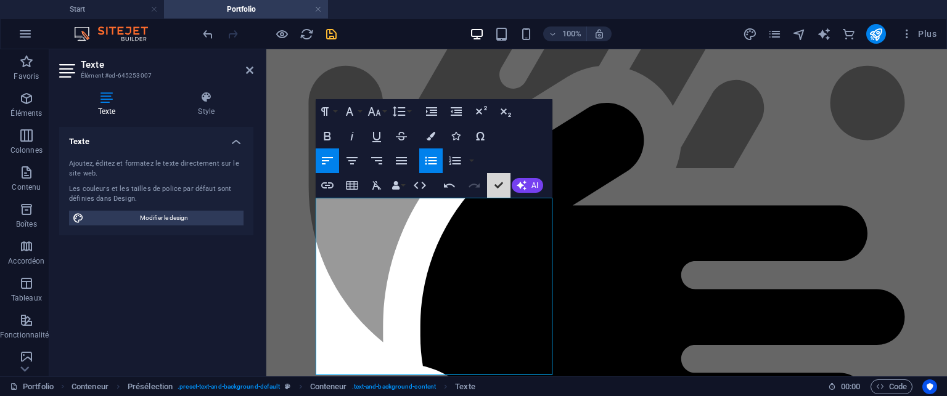
scroll to position [920, 0]
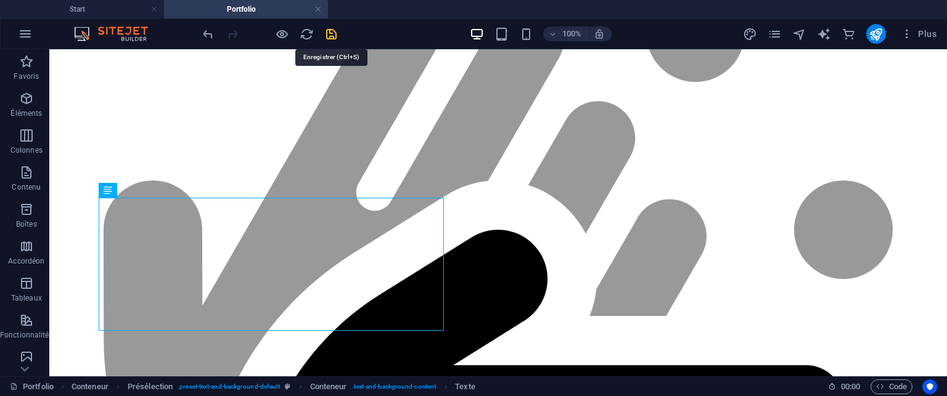
click at [328, 32] on icon "save" at bounding box center [331, 34] width 14 height 14
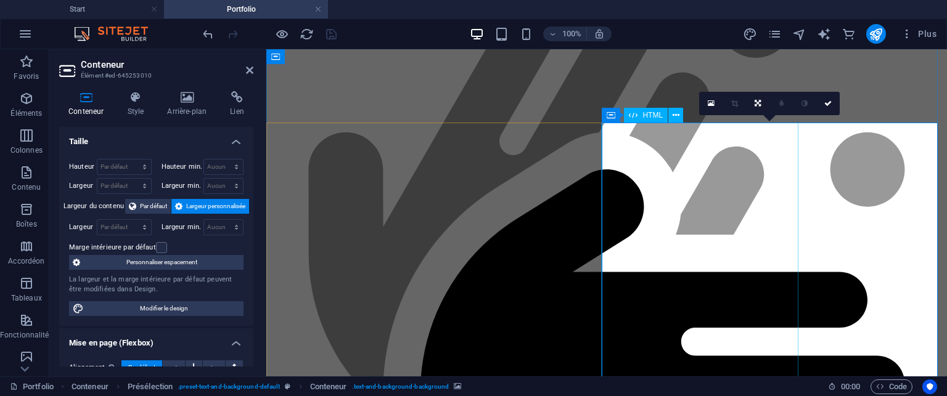
scroll to position [961, 0]
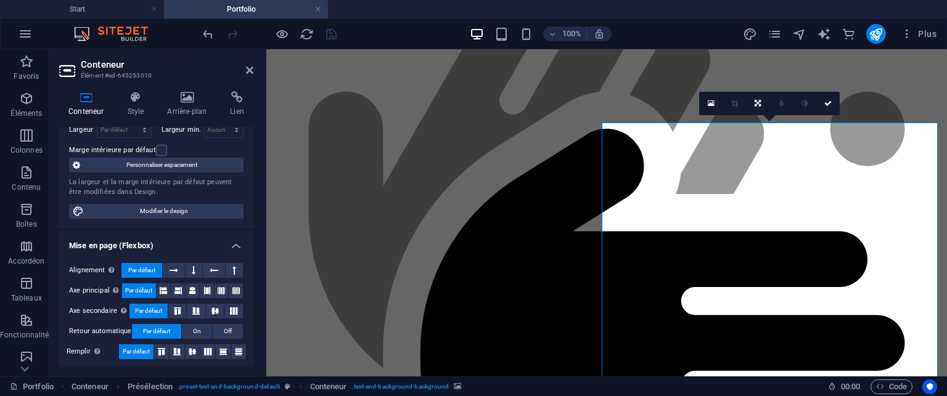
scroll to position [62, 0]
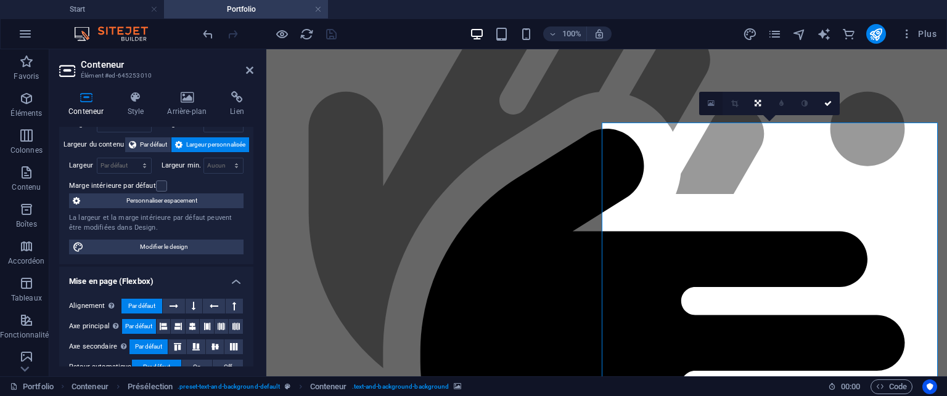
click at [716, 102] on link at bounding box center [710, 103] width 23 height 23
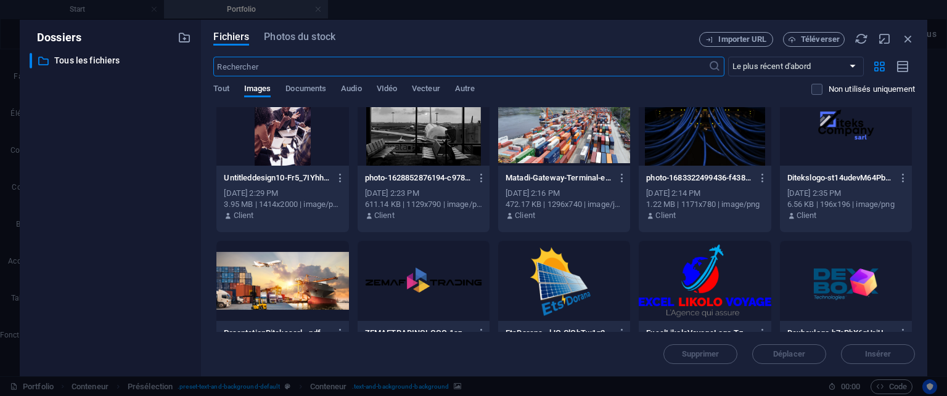
scroll to position [0, 0]
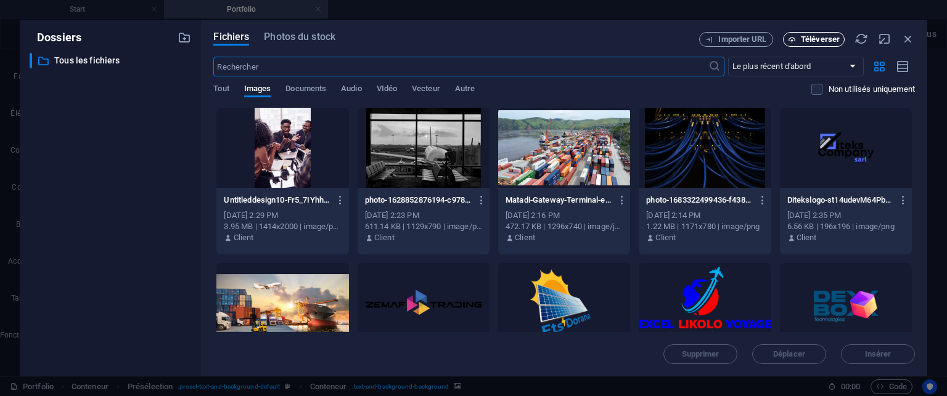
click at [829, 38] on span "Téléverser" at bounding box center [820, 39] width 39 height 7
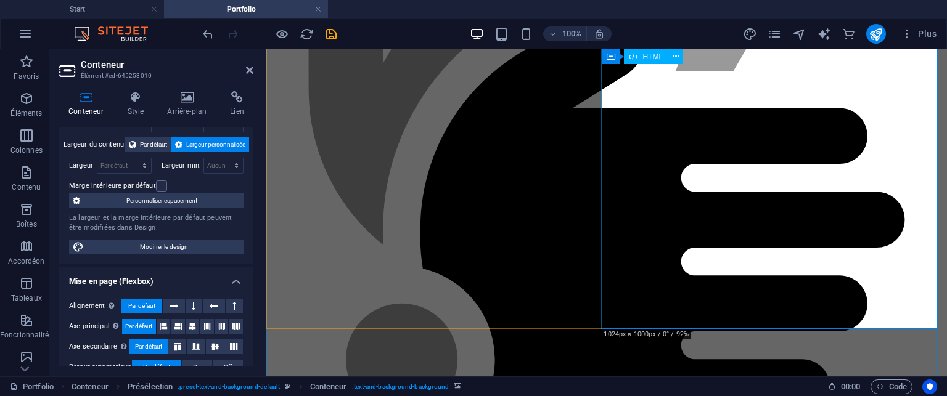
scroll to position [961, 0]
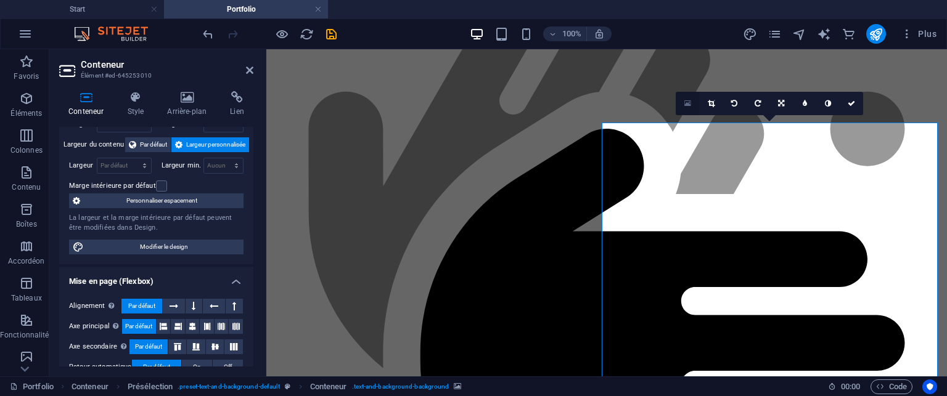
click at [687, 99] on icon at bounding box center [687, 103] width 7 height 9
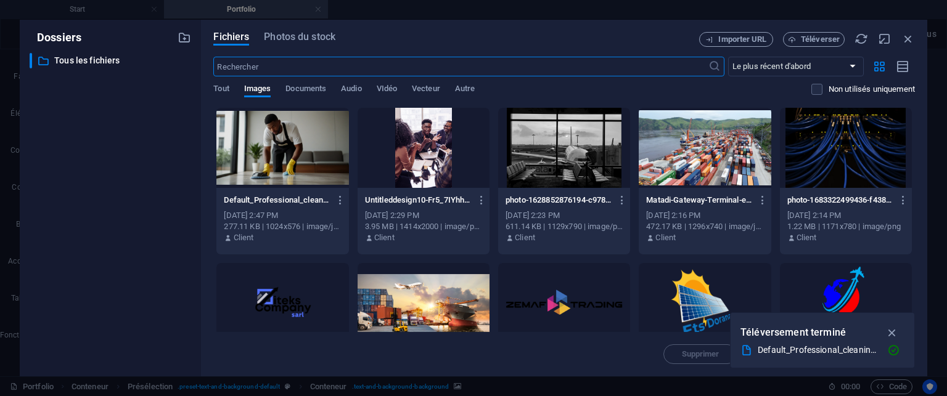
scroll to position [1009, 0]
click at [829, 44] on button "Téléverser" at bounding box center [814, 39] width 62 height 15
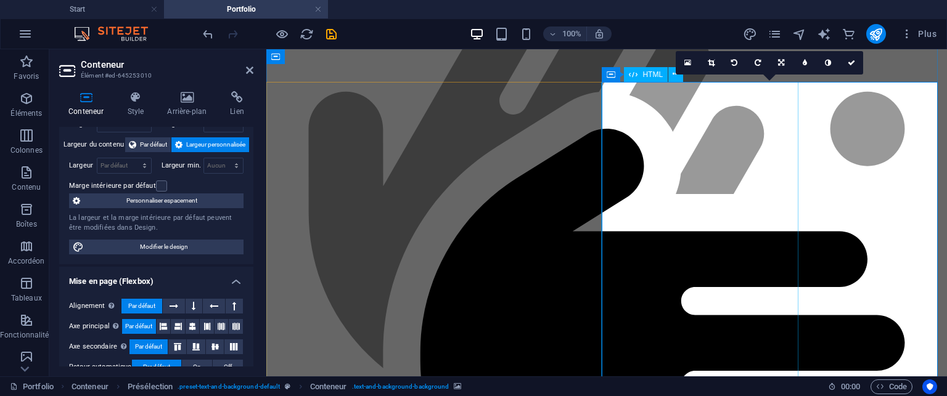
scroll to position [1022, 0]
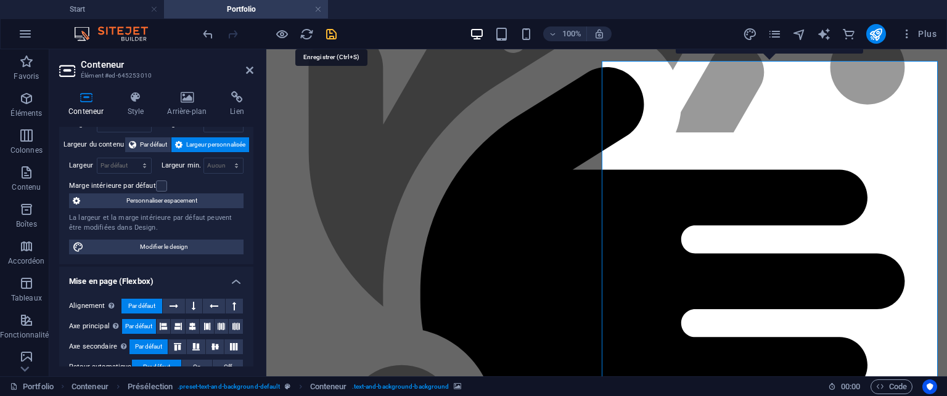
drag, startPoint x: 326, startPoint y: 36, endPoint x: 364, endPoint y: 89, distance: 65.9
click at [326, 36] on icon "save" at bounding box center [331, 34] width 14 height 14
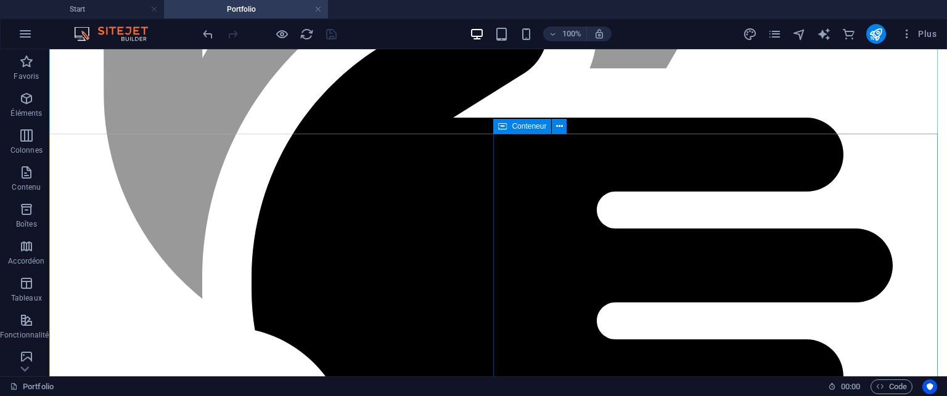
scroll to position [1167, 0]
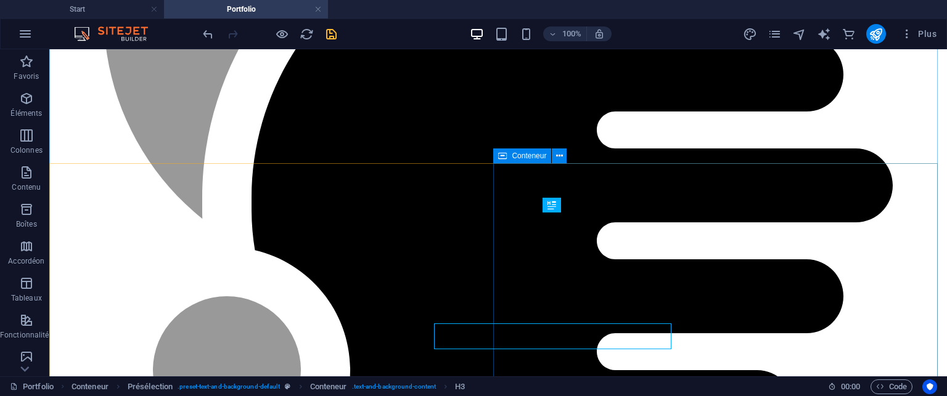
scroll to position [1137, 0]
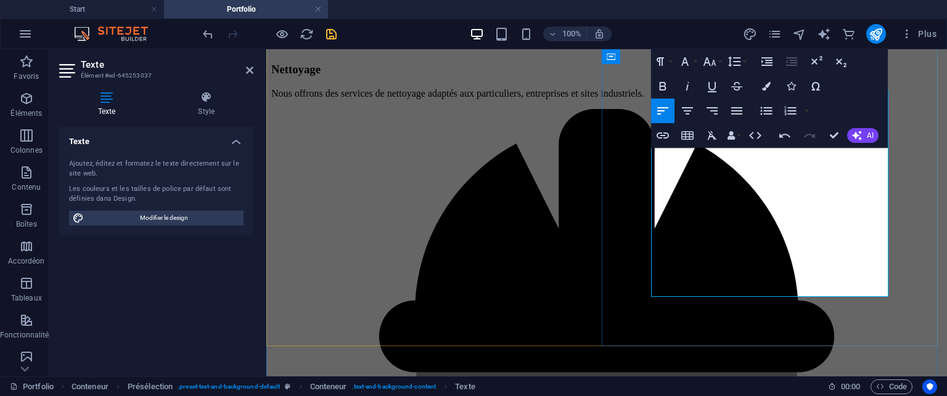
scroll to position [1388, 0]
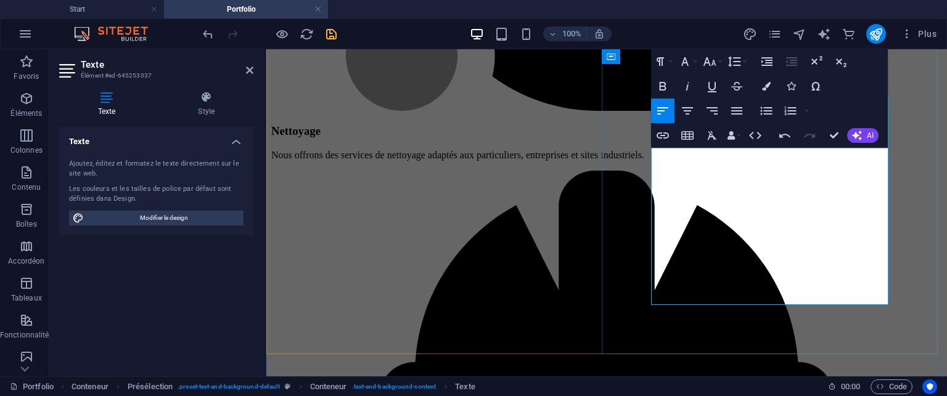
drag, startPoint x: 700, startPoint y: 260, endPoint x: 658, endPoint y: 174, distance: 94.9
click at [765, 102] on button "Unordered List" at bounding box center [766, 111] width 23 height 25
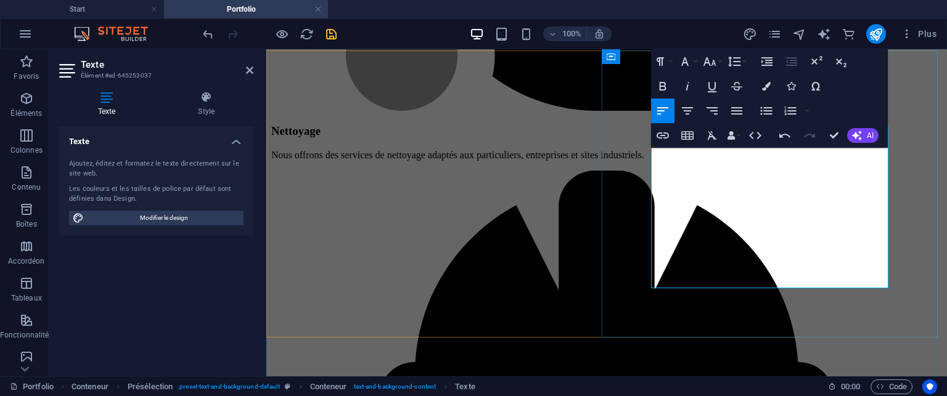
scroll to position [1327, 0]
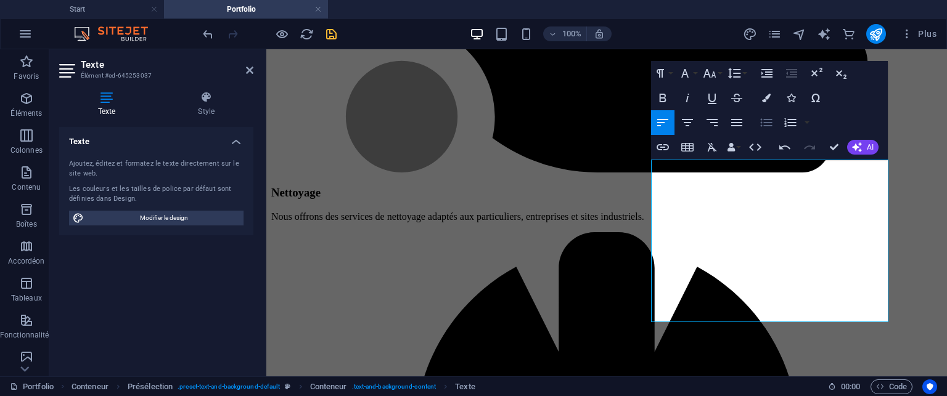
click at [765, 125] on icon "button" at bounding box center [767, 123] width 12 height 8
drag, startPoint x: 839, startPoint y: 149, endPoint x: 784, endPoint y: 111, distance: 66.0
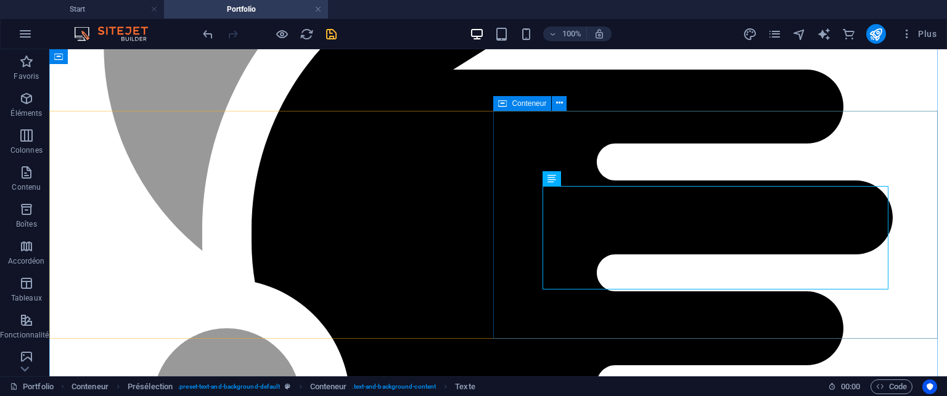
scroll to position [1093, 0]
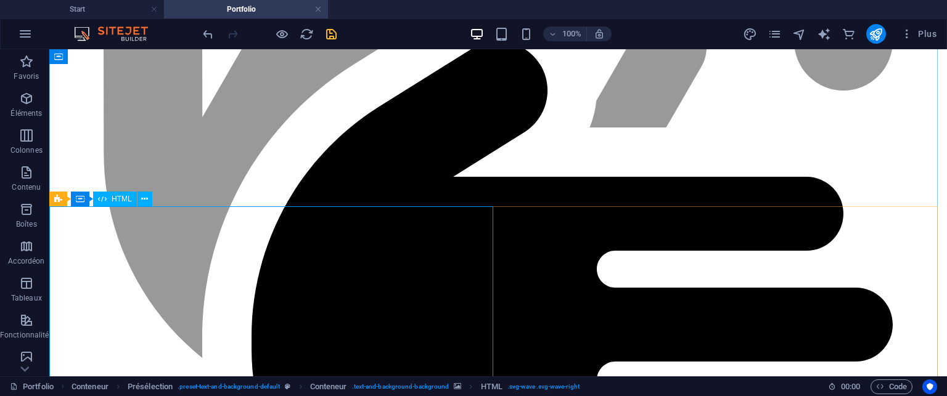
scroll to position [1216, 0]
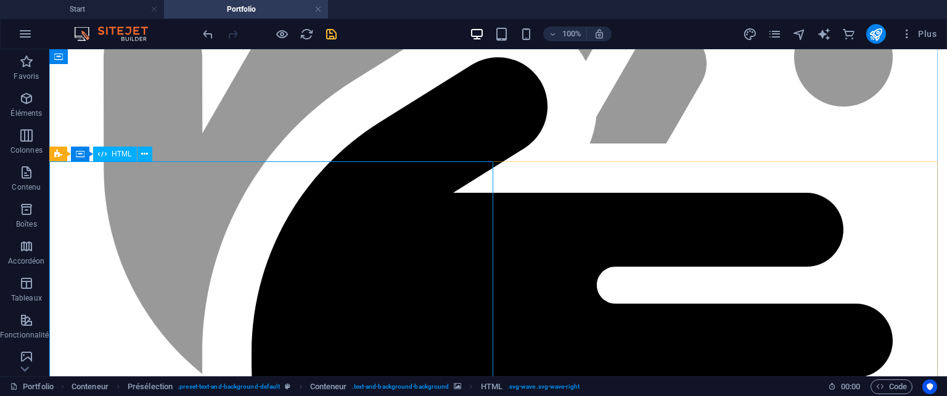
scroll to position [1154, 0]
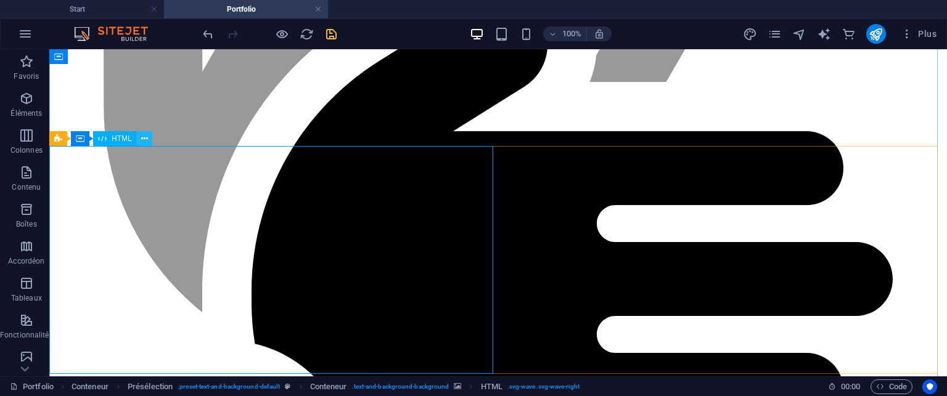
click at [143, 140] on icon at bounding box center [144, 139] width 7 height 13
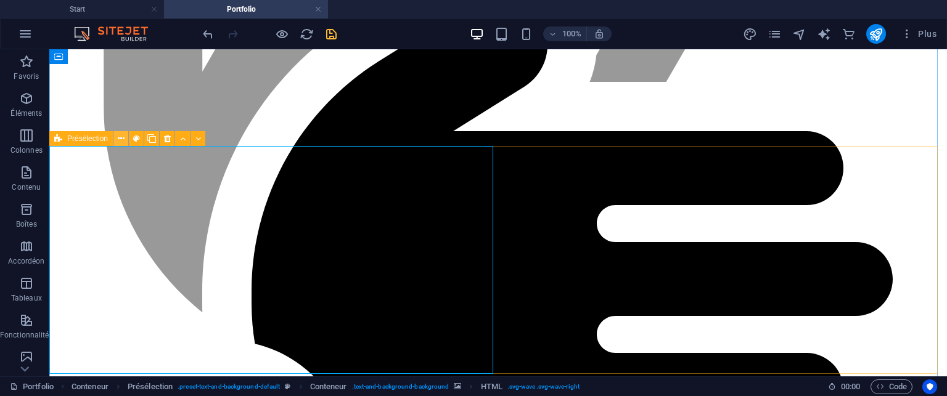
click at [121, 139] on icon at bounding box center [121, 139] width 7 height 13
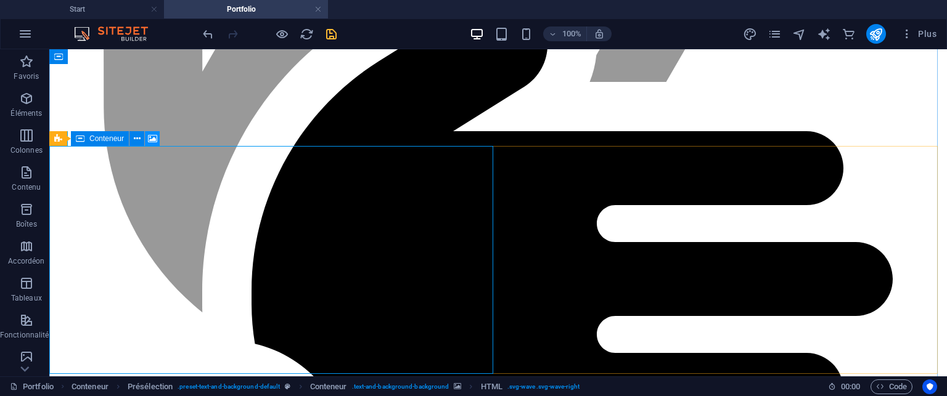
click at [153, 140] on icon at bounding box center [152, 139] width 9 height 13
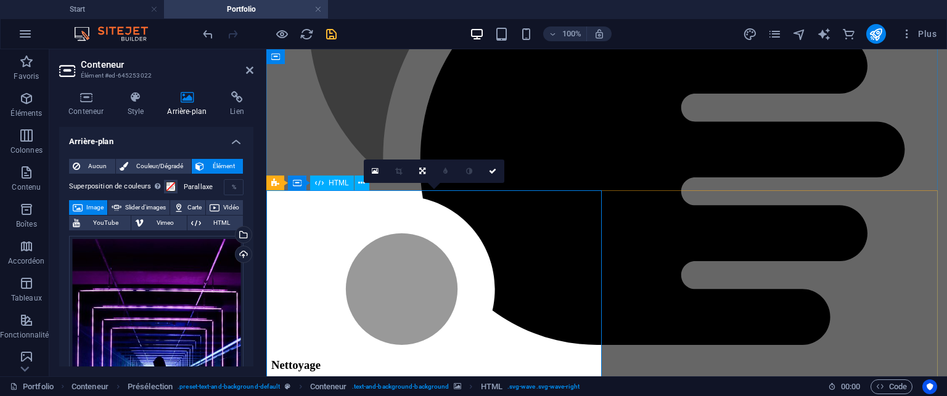
scroll to position [1221, 0]
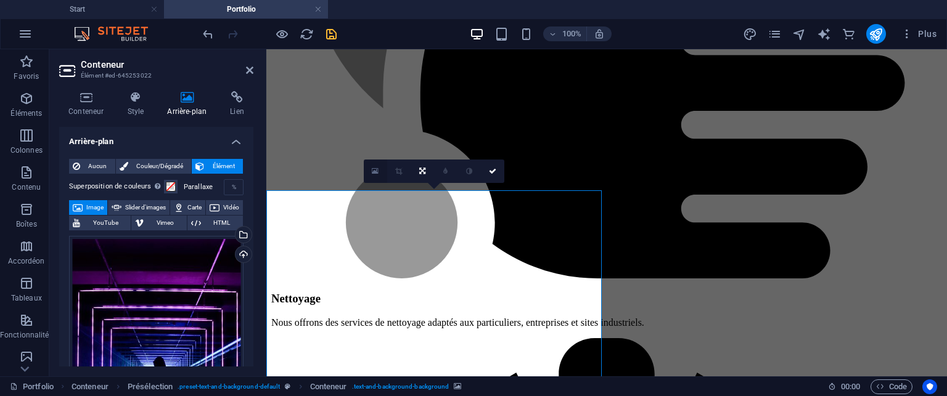
click at [372, 167] on icon at bounding box center [375, 171] width 7 height 9
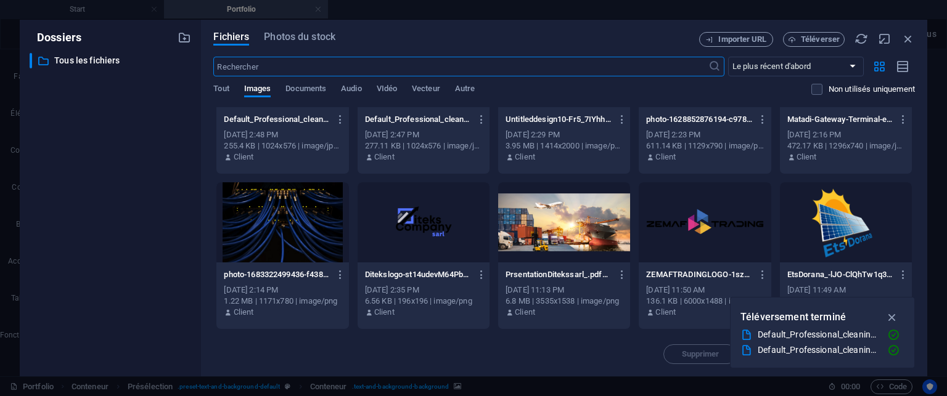
scroll to position [0, 0]
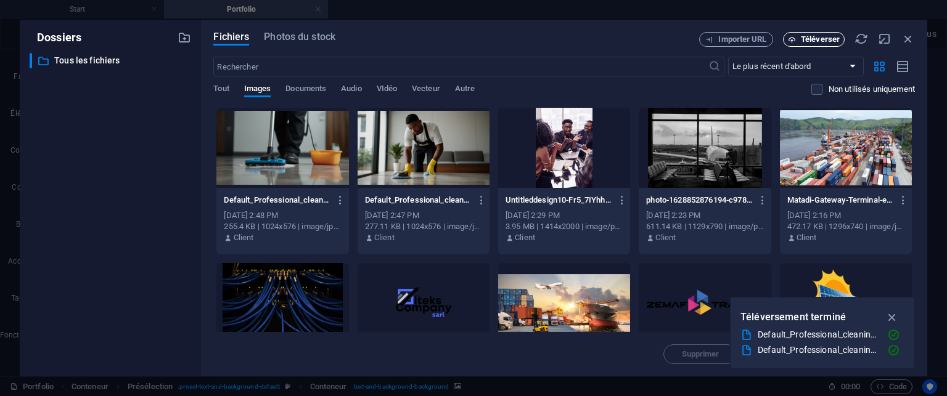
click at [798, 44] on button "Téléverser" at bounding box center [814, 39] width 62 height 15
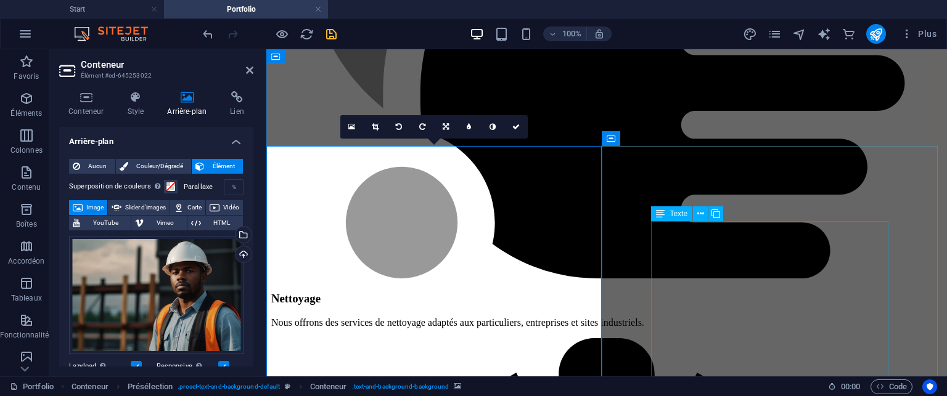
scroll to position [1344, 0]
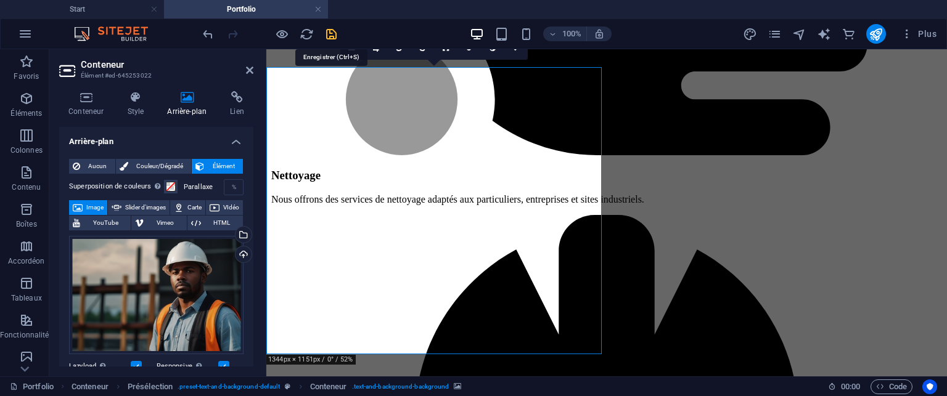
click at [330, 33] on icon "save" at bounding box center [331, 34] width 14 height 14
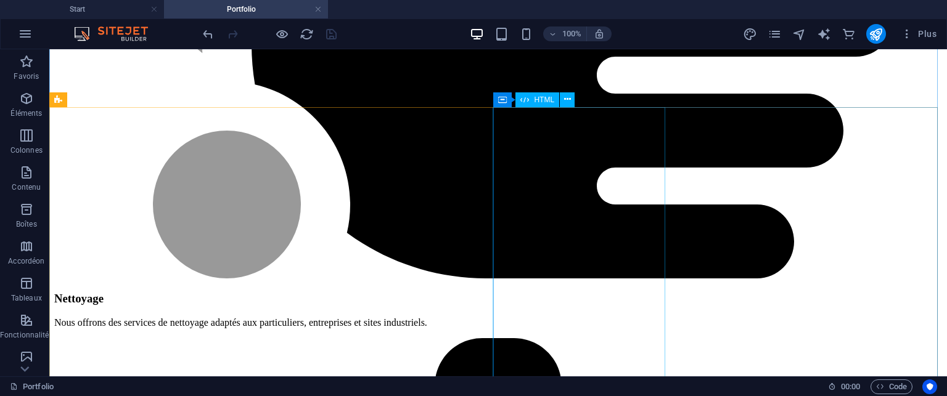
scroll to position [1426, 0]
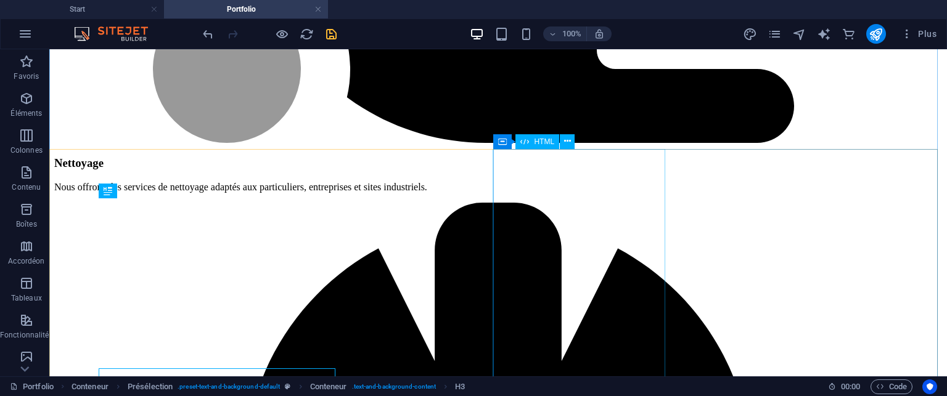
scroll to position [1379, 0]
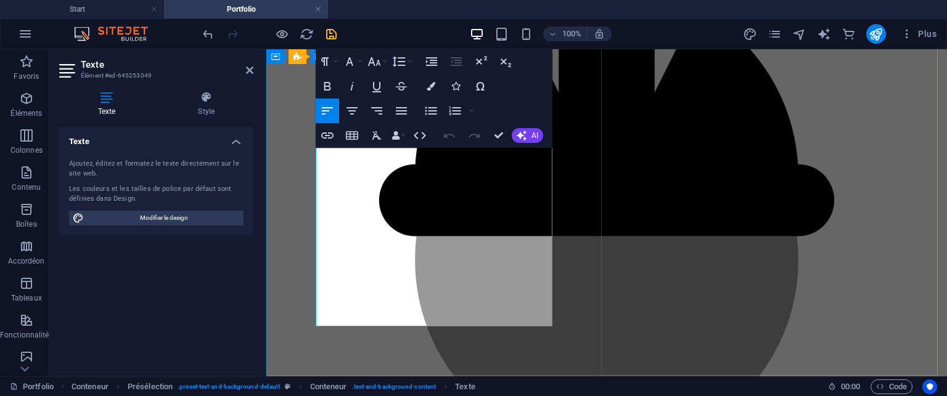
scroll to position [1710, 0]
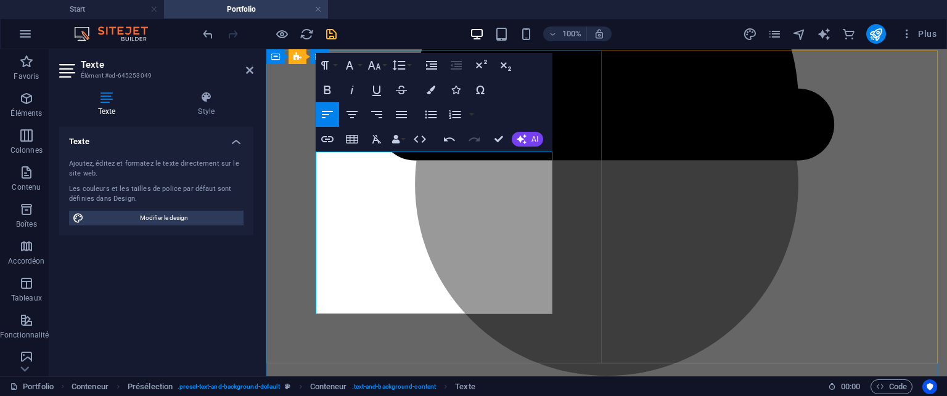
scroll to position [1648, 0]
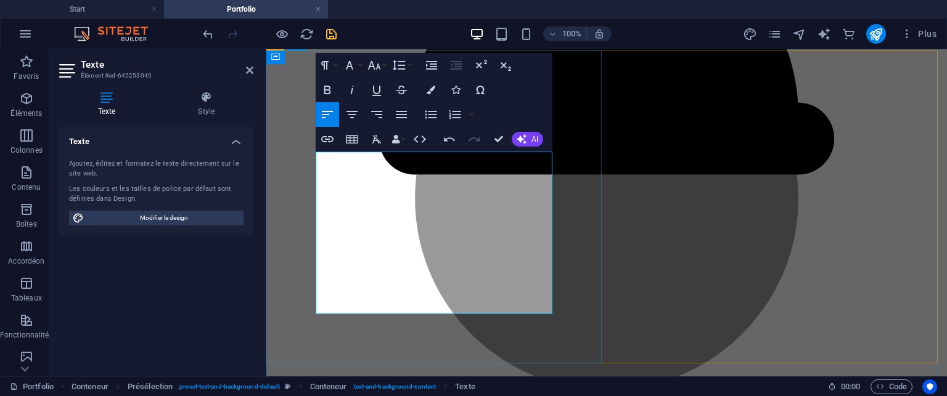
drag, startPoint x: 347, startPoint y: 260, endPoint x: 337, endPoint y: 203, distance: 57.6
click at [424, 115] on icon "button" at bounding box center [431, 114] width 15 height 15
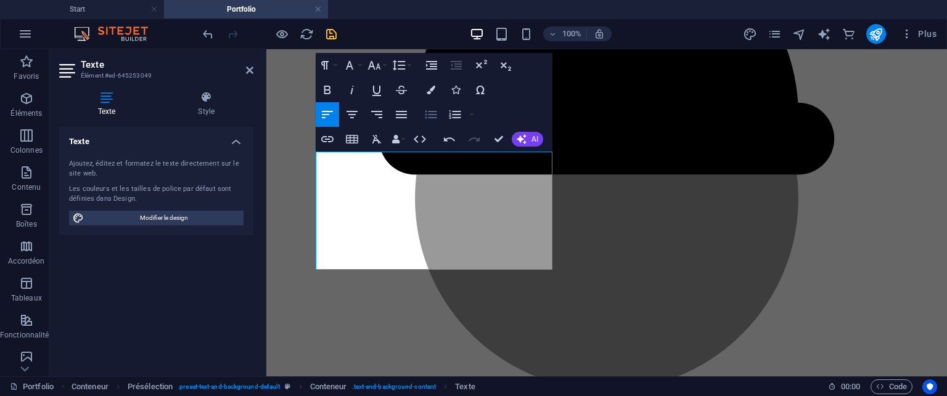
click at [424, 114] on icon "button" at bounding box center [431, 114] width 15 height 15
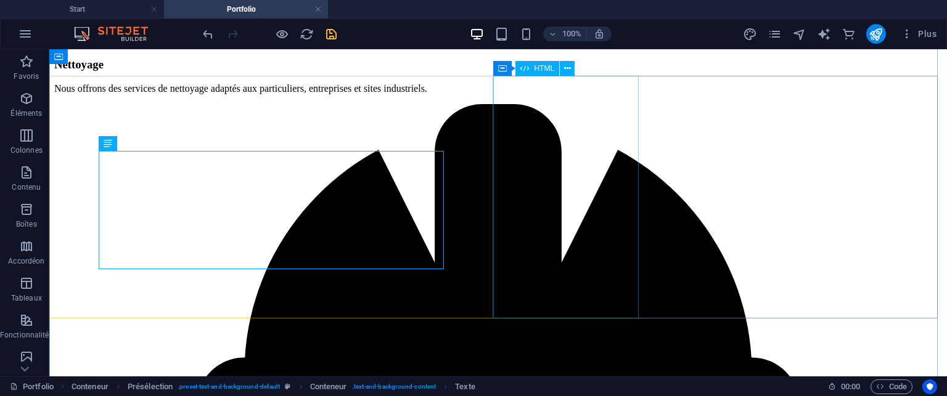
scroll to position [1453, 0]
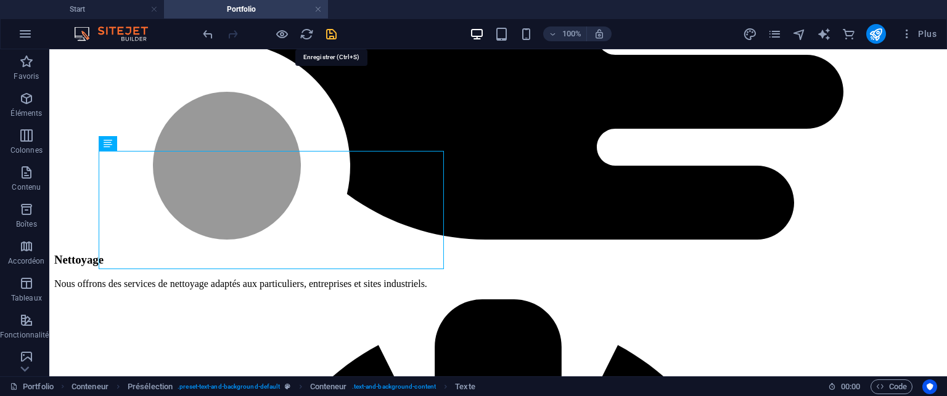
click at [330, 30] on icon "save" at bounding box center [331, 34] width 14 height 14
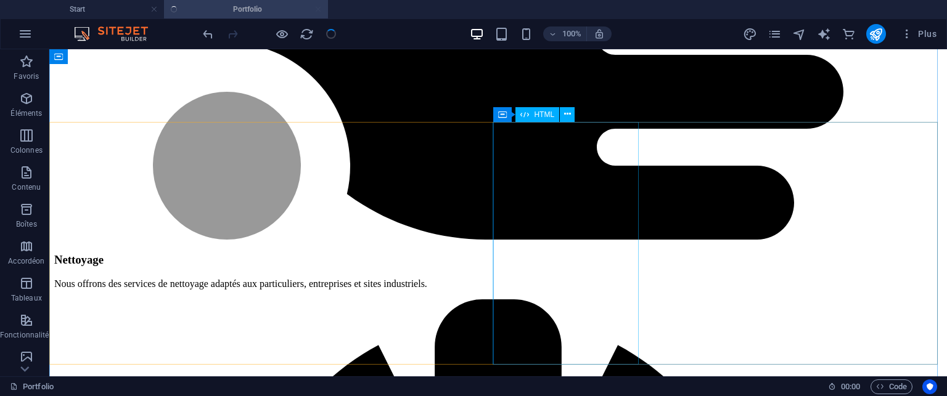
scroll to position [1391, 0]
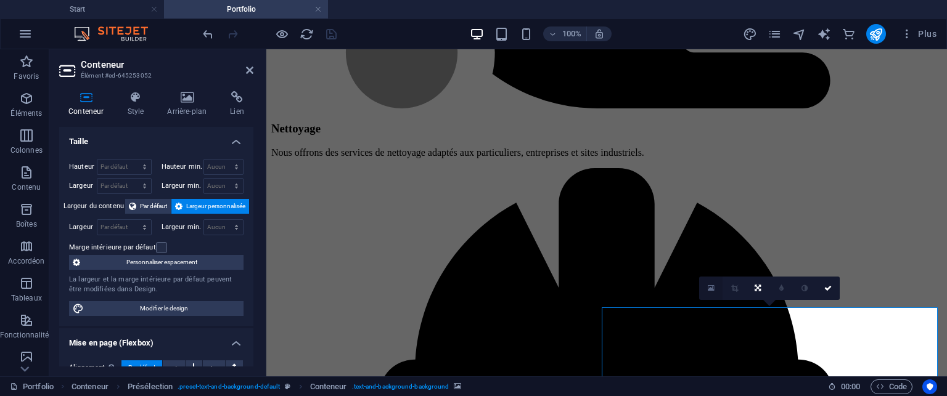
click at [707, 284] on link at bounding box center [710, 288] width 23 height 23
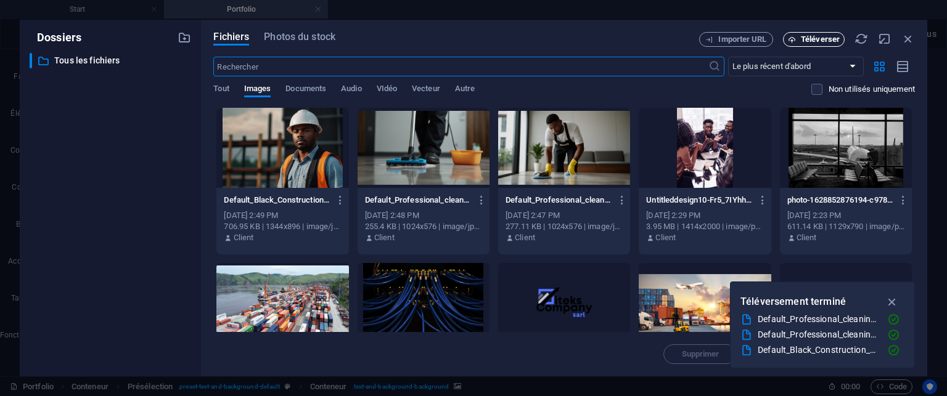
click at [809, 36] on span "Téléverser" at bounding box center [820, 39] width 39 height 7
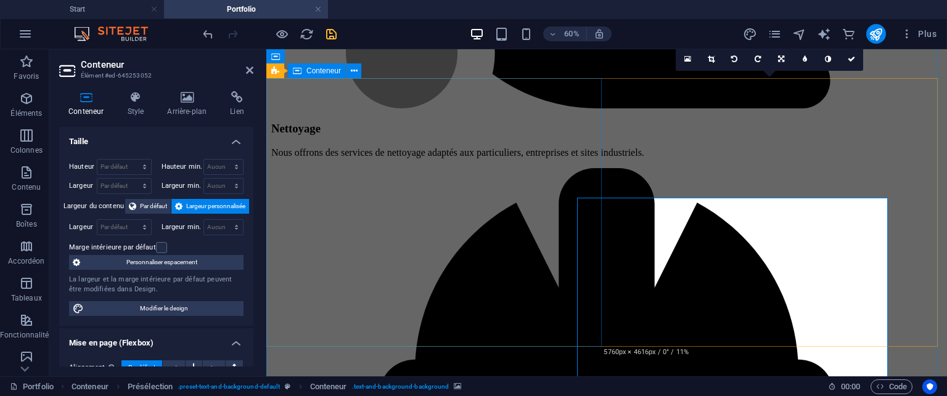
scroll to position [1620, 0]
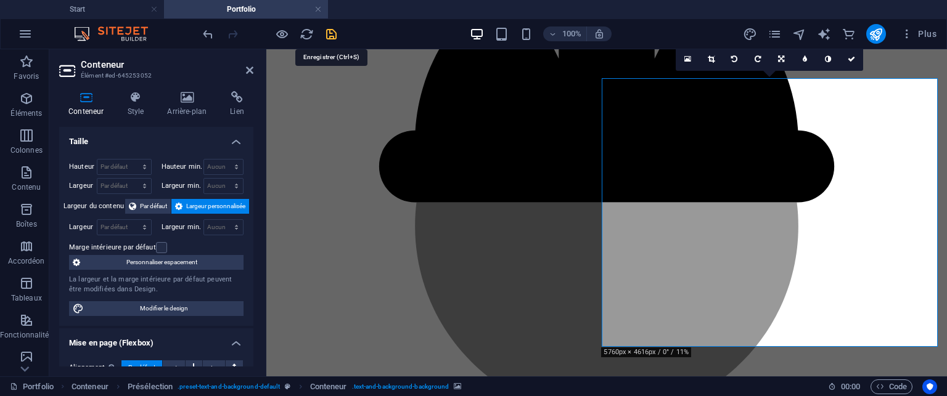
click at [326, 31] on icon "save" at bounding box center [331, 34] width 14 height 14
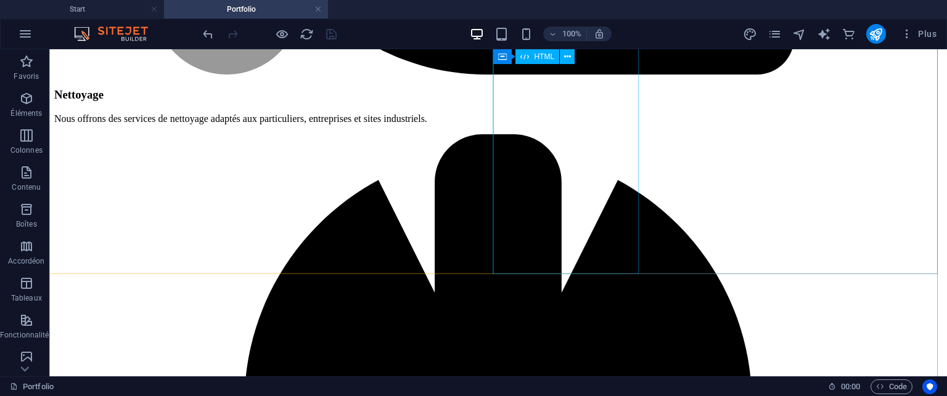
scroll to position [1497, 0]
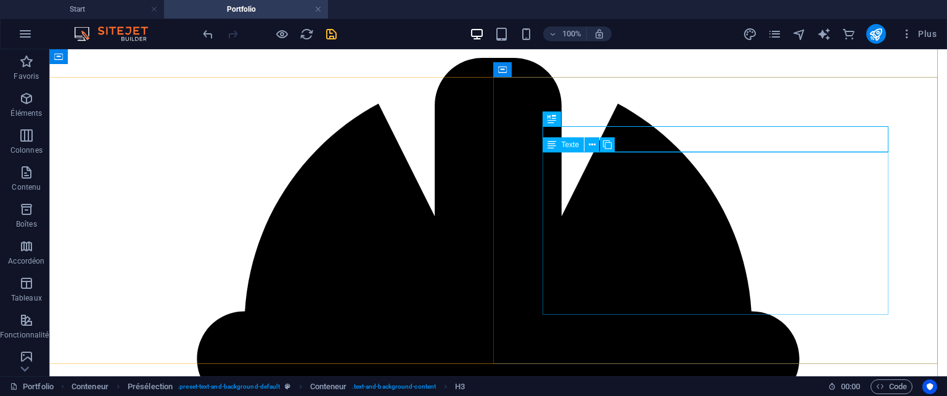
scroll to position [1718, 0]
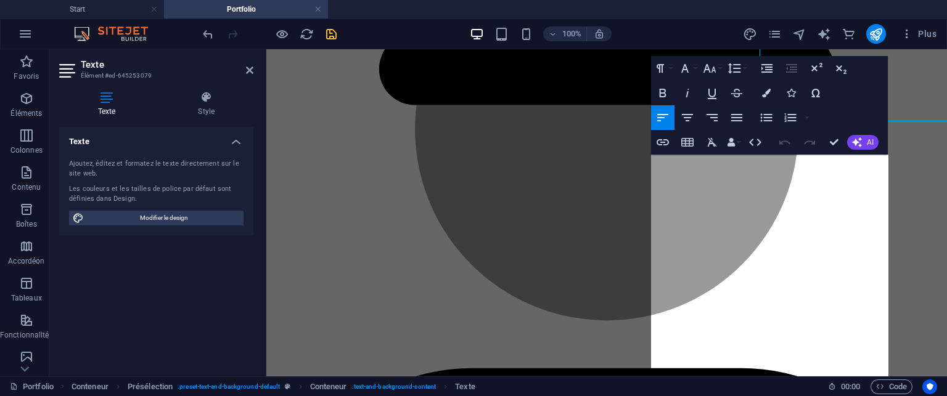
scroll to position [1888, 0]
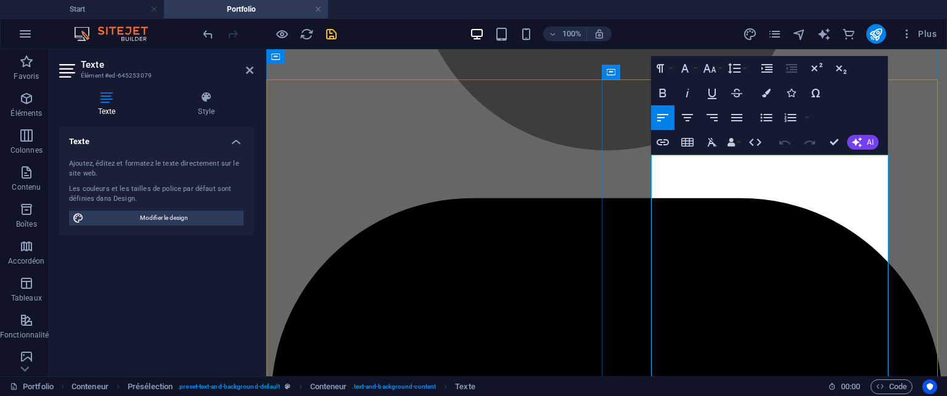
drag, startPoint x: 691, startPoint y: 281, endPoint x: 668, endPoint y: 207, distance: 78.0
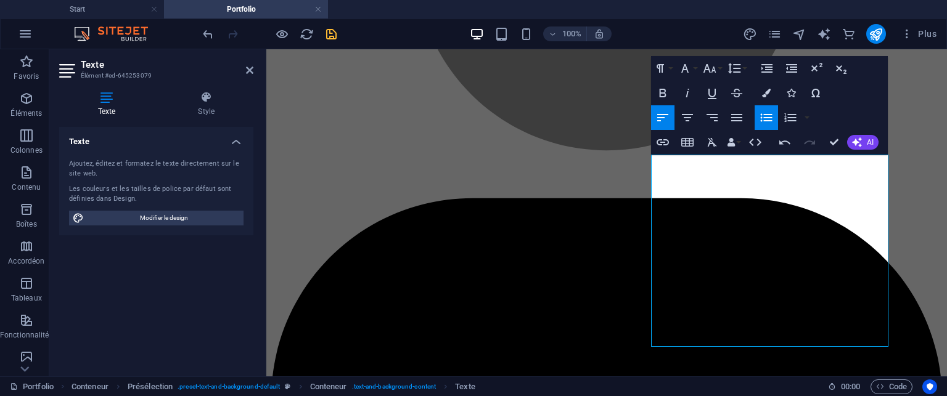
click at [757, 115] on button "Unordered List" at bounding box center [766, 117] width 23 height 25
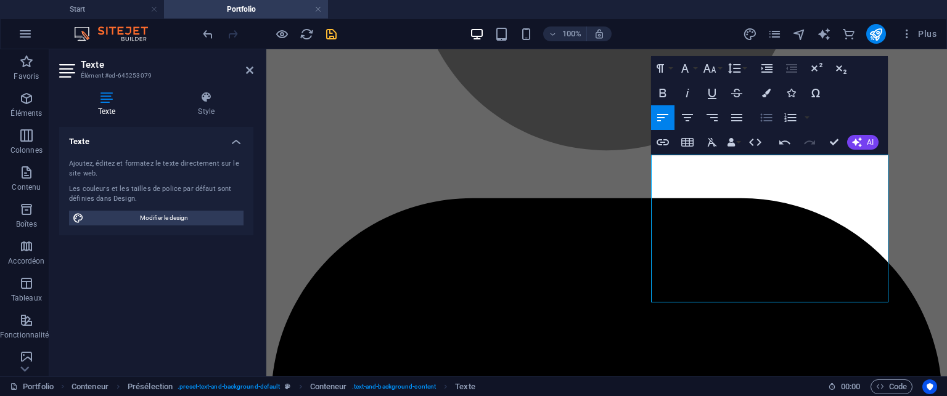
click at [757, 115] on button "Unordered List" at bounding box center [766, 117] width 23 height 25
drag, startPoint x: 834, startPoint y: 140, endPoint x: 769, endPoint y: 141, distance: 64.1
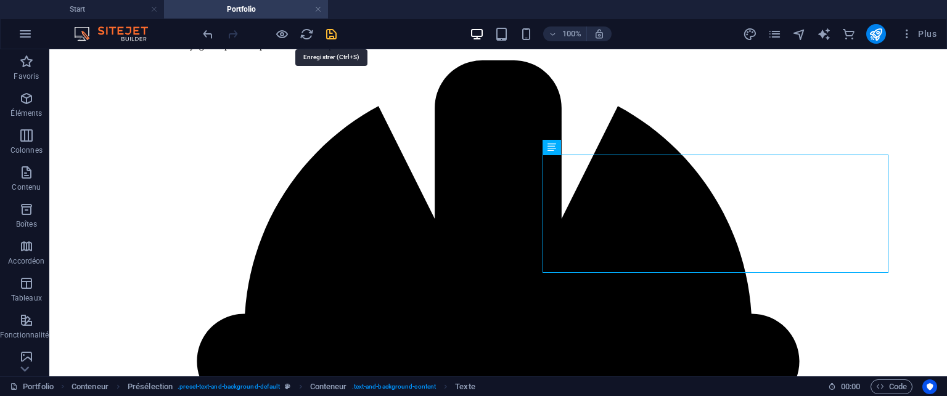
click at [335, 33] on icon "save" at bounding box center [331, 34] width 14 height 14
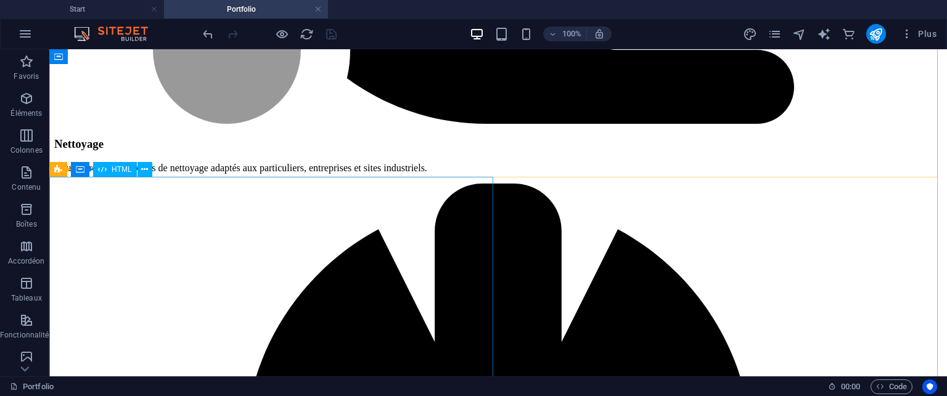
scroll to position [1630, 0]
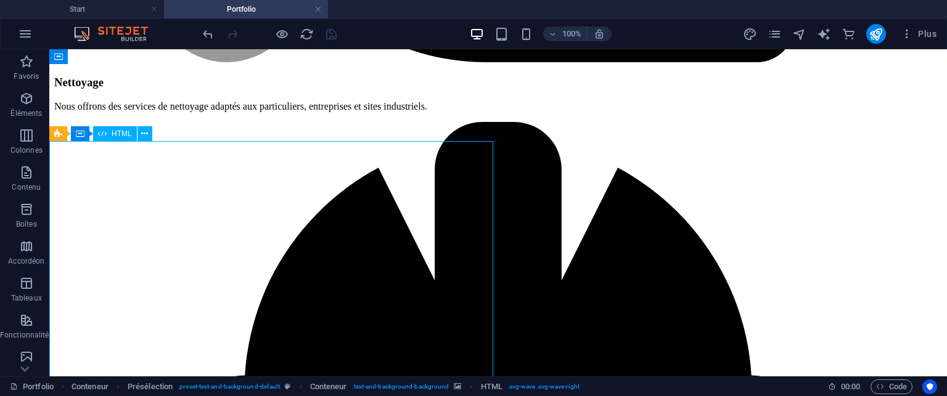
click at [122, 133] on icon at bounding box center [121, 134] width 7 height 13
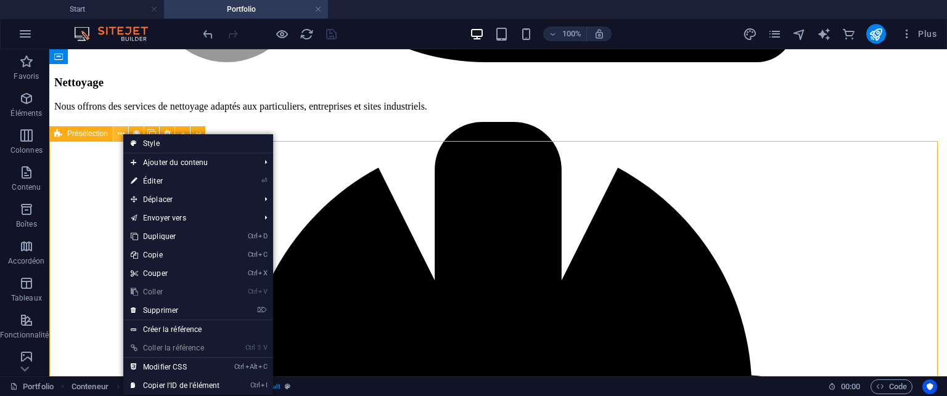
click at [122, 133] on icon at bounding box center [121, 134] width 7 height 13
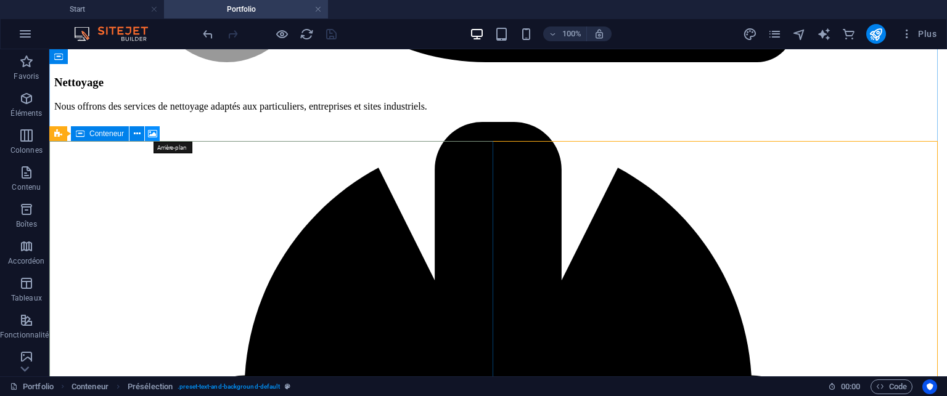
click at [152, 136] on icon at bounding box center [152, 134] width 9 height 13
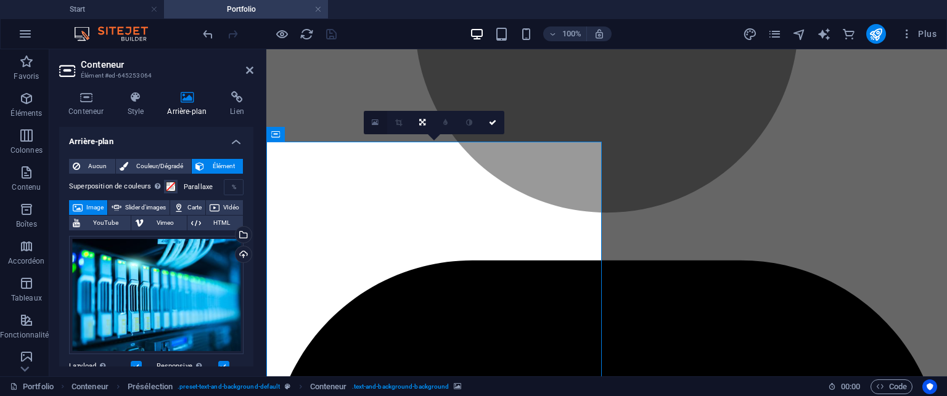
click at [372, 123] on icon at bounding box center [375, 122] width 7 height 9
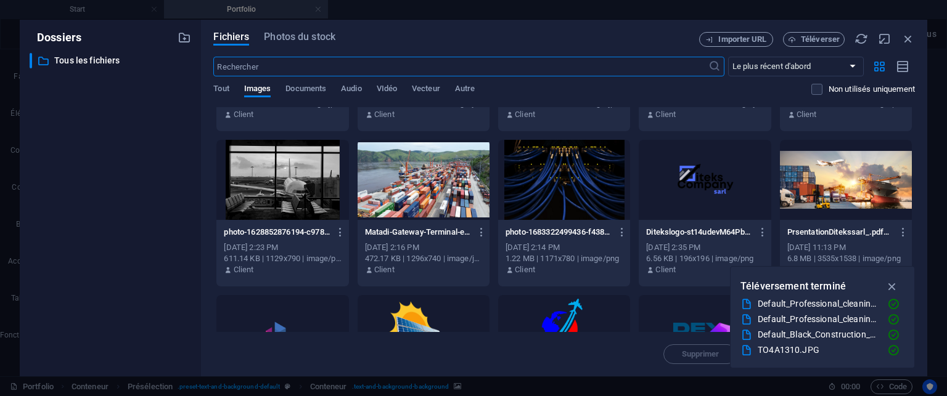
scroll to position [0, 0]
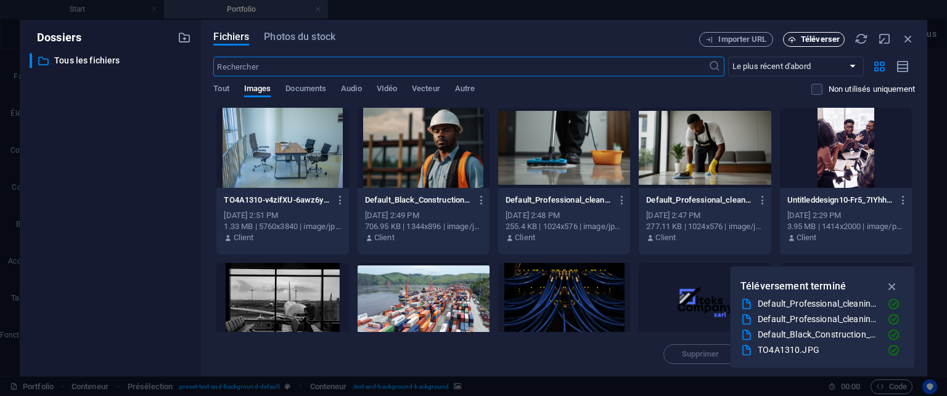
click at [798, 36] on span "Téléverser" at bounding box center [814, 40] width 51 height 8
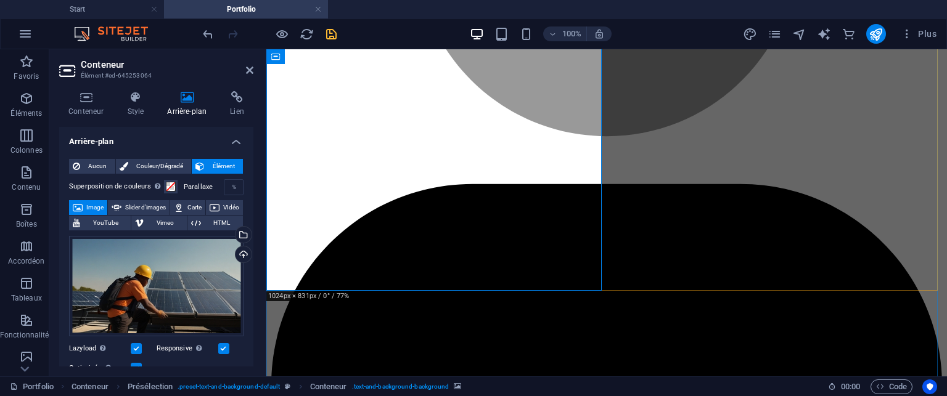
scroll to position [1949, 0]
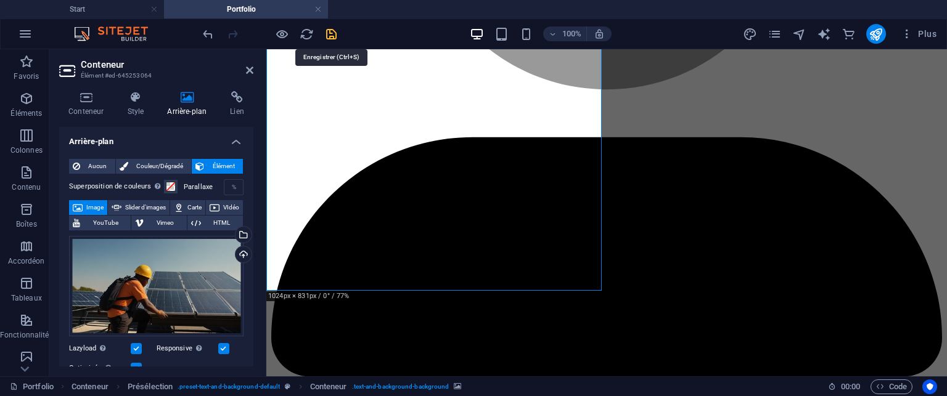
click at [328, 28] on icon "save" at bounding box center [331, 34] width 14 height 14
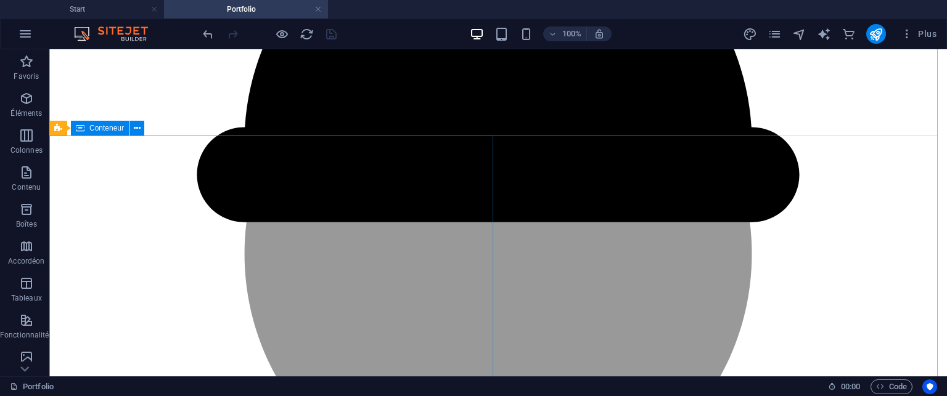
scroll to position [1887, 0]
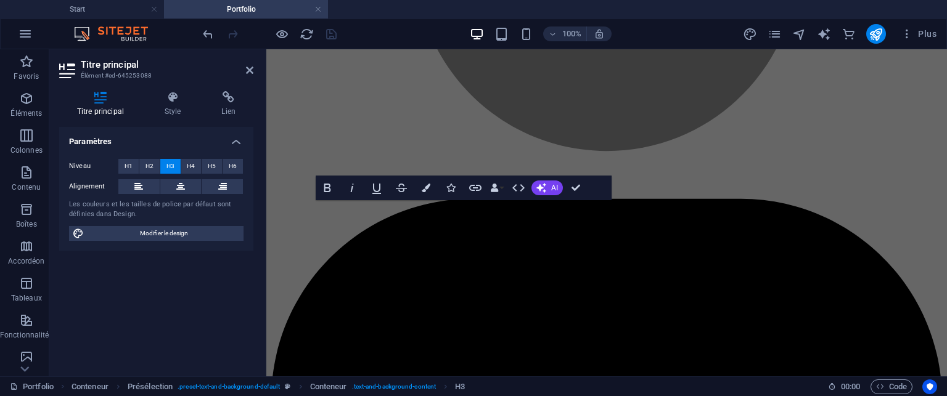
scroll to position [2089, 0]
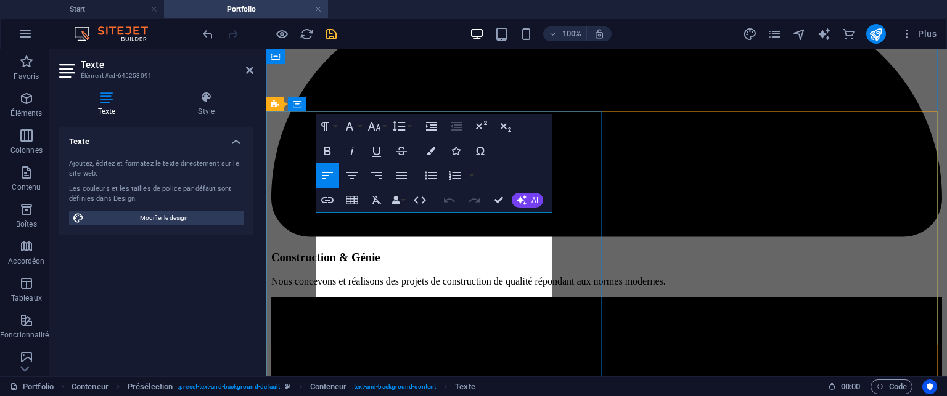
scroll to position [2128, 0]
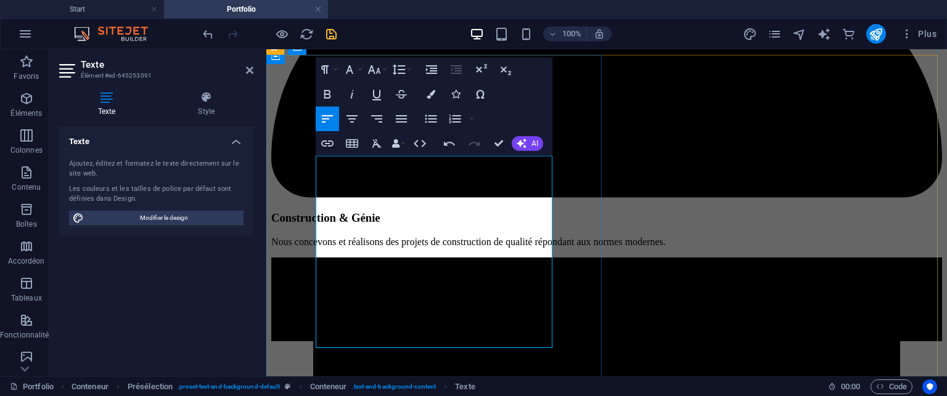
scroll to position [2190, 0]
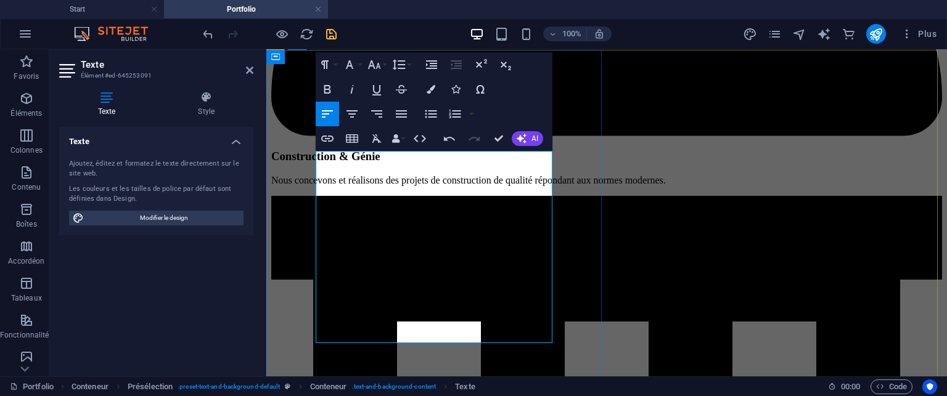
drag, startPoint x: 347, startPoint y: 287, endPoint x: 332, endPoint y: 199, distance: 88.8
click at [427, 112] on icon "button" at bounding box center [431, 114] width 12 height 8
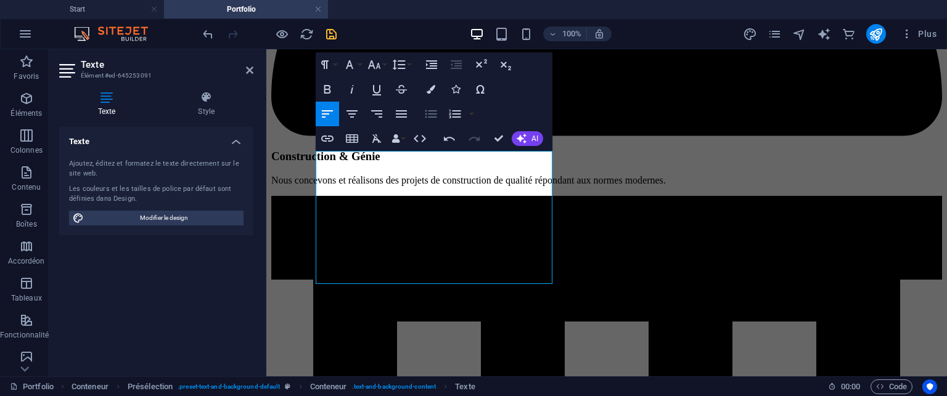
click at [427, 112] on icon "button" at bounding box center [431, 114] width 12 height 8
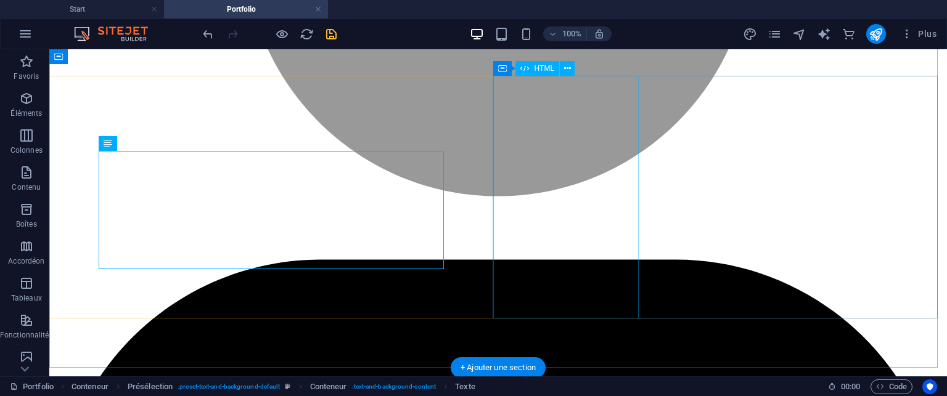
scroll to position [1938, 0]
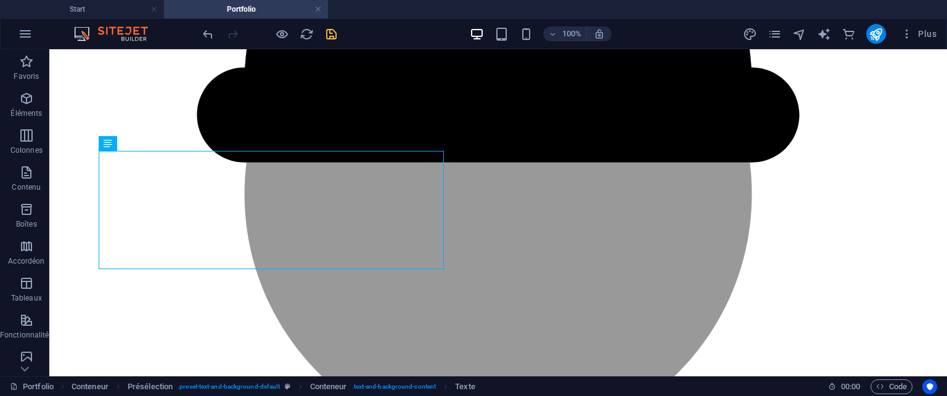
click at [324, 33] on icon "save" at bounding box center [331, 34] width 14 height 14
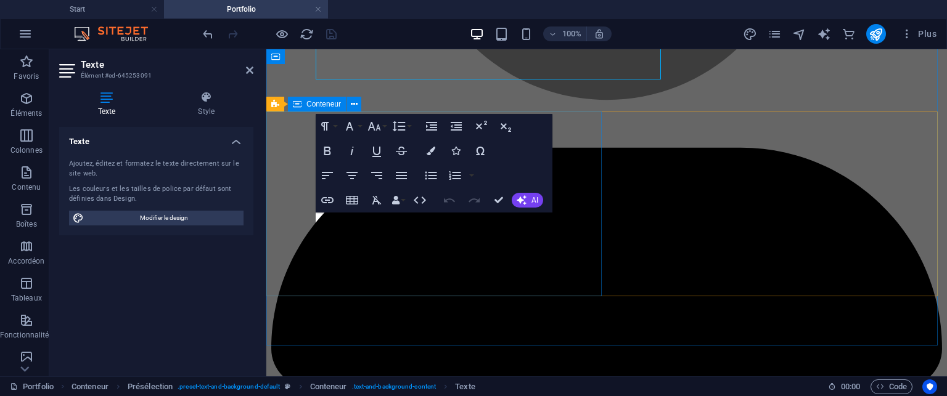
scroll to position [2128, 0]
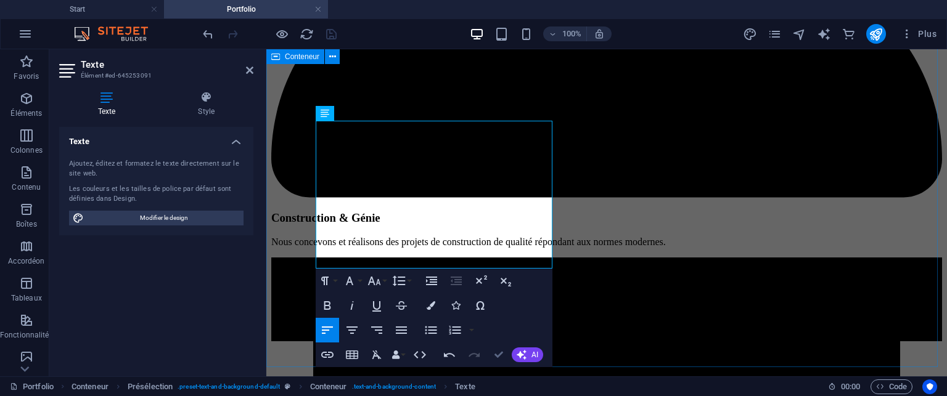
scroll to position [2252, 0]
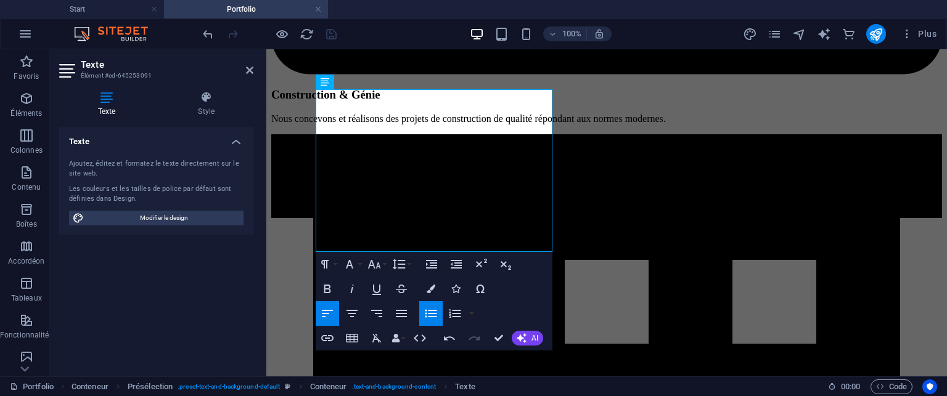
click at [428, 318] on icon "button" at bounding box center [431, 313] width 15 height 15
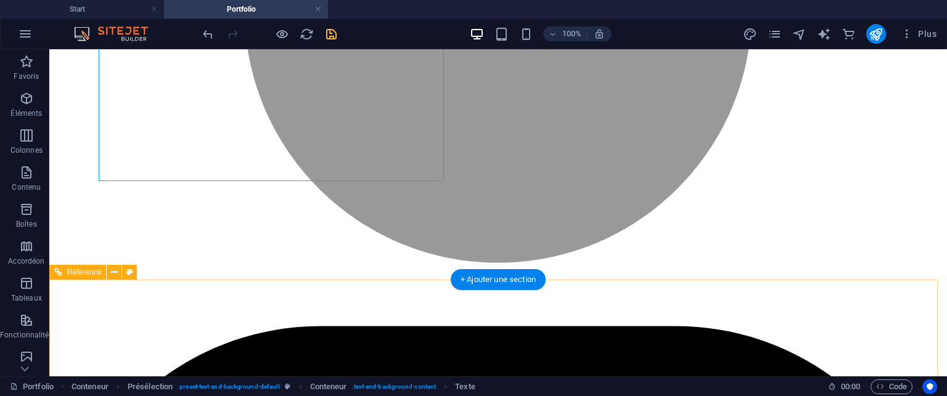
scroll to position [1877, 0]
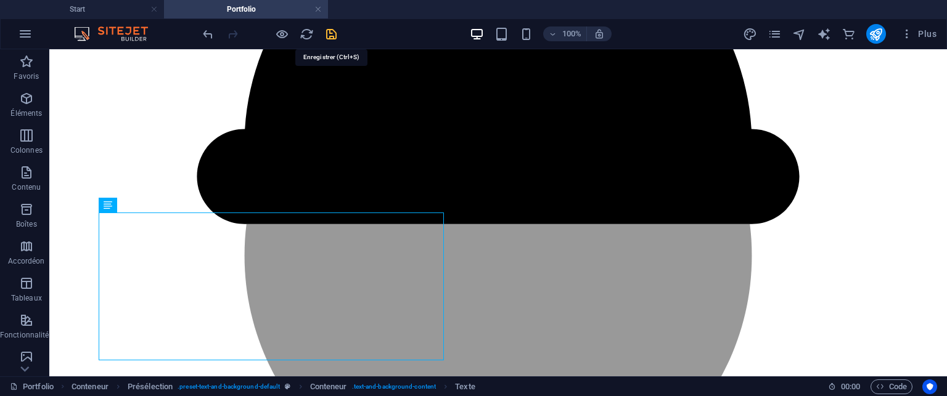
click at [332, 33] on icon "save" at bounding box center [331, 34] width 14 height 14
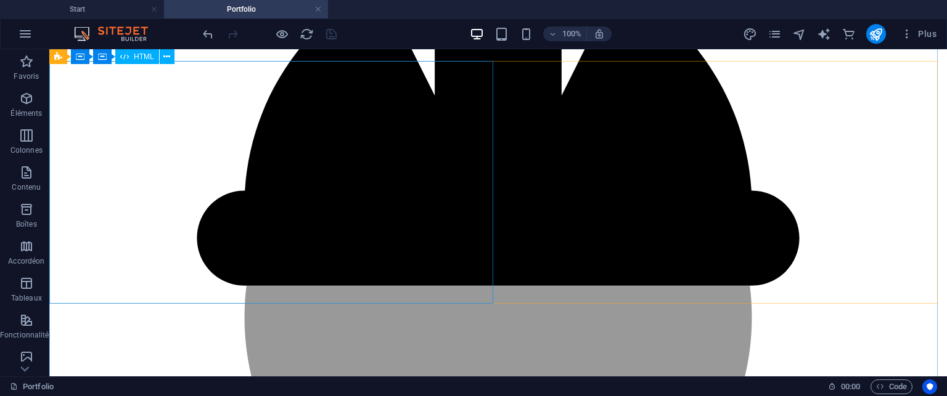
scroll to position [1692, 0]
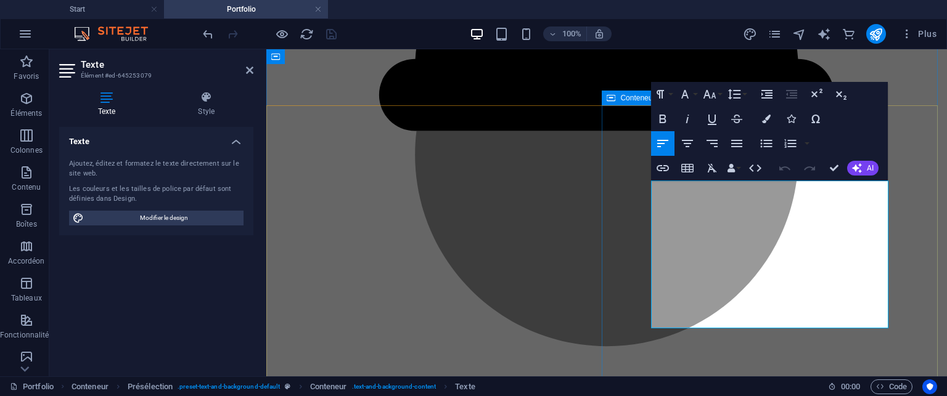
scroll to position [1862, 0]
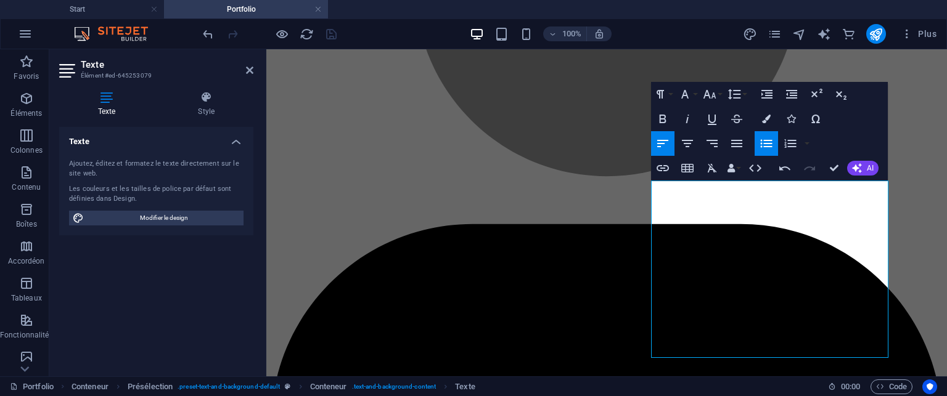
click at [760, 137] on icon "button" at bounding box center [766, 143] width 15 height 15
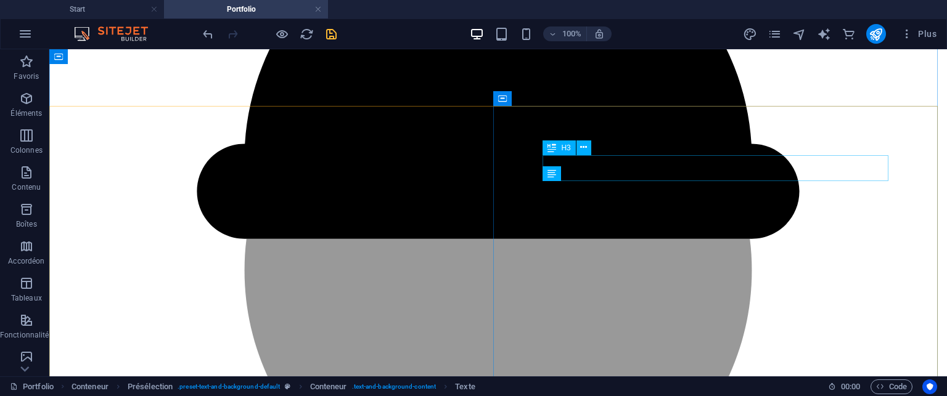
scroll to position [1665, 0]
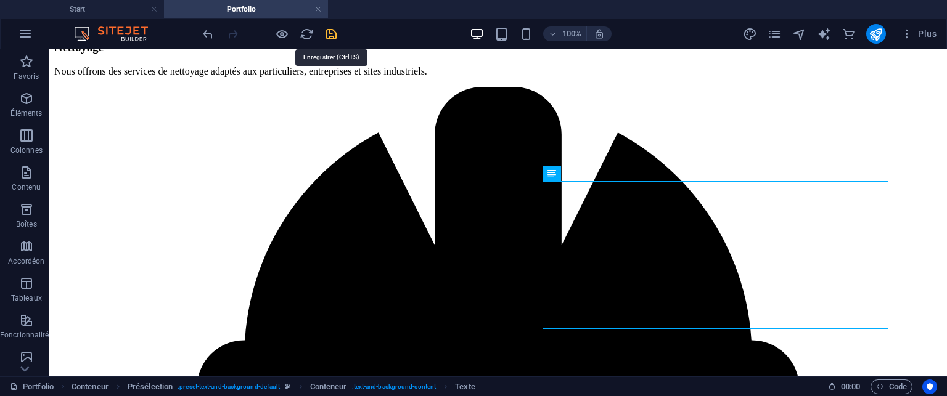
click at [325, 34] on icon "save" at bounding box center [331, 34] width 14 height 14
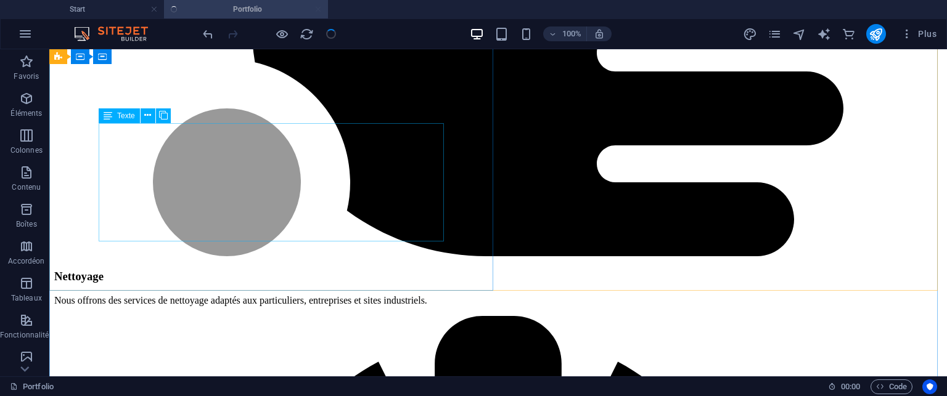
scroll to position [1419, 0]
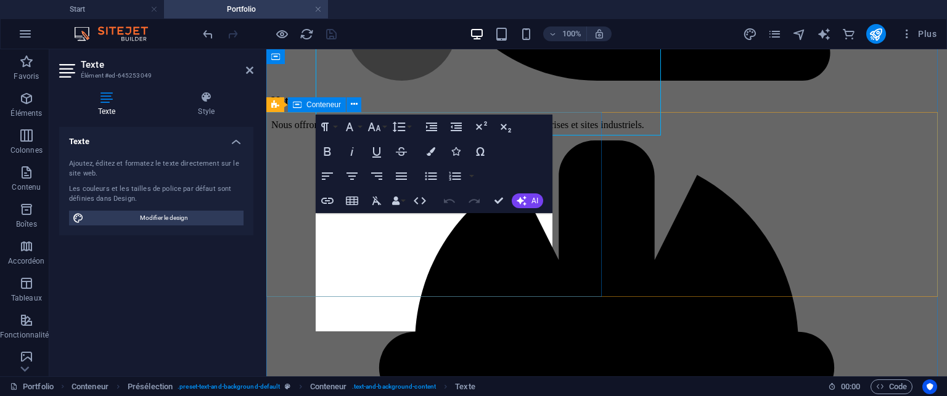
scroll to position [1586, 0]
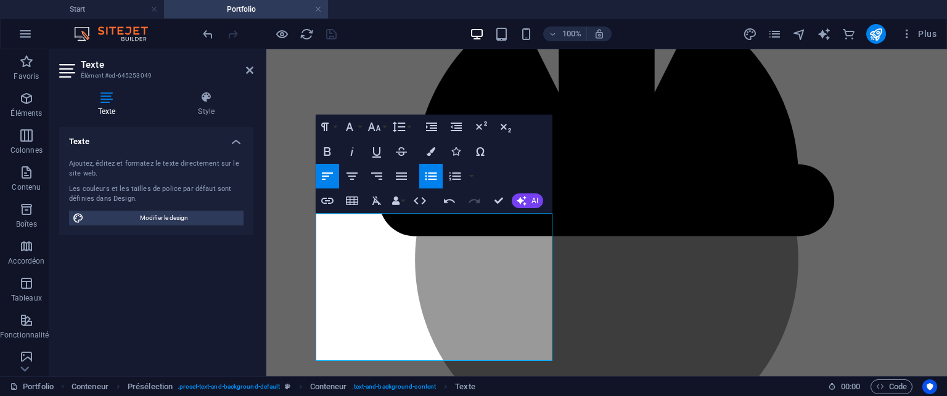
click at [432, 174] on icon "button" at bounding box center [431, 176] width 15 height 15
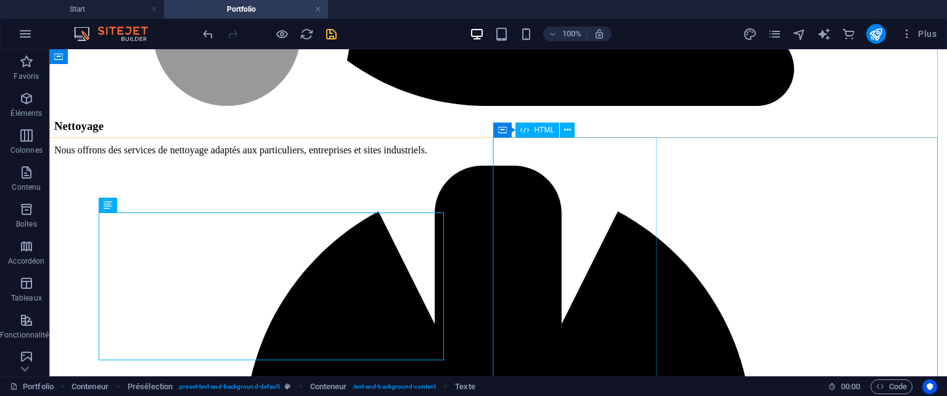
scroll to position [1391, 0]
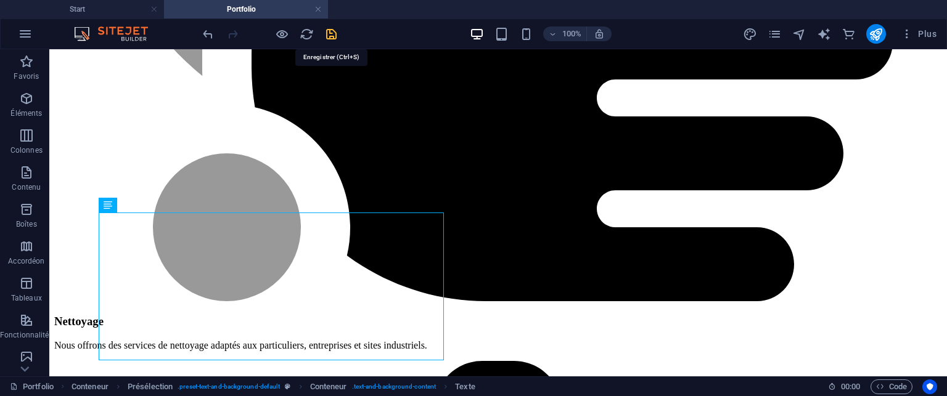
click at [324, 36] on icon "save" at bounding box center [331, 34] width 14 height 14
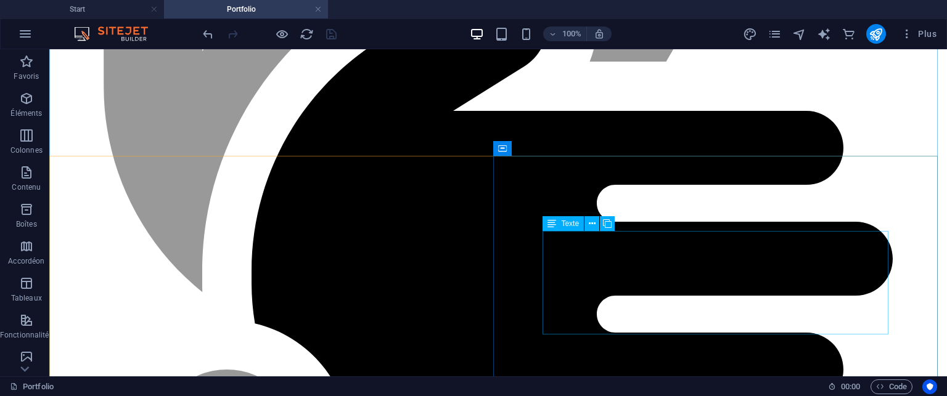
scroll to position [1144, 0]
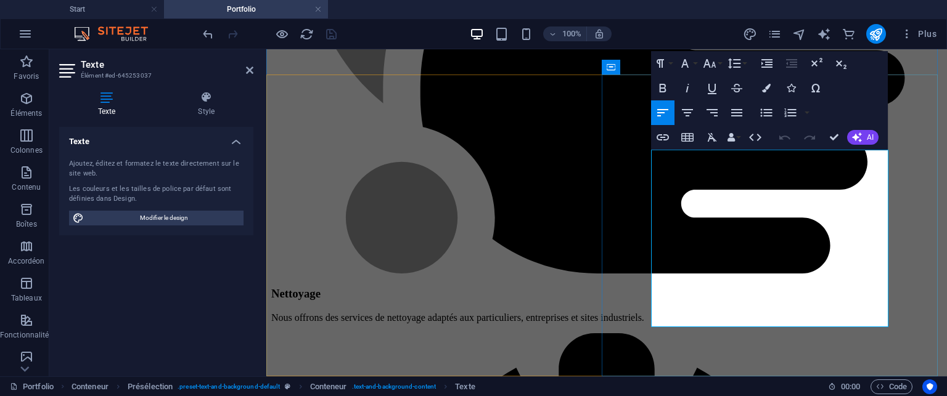
scroll to position [1349, 0]
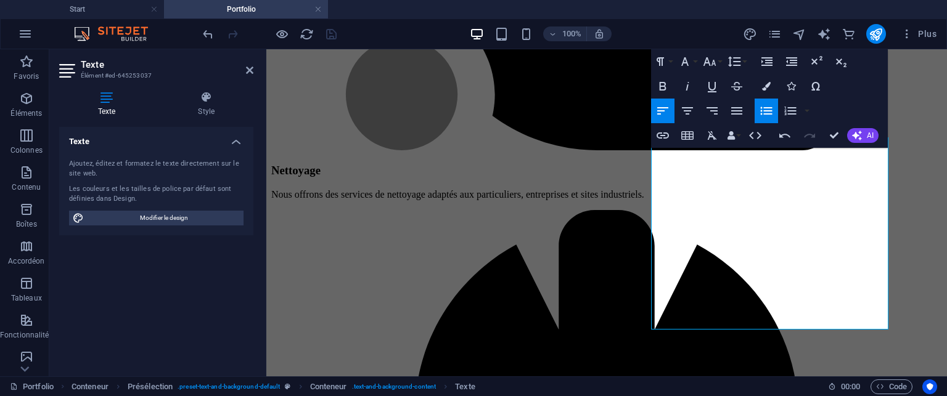
click at [762, 113] on icon "button" at bounding box center [766, 111] width 15 height 15
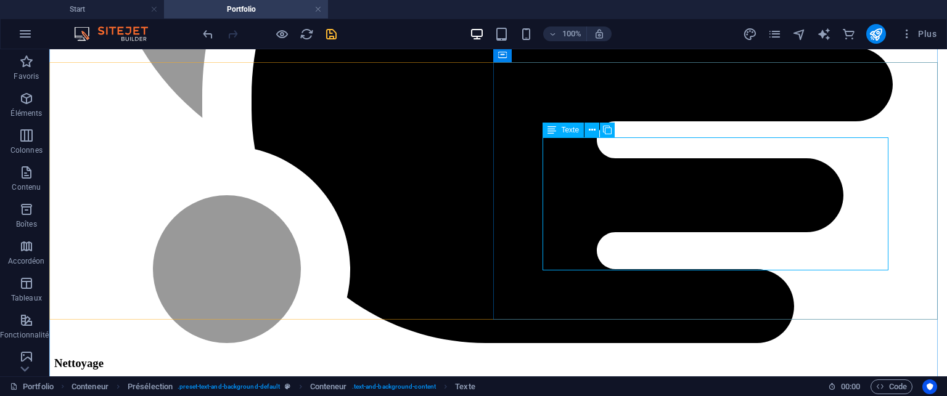
scroll to position [1238, 0]
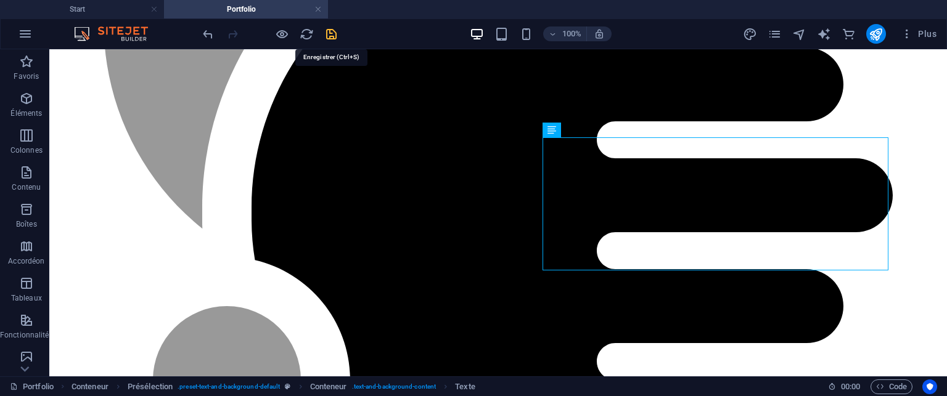
click at [333, 33] on icon "save" at bounding box center [331, 34] width 14 height 14
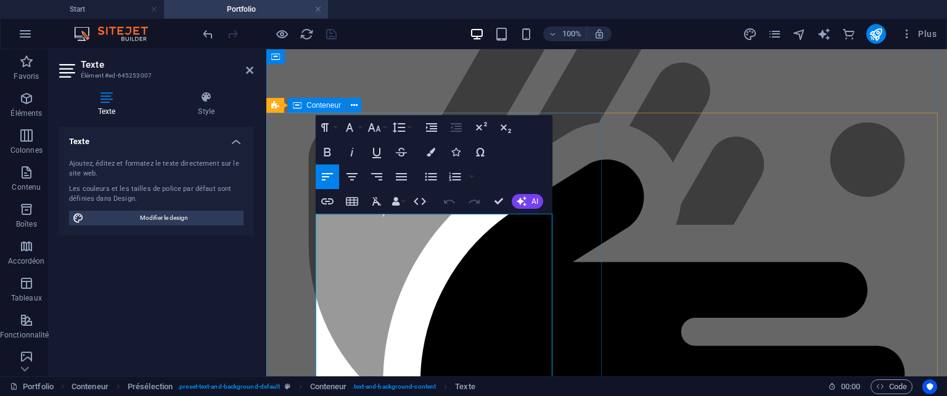
scroll to position [970, 0]
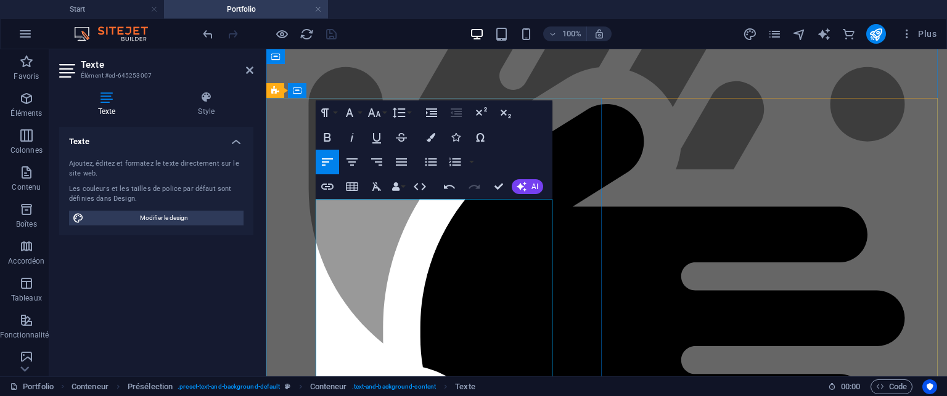
click at [427, 157] on icon "button" at bounding box center [431, 162] width 15 height 15
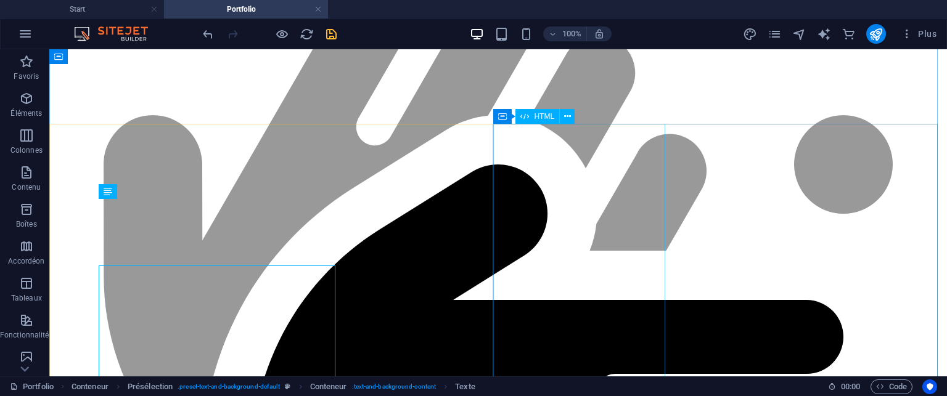
scroll to position [919, 0]
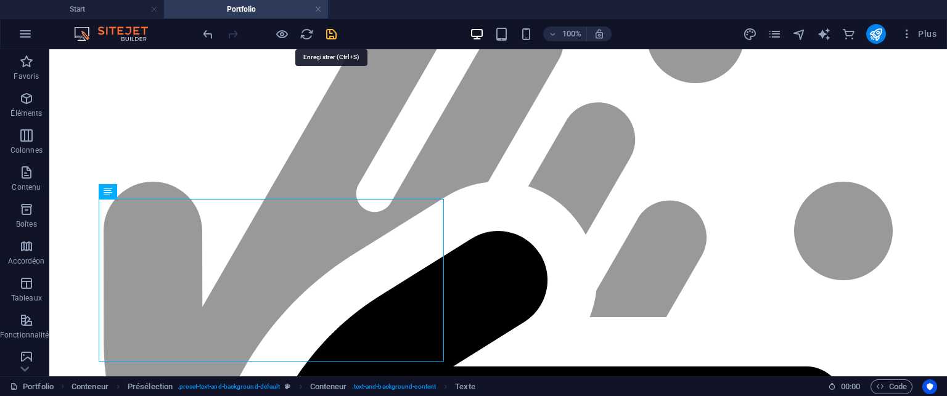
click at [326, 33] on icon "save" at bounding box center [331, 34] width 14 height 14
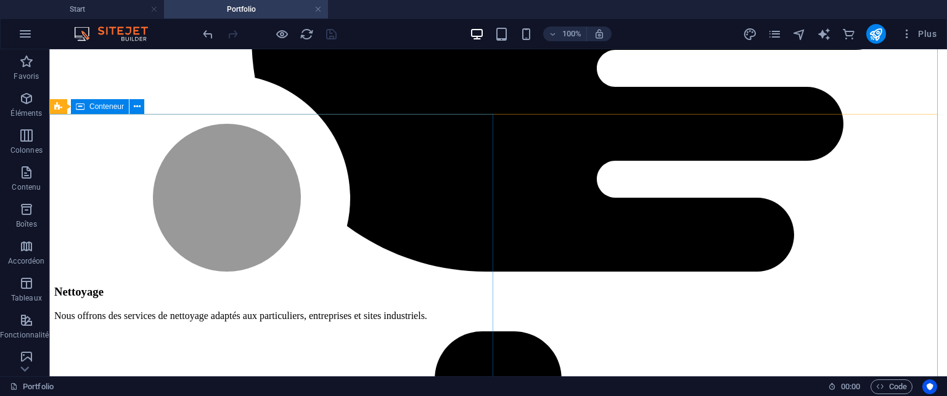
scroll to position [1474, 0]
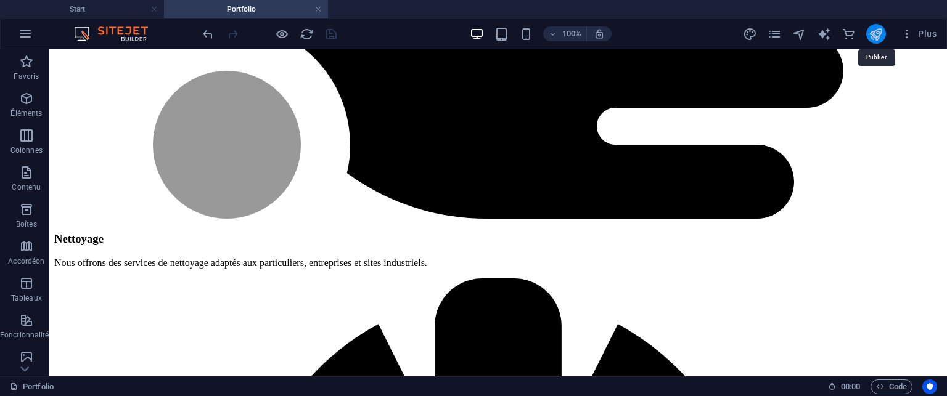
click at [878, 29] on icon "publish" at bounding box center [876, 34] width 14 height 14
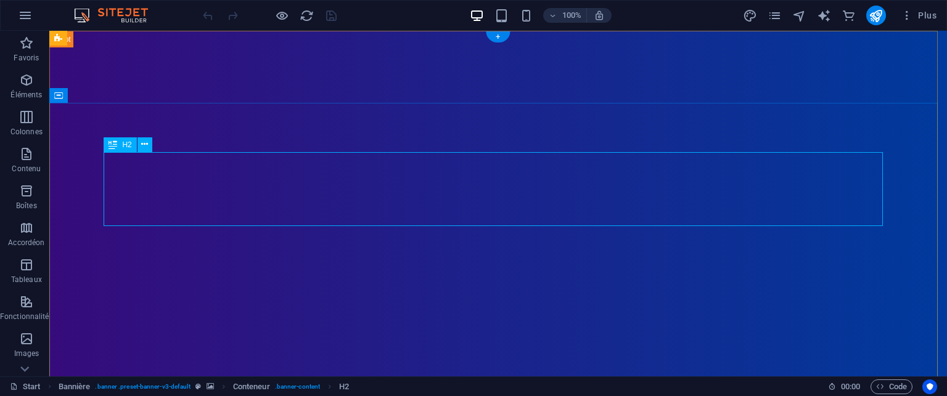
click at [327, 15] on icon "save" at bounding box center [331, 16] width 14 height 14
checkbox input "false"
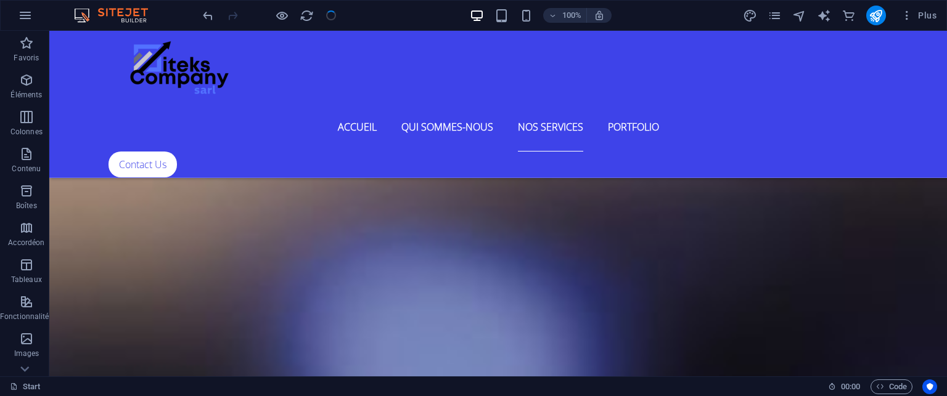
scroll to position [5867, 0]
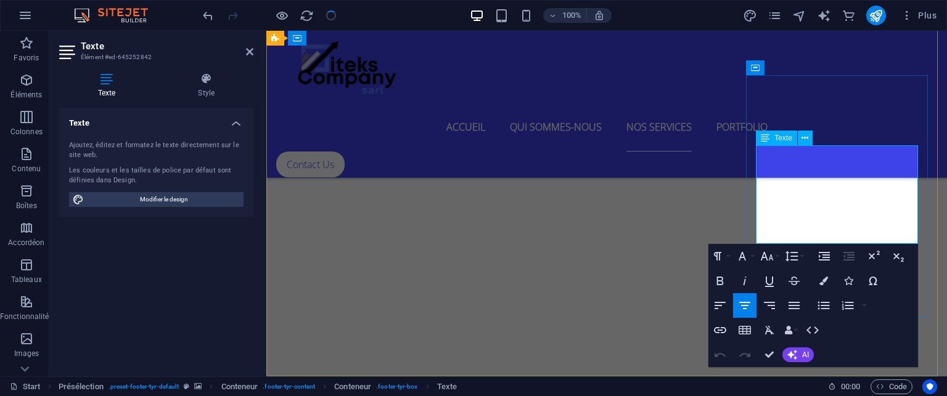
scroll to position [5485, 0]
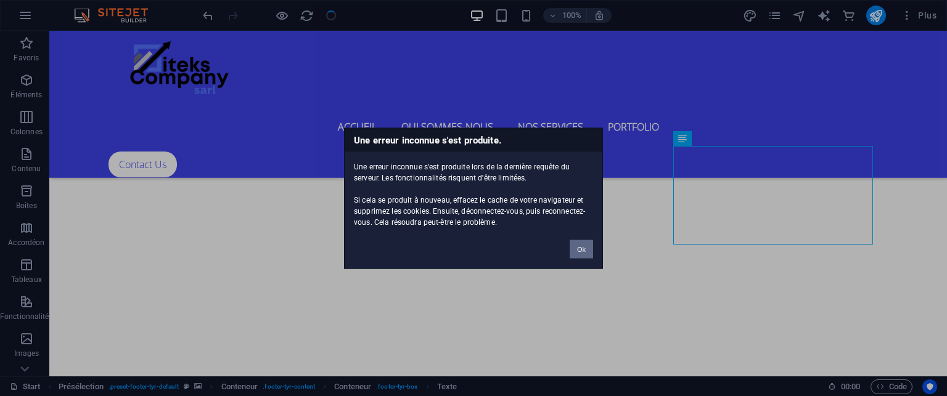
click at [582, 253] on button "Ok" at bounding box center [581, 249] width 23 height 18
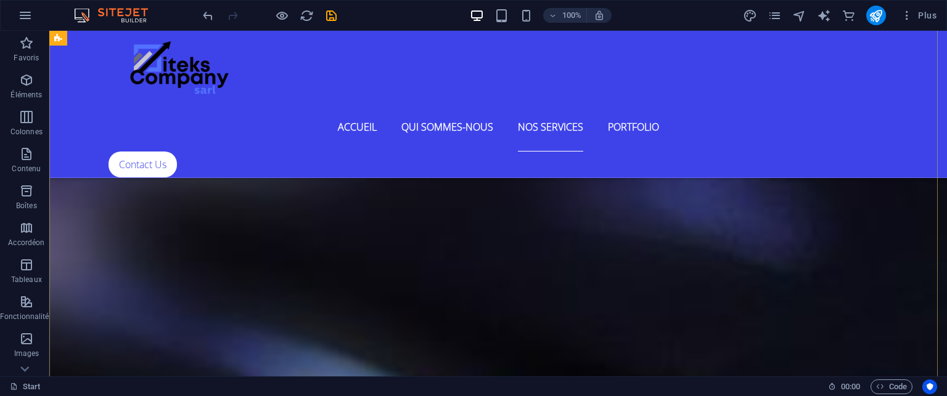
scroll to position [5867, 0]
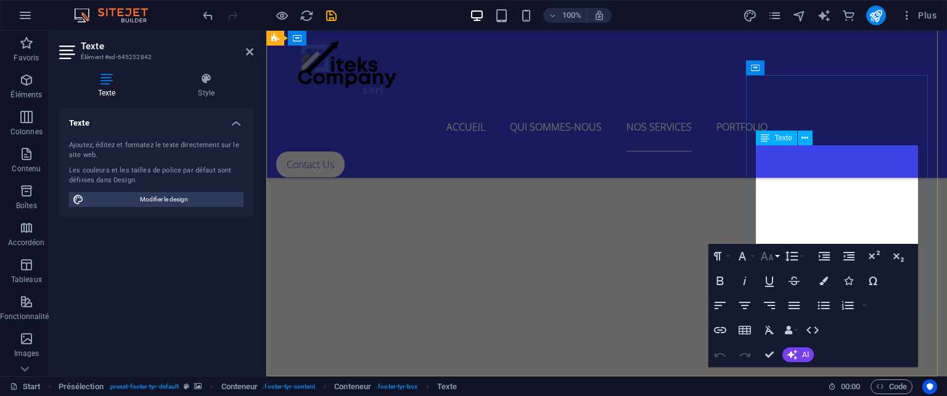
scroll to position [5485, 0]
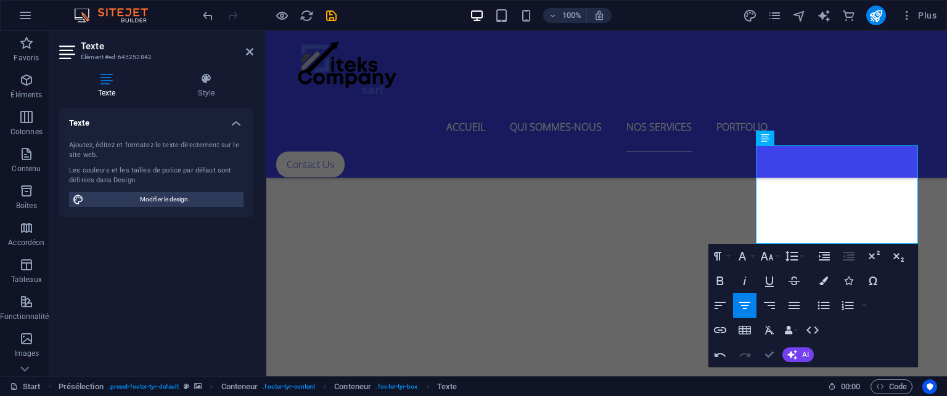
scroll to position [5867, 0]
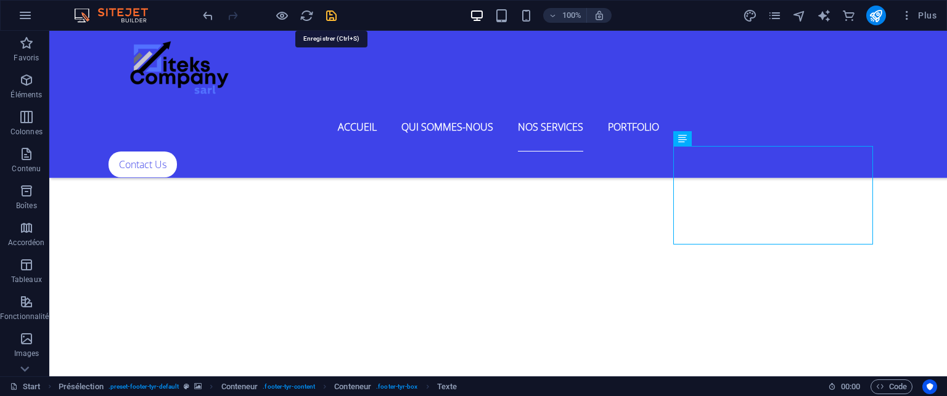
click at [324, 14] on icon "save" at bounding box center [331, 16] width 14 height 14
checkbox input "false"
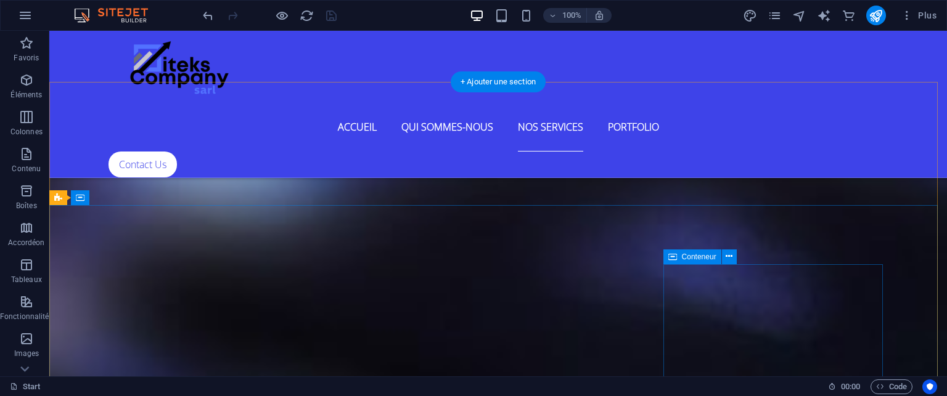
scroll to position [5558, 0]
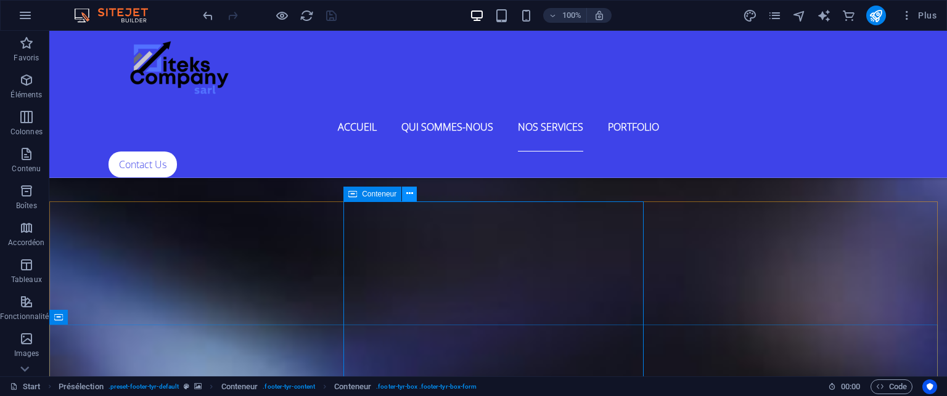
click at [406, 194] on icon at bounding box center [409, 193] width 7 height 13
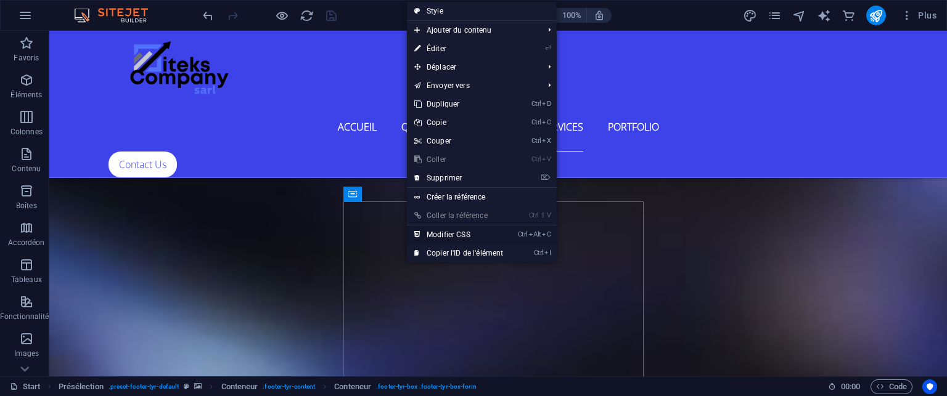
click at [437, 232] on link "Ctrl Alt C Modifier CSS" at bounding box center [459, 235] width 104 height 18
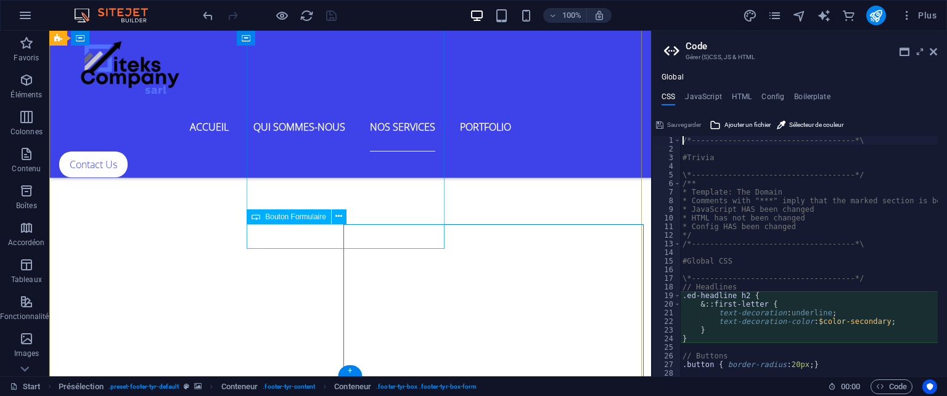
type textarea ".footer-tyr-box-form { order: -1; }"
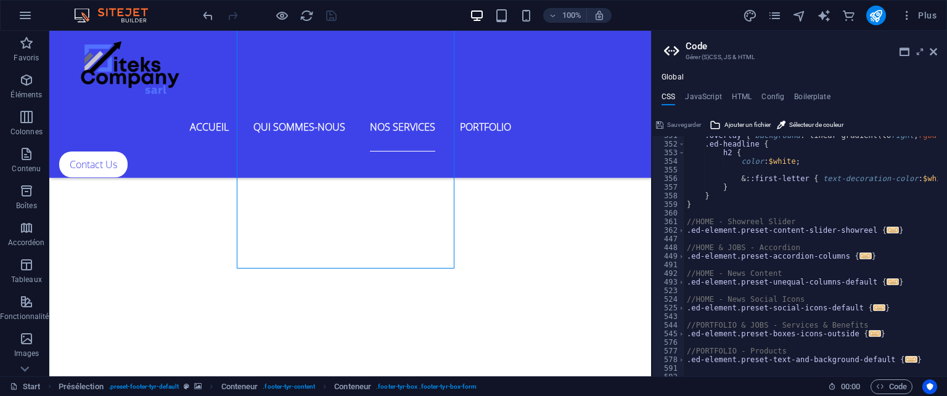
scroll to position [1844, 0]
click at [931, 54] on icon at bounding box center [933, 52] width 7 height 10
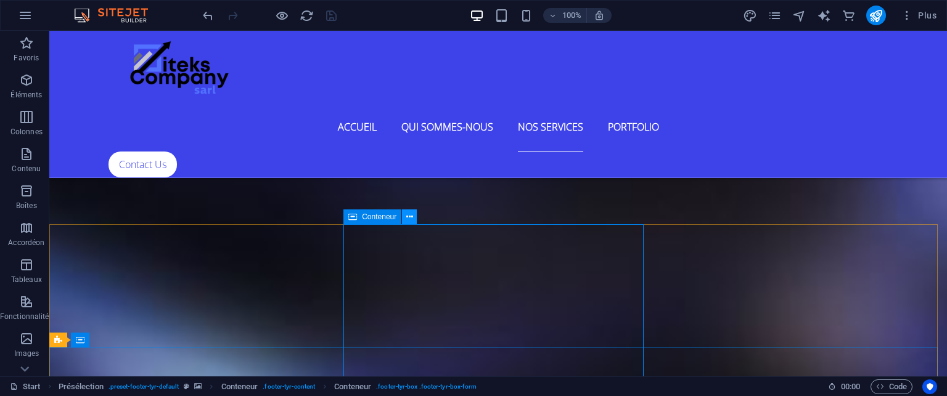
click at [409, 218] on icon at bounding box center [409, 217] width 7 height 13
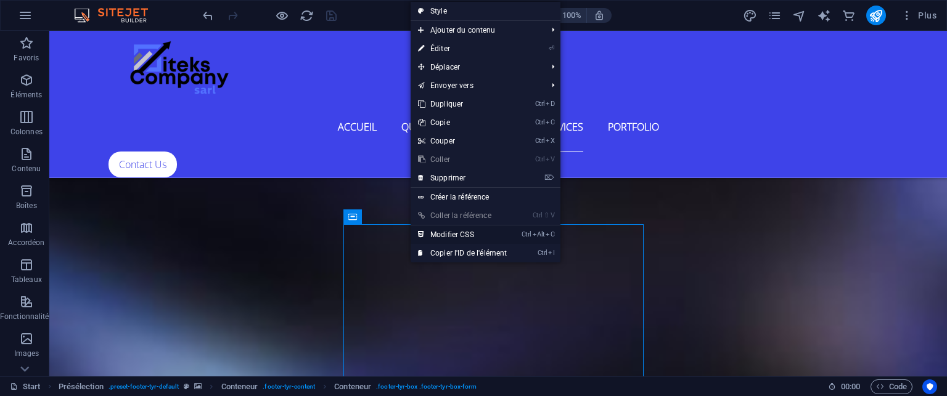
click at [437, 229] on link "Ctrl Alt C Modifier CSS" at bounding box center [463, 235] width 104 height 18
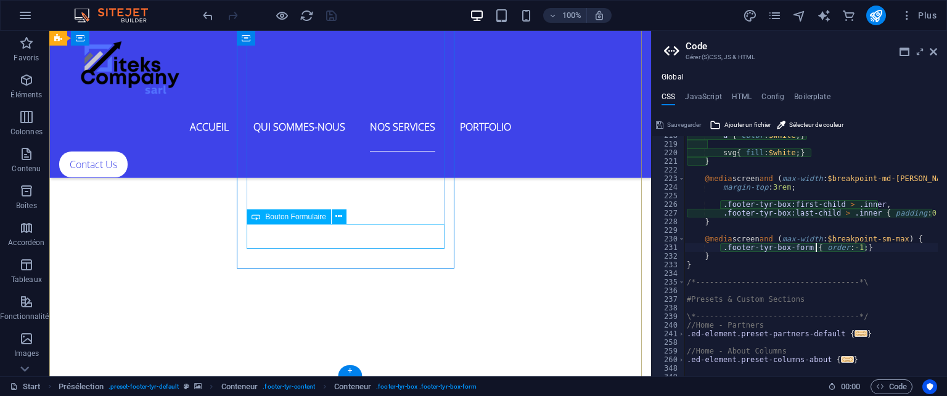
scroll to position [1585, 0]
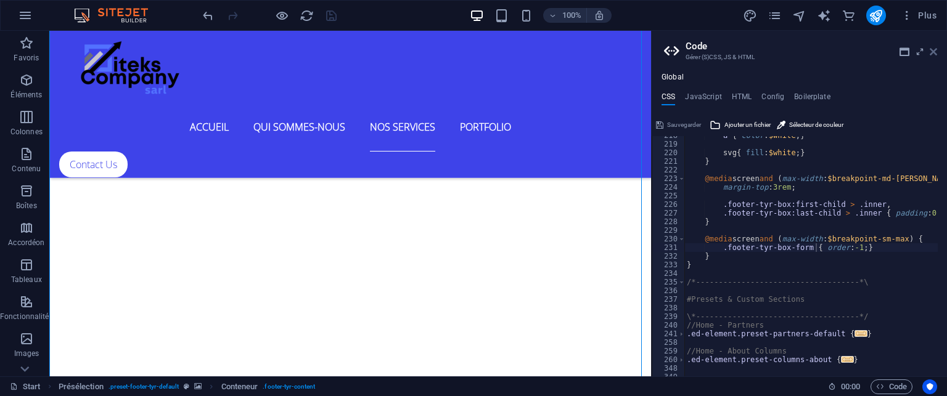
click at [935, 47] on icon at bounding box center [933, 52] width 7 height 10
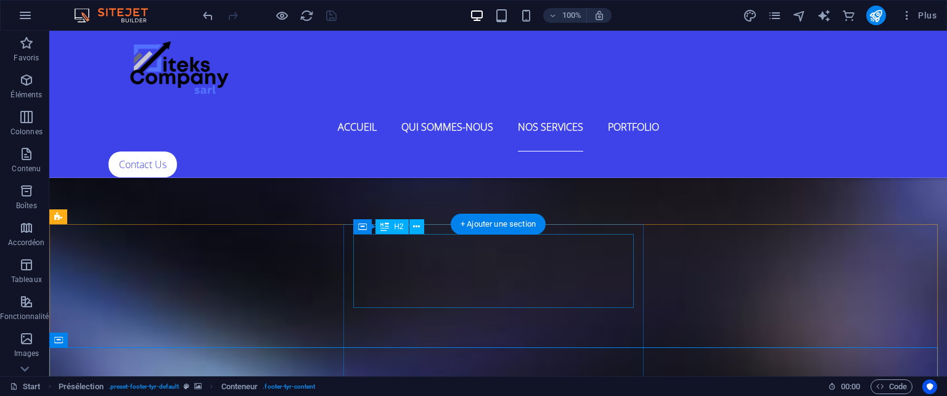
scroll to position [5658, 0]
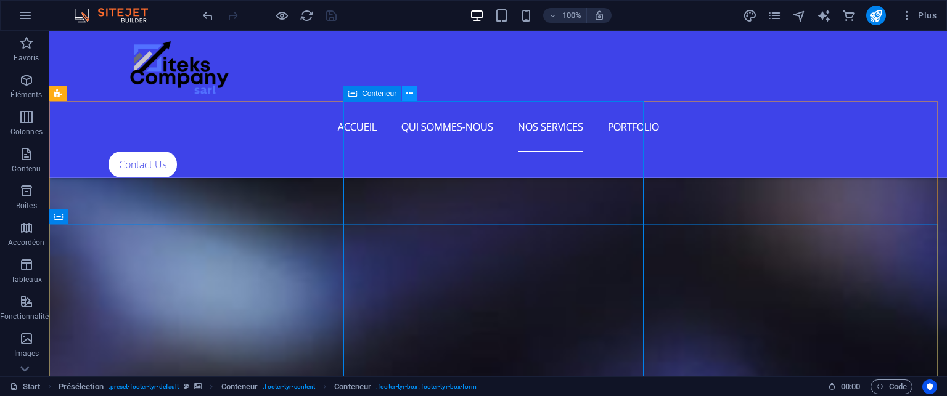
click at [407, 93] on icon at bounding box center [409, 94] width 7 height 13
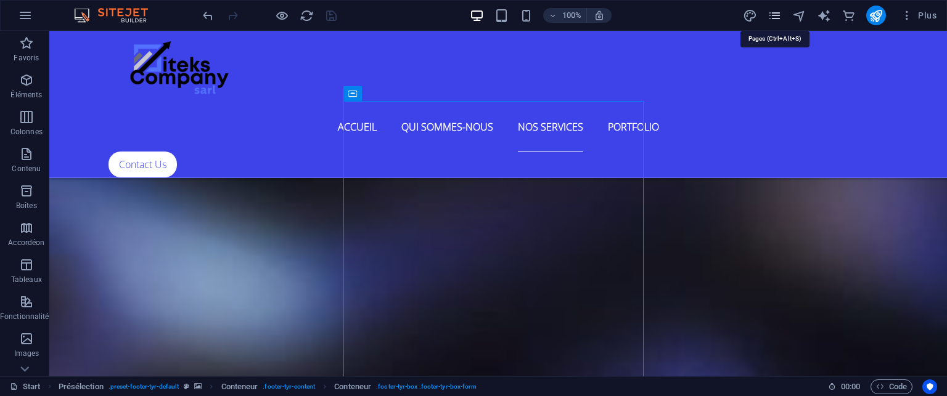
click at [777, 15] on icon "pages" at bounding box center [775, 16] width 14 height 14
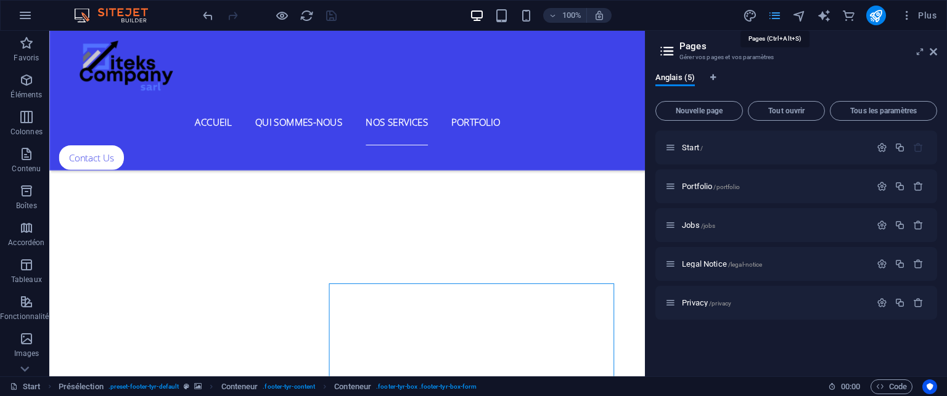
scroll to position [5463, 0]
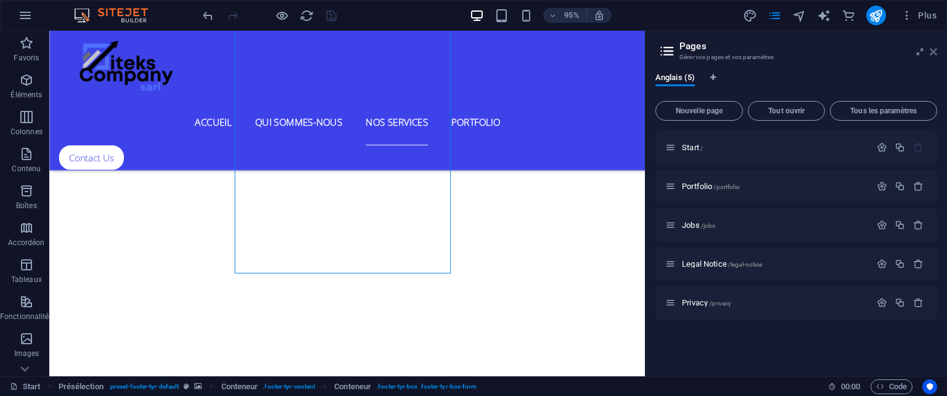
click at [932, 51] on icon at bounding box center [933, 52] width 7 height 10
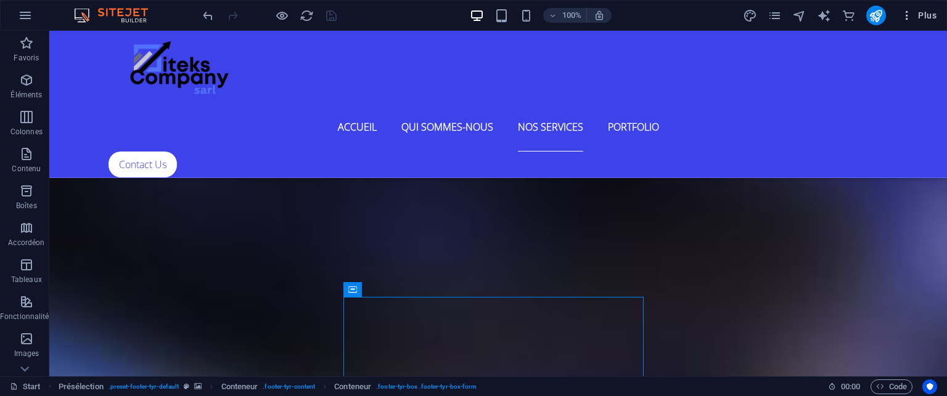
click at [925, 17] on span "Plus" at bounding box center [919, 15] width 36 height 12
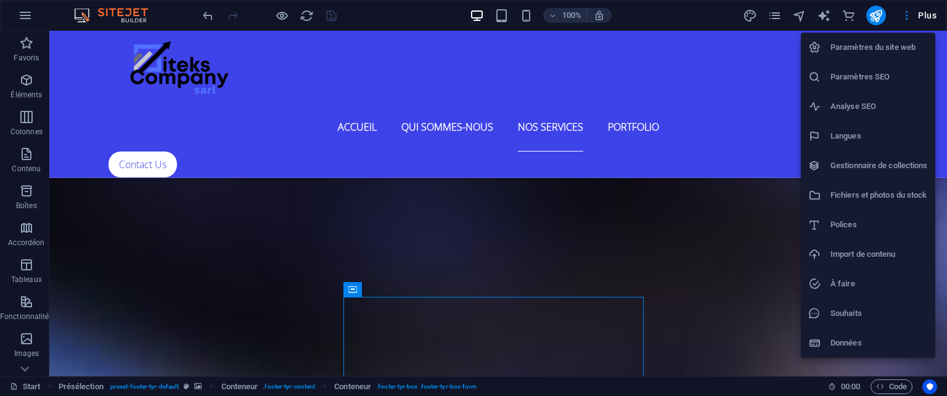
click at [858, 49] on h6 "Paramètres du site web" at bounding box center [878, 47] width 97 height 15
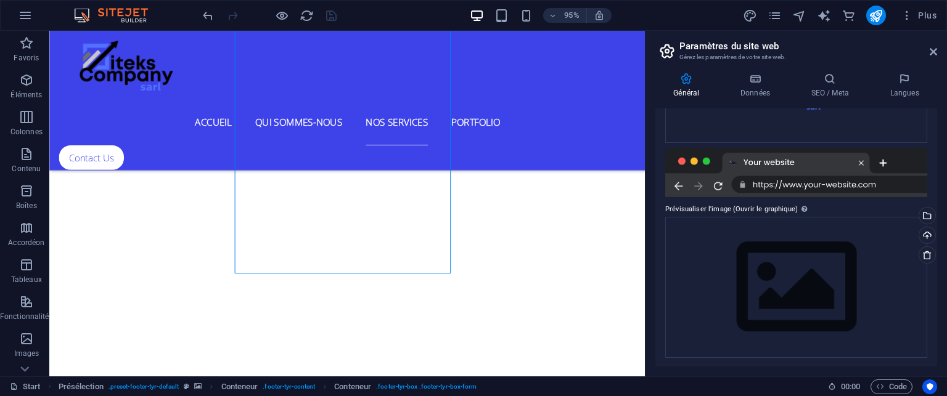
scroll to position [242, 0]
click at [747, 86] on h4 "Données" at bounding box center [758, 86] width 71 height 26
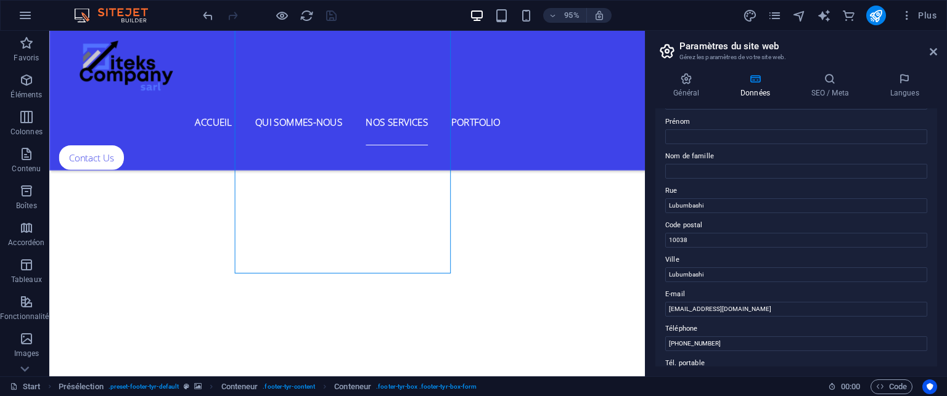
scroll to position [0, 0]
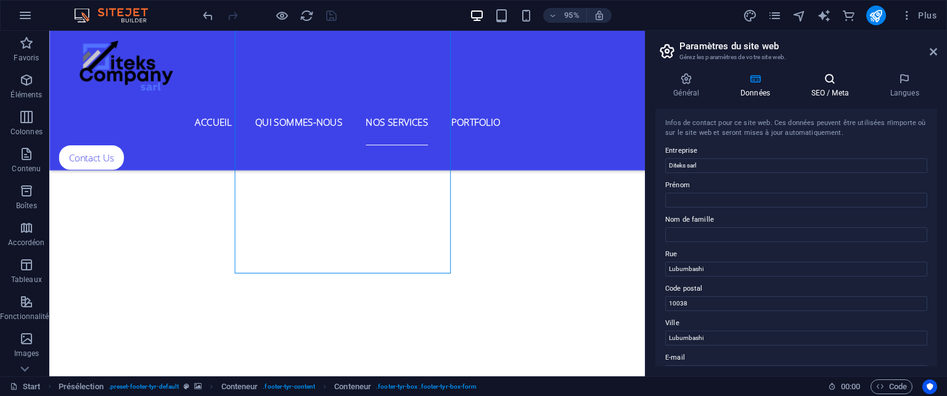
click at [835, 90] on h4 "SEO / Meta" at bounding box center [832, 86] width 79 height 26
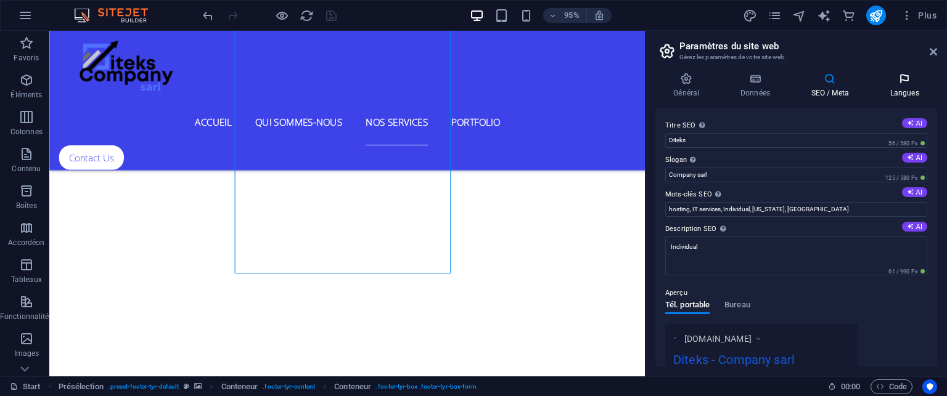
click at [894, 86] on h4 "Langues" at bounding box center [904, 86] width 65 height 26
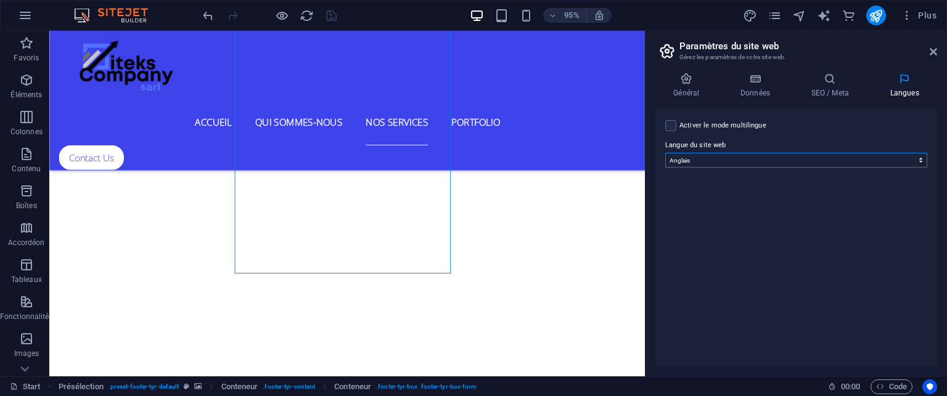
click at [918, 158] on select "Abkhazian Afar Afrikaans Akan Albanais Allemand Amharic Anglais Arabe Aragonese…" at bounding box center [796, 160] width 262 height 15
click at [889, 199] on div "Activer le mode multilingue Pour désactiver plusieurs langues, supprimez-les ju…" at bounding box center [796, 238] width 282 height 258
click at [670, 128] on label at bounding box center [670, 125] width 11 height 11
click at [0, 0] on input "Activer le mode multilingue Pour désactiver plusieurs langues, supprimez-les ju…" at bounding box center [0, 0] width 0 height 0
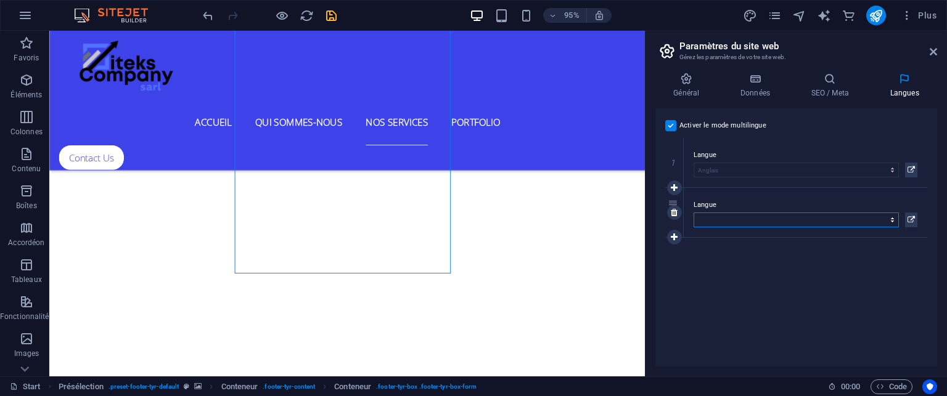
click at [821, 220] on select "Abkhazian Afar Afrikaans Akan Albanais Allemand Amharic Anglais Arabe Aragonese…" at bounding box center [796, 220] width 205 height 15
select select "50"
click at [694, 213] on select "Abkhazian Afar Afrikaans Akan Albanais Allemand Amharic Anglais Arabe Aragonese…" at bounding box center [796, 220] width 205 height 15
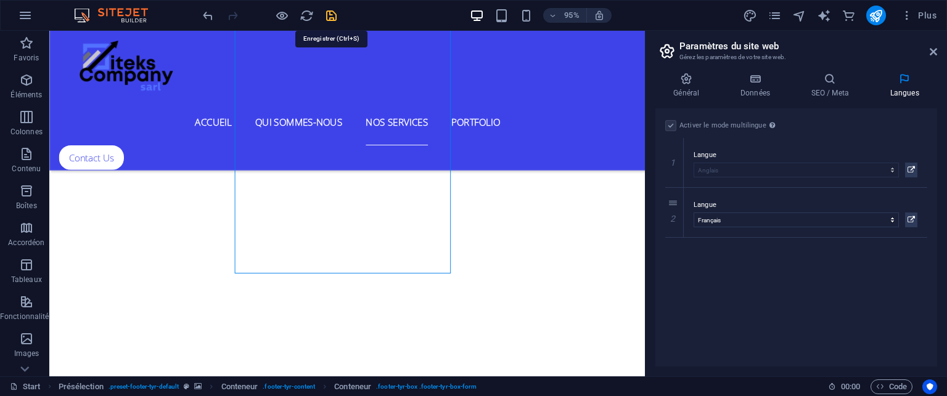
click at [326, 15] on icon "save" at bounding box center [331, 16] width 14 height 14
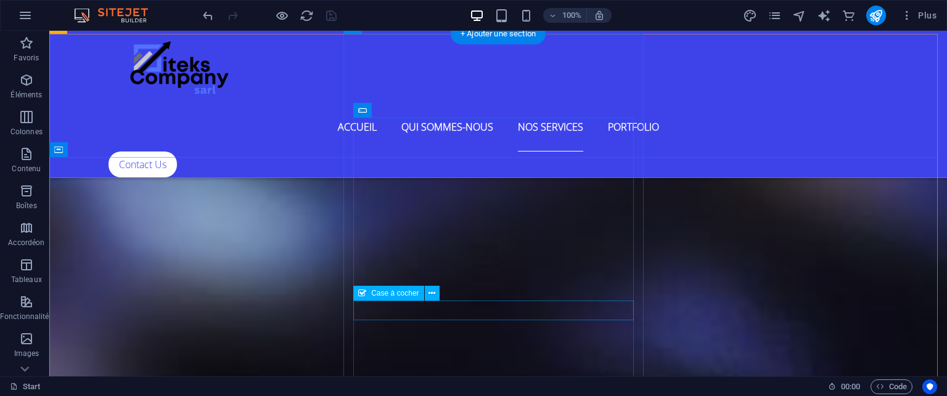
scroll to position [5771, 0]
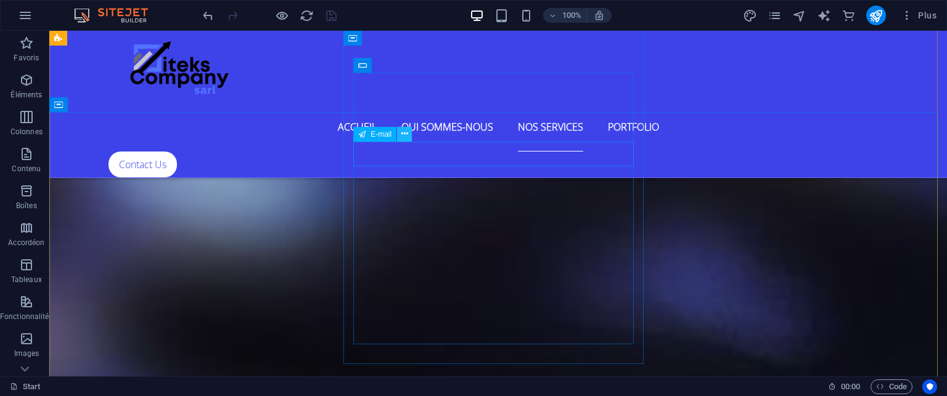
click at [404, 134] on icon at bounding box center [404, 134] width 7 height 13
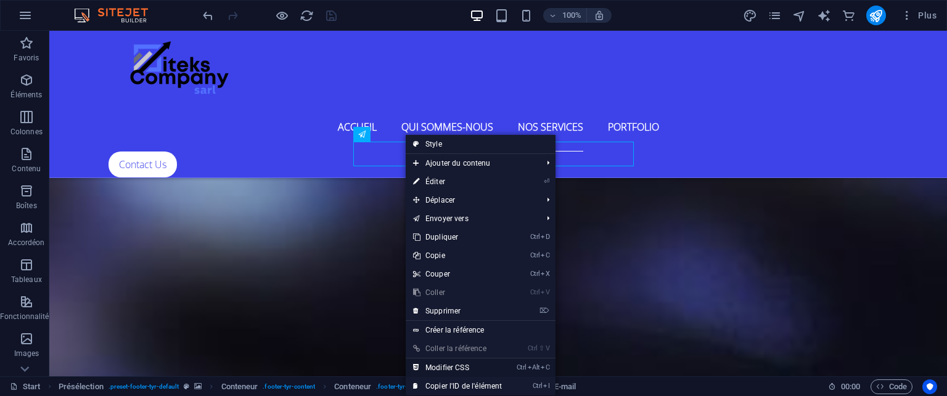
click at [450, 363] on link "Ctrl Alt C Modifier CSS" at bounding box center [458, 368] width 104 height 18
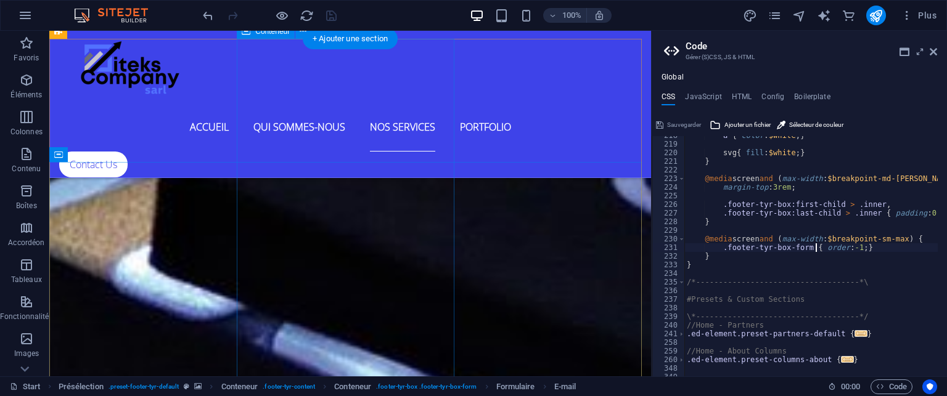
type textarea "border: 0;"
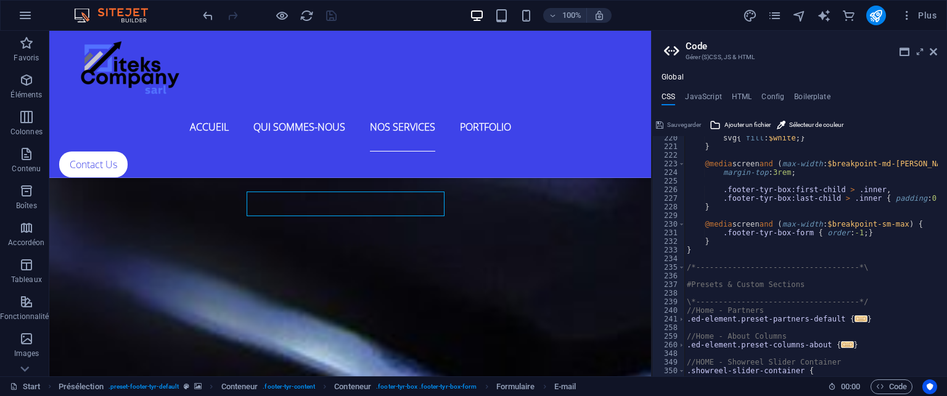
scroll to position [1599, 0]
click at [930, 52] on icon at bounding box center [933, 52] width 7 height 10
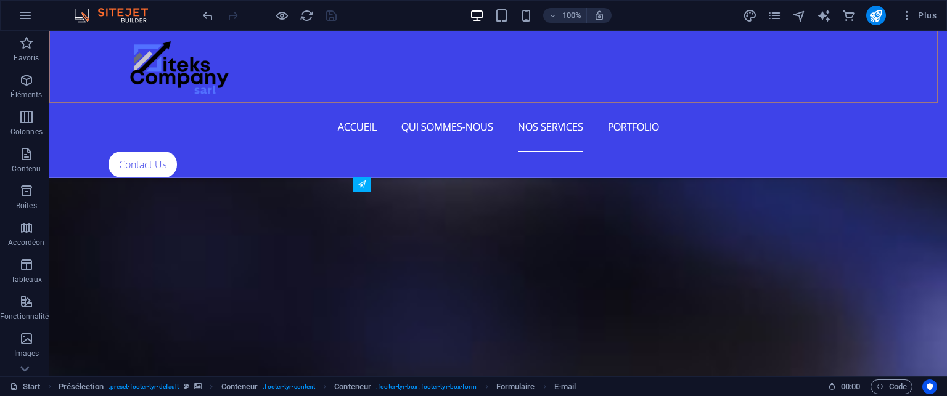
scroll to position [5720, 0]
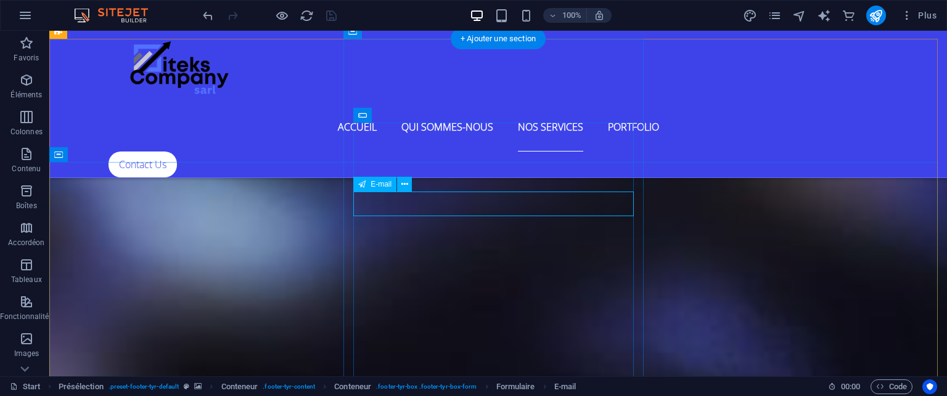
click at [372, 182] on span "E-mail" at bounding box center [381, 184] width 21 height 7
click at [374, 184] on span "E-mail" at bounding box center [381, 184] width 21 height 7
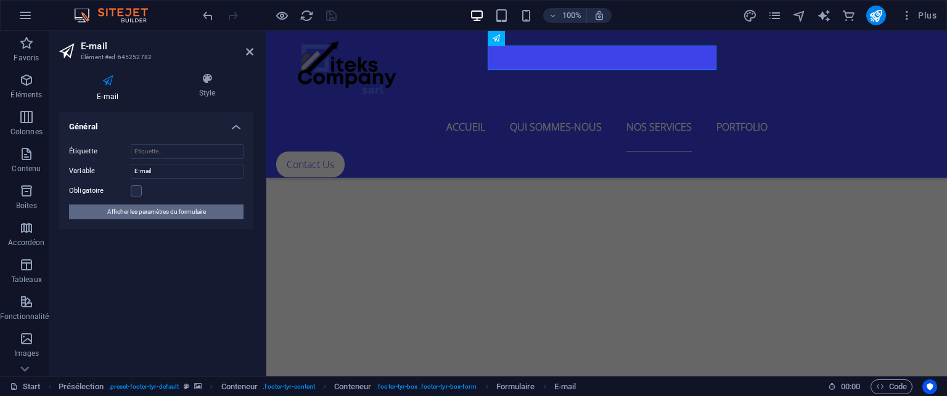
click at [197, 213] on span "Afficher les paramètres du formulaire" at bounding box center [156, 212] width 99 height 15
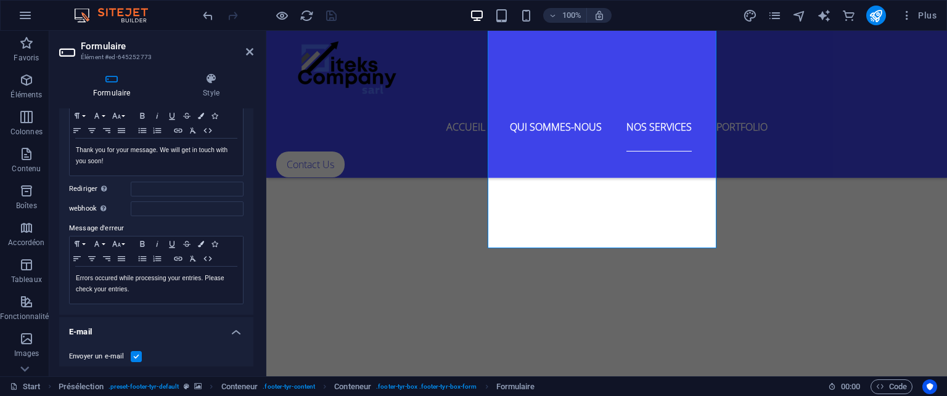
scroll to position [0, 0]
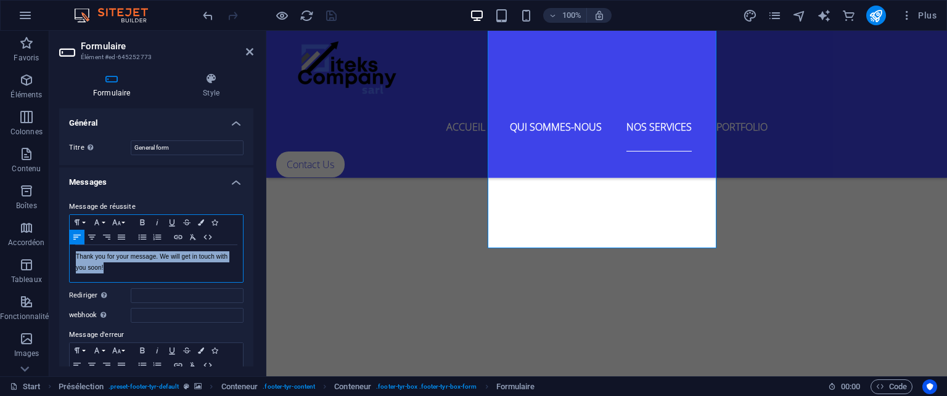
drag, startPoint x: 120, startPoint y: 269, endPoint x: 71, endPoint y: 258, distance: 50.4
click at [71, 258] on div "Thank you for your message. We will get in touch with you soon!" at bounding box center [156, 263] width 173 height 37
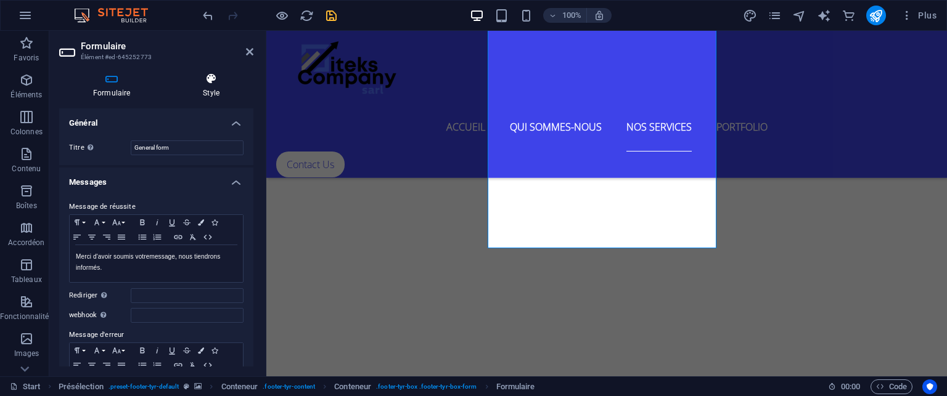
click at [217, 79] on icon at bounding box center [211, 79] width 84 height 12
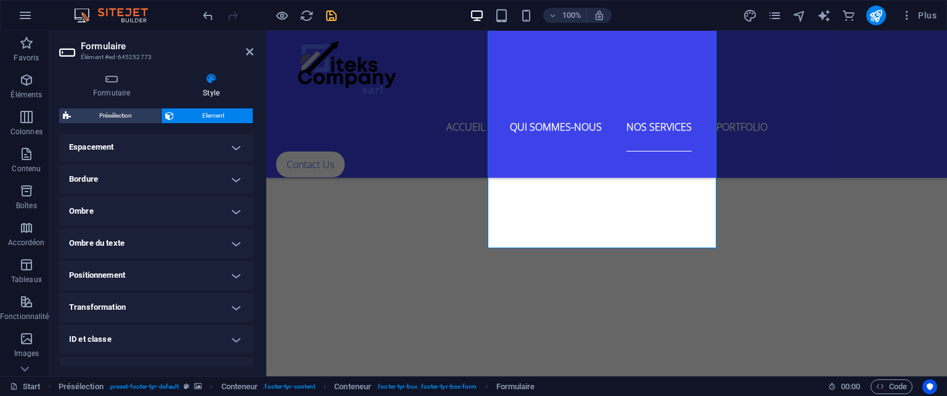
scroll to position [298, 0]
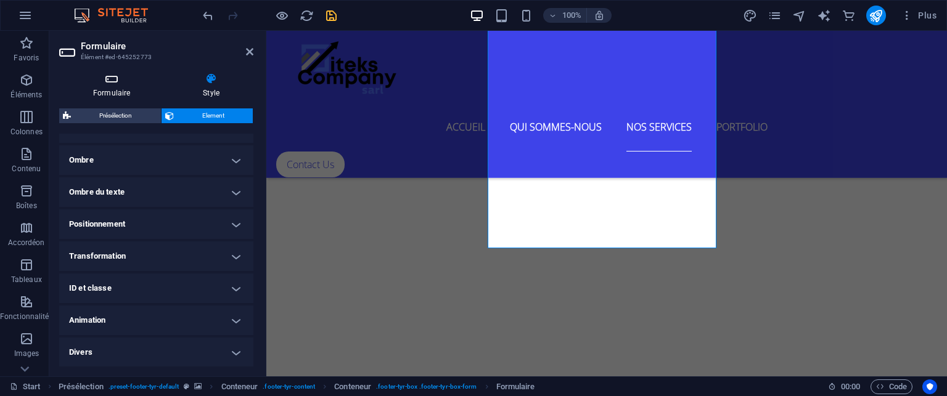
click at [117, 88] on h4 "Formulaire" at bounding box center [114, 86] width 110 height 26
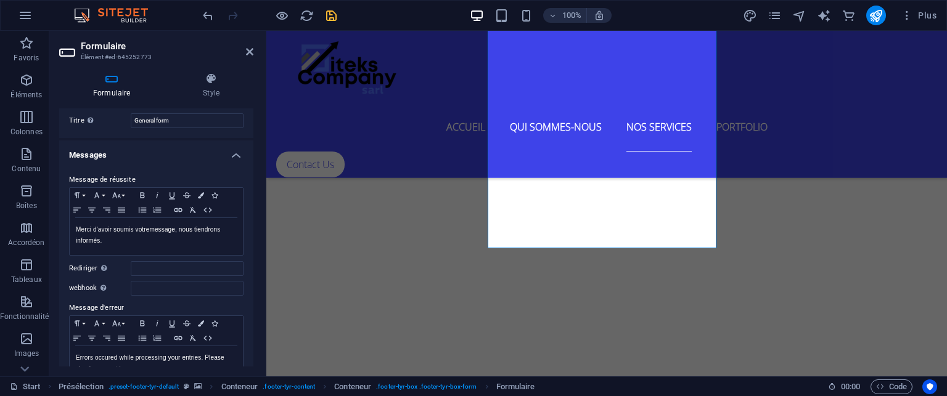
scroll to position [62, 0]
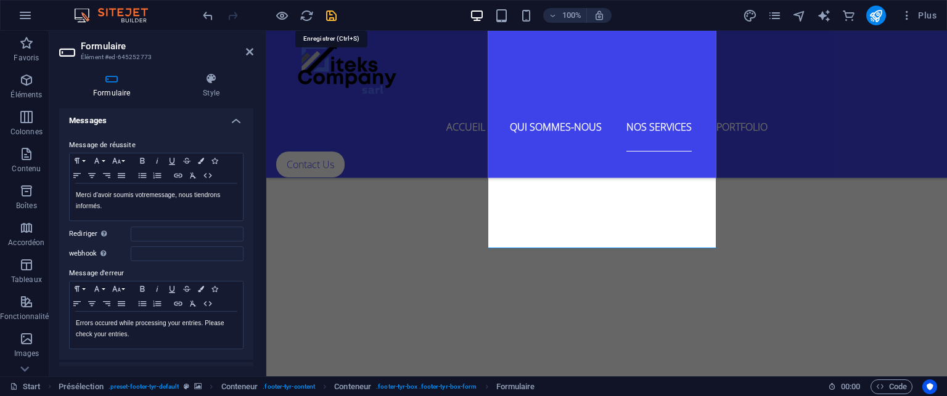
click at [330, 15] on icon "save" at bounding box center [331, 16] width 14 height 14
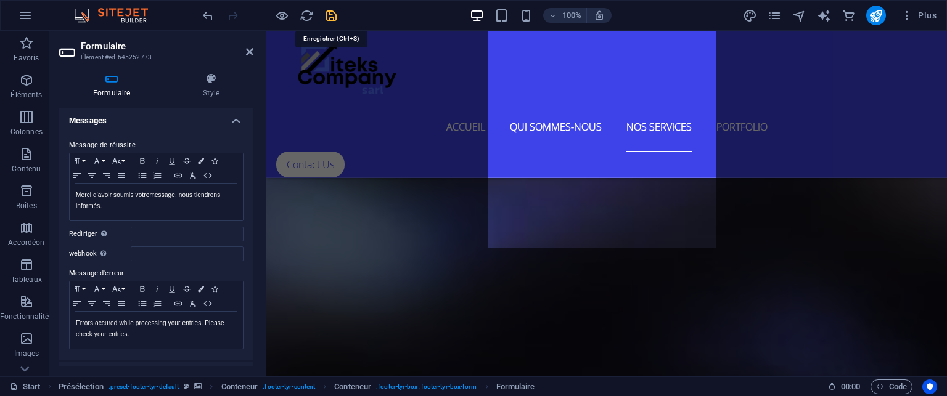
checkbox input "false"
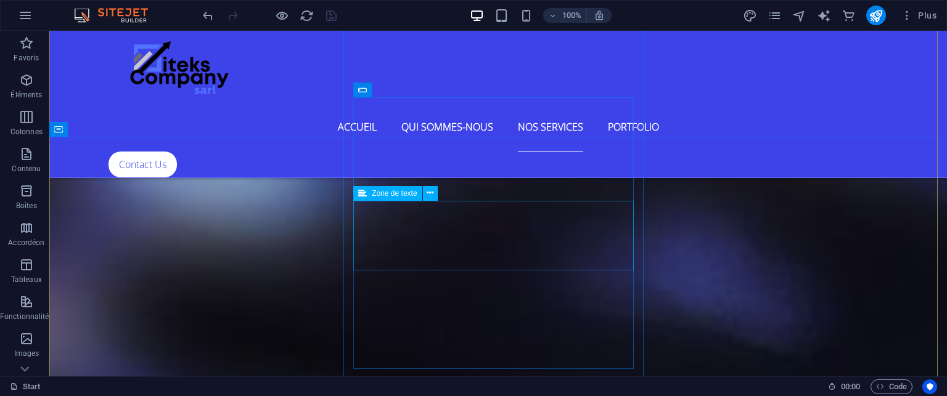
scroll to position [5844, 0]
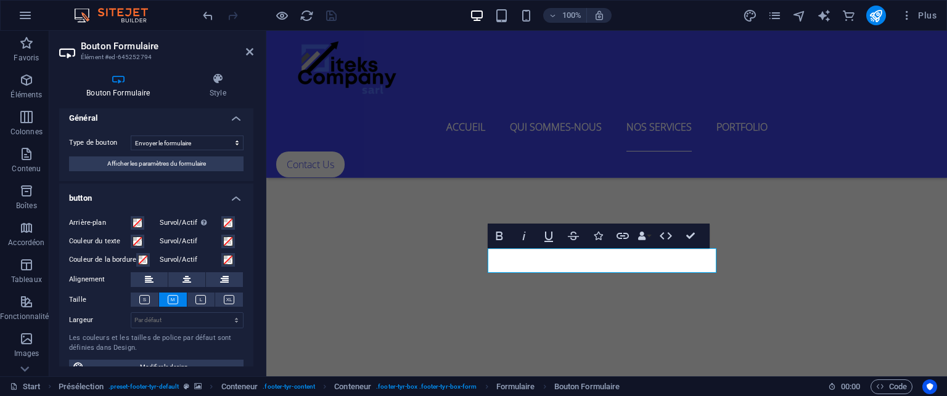
scroll to position [0, 0]
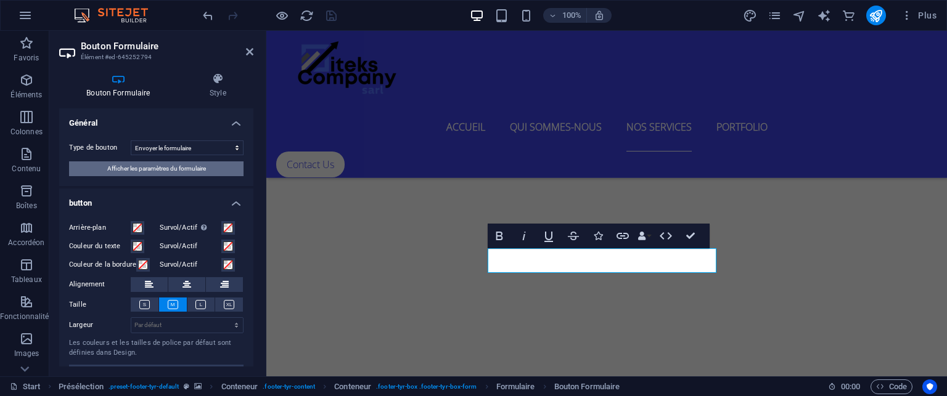
click at [138, 171] on span "Afficher les paramètres du formulaire" at bounding box center [156, 169] width 99 height 15
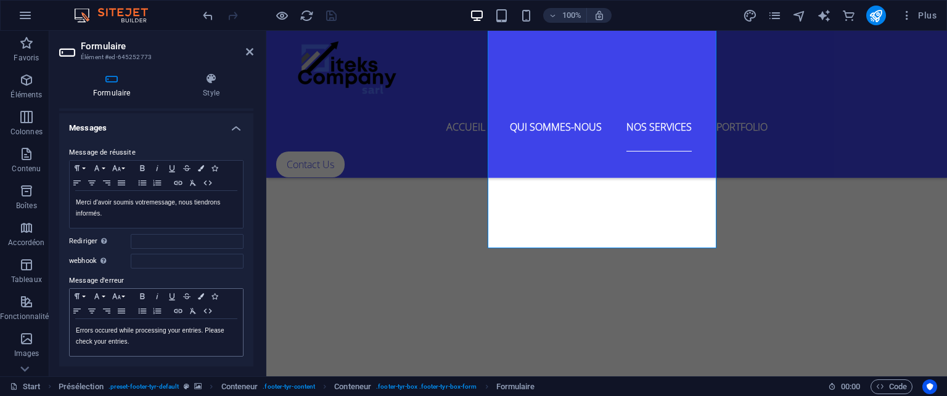
scroll to position [52, 0]
click at [195, 202] on p "Merci d'avoir soumis votre message, nous tiendrons informés." at bounding box center [156, 211] width 161 height 22
click at [328, 18] on icon "save" at bounding box center [331, 16] width 14 height 14
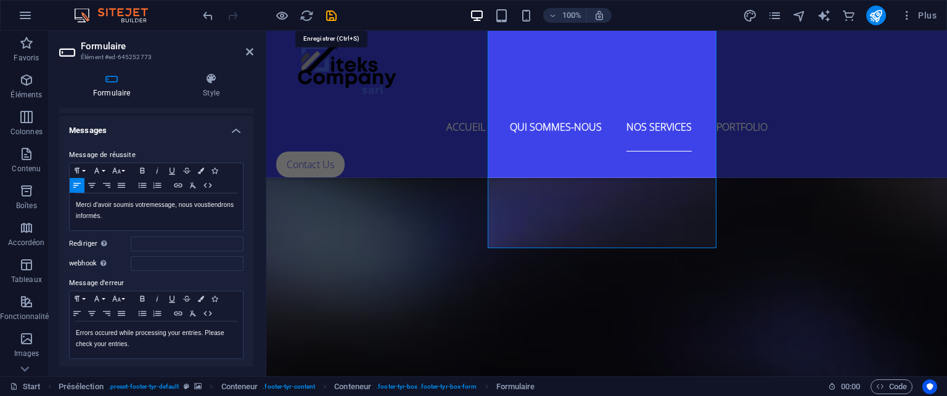
checkbox input "false"
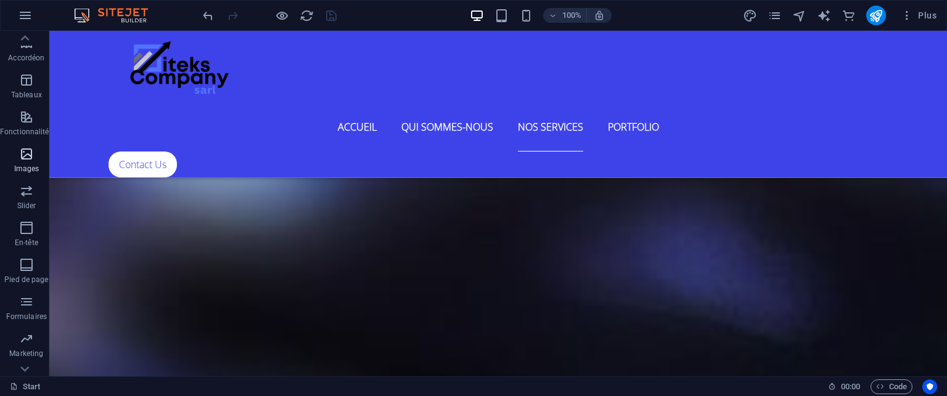
scroll to position [245, 0]
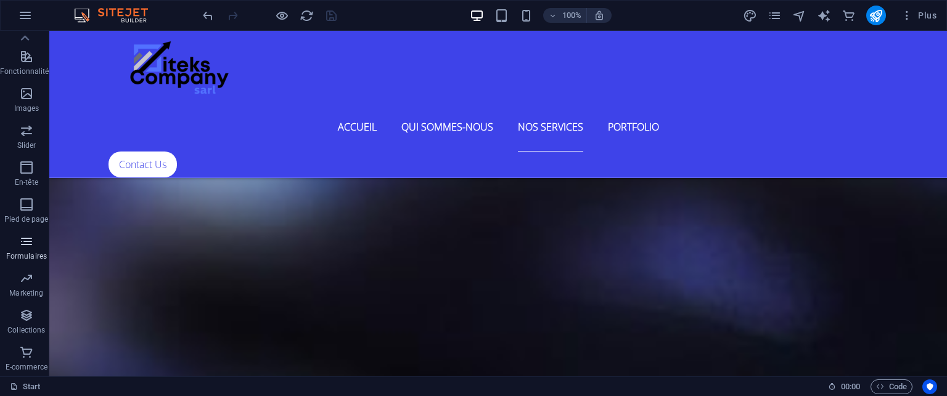
click at [26, 243] on icon "button" at bounding box center [26, 241] width 15 height 15
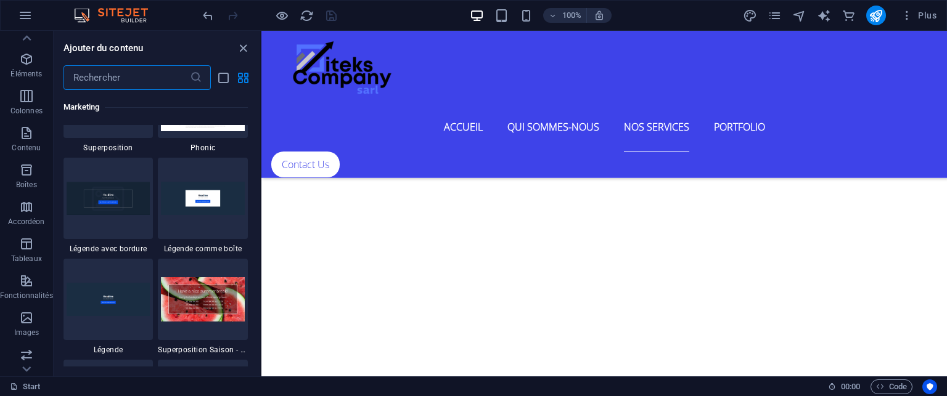
scroll to position [0, 0]
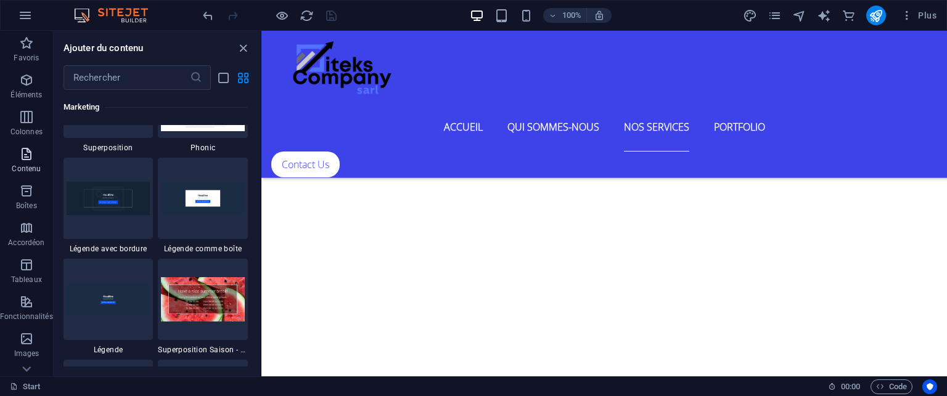
click at [22, 157] on icon "button" at bounding box center [26, 154] width 15 height 15
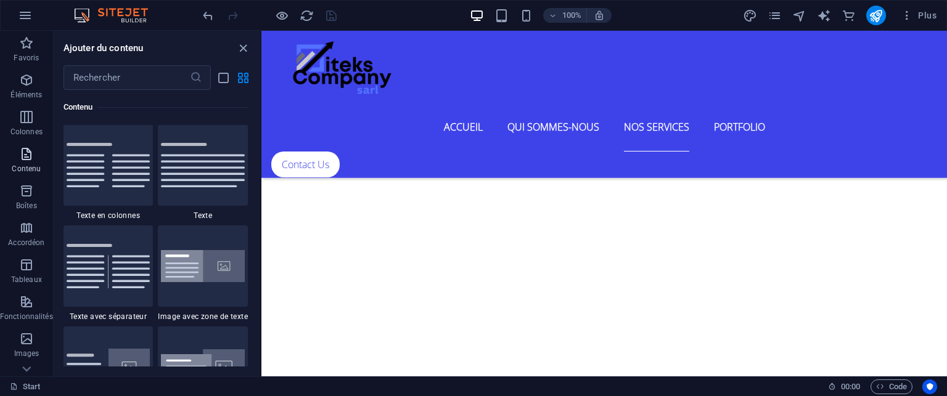
scroll to position [2157, 0]
click at [28, 199] on span "Boîtes" at bounding box center [26, 199] width 53 height 30
